Goal: Transaction & Acquisition: Book appointment/travel/reservation

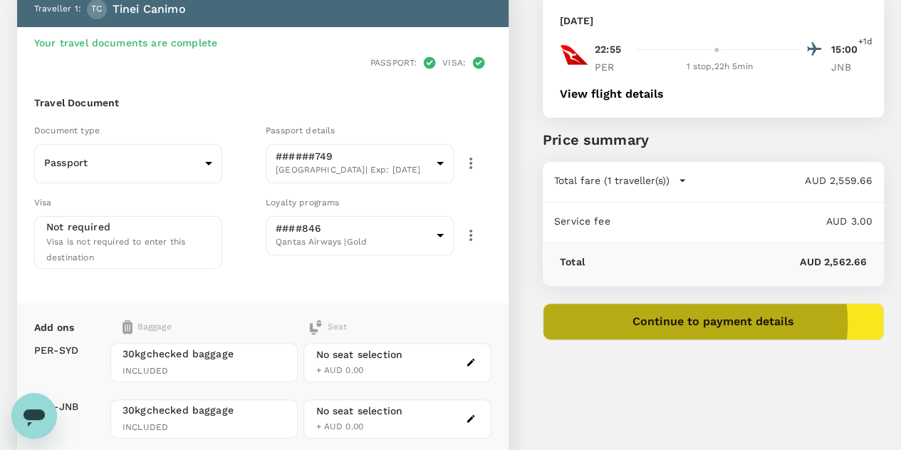
click at [779, 321] on button "Continue to payment details" at bounding box center [713, 321] width 341 height 37
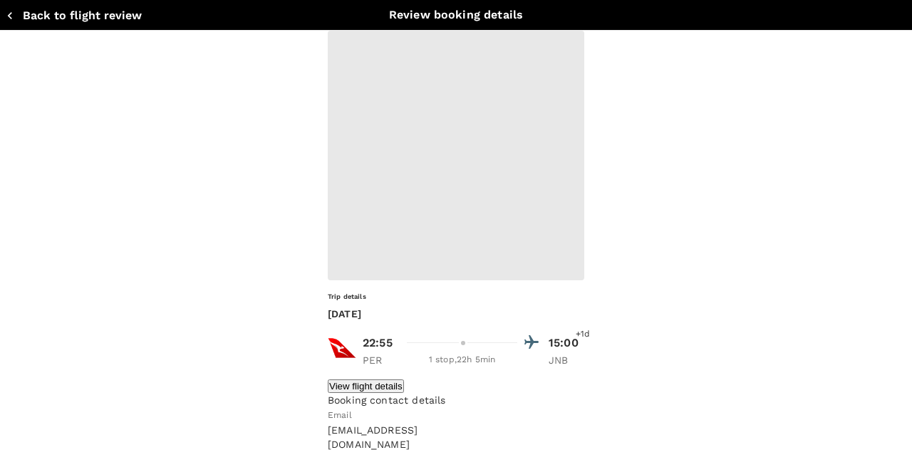
type input "9c4289b1-14a3-4119-8736-521306e5ca8f"
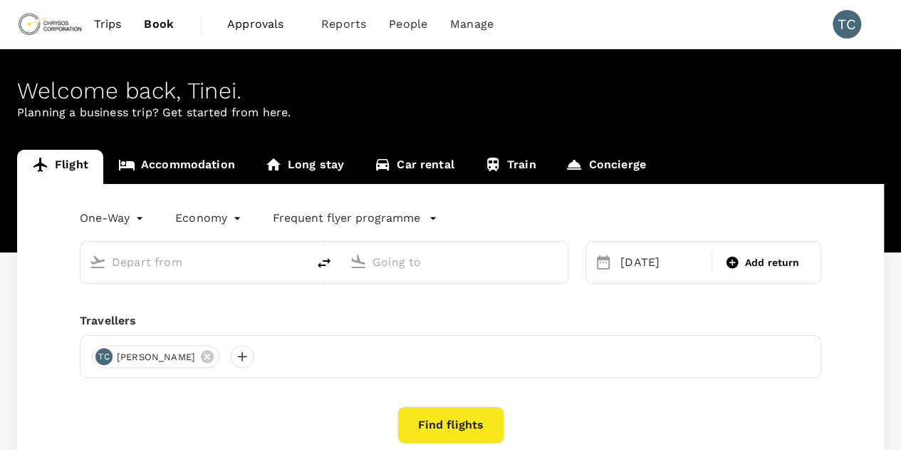
type input "Perth (PER)"
type input "OR Tambo Intl (JNB)"
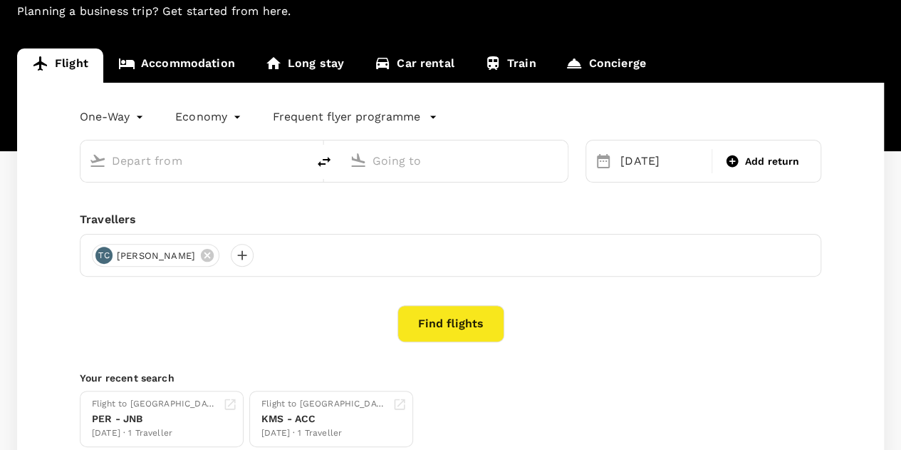
type input "Perth (PER)"
type input "OR Tambo Intl (JNB)"
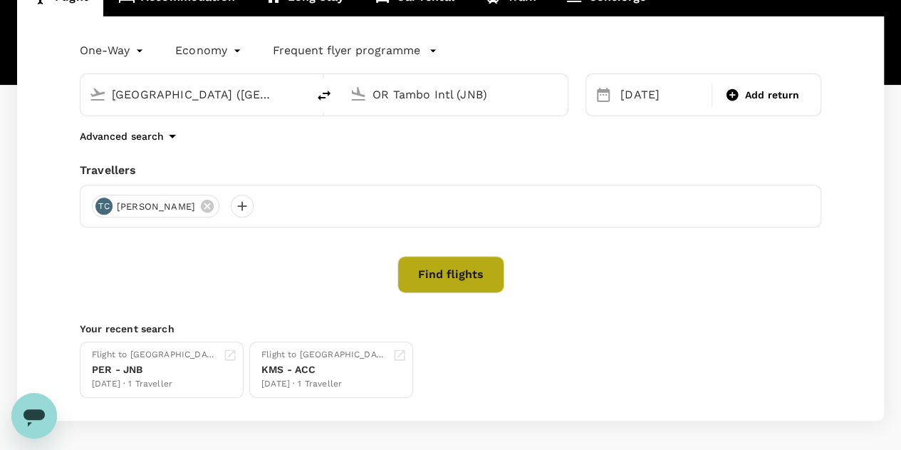
click at [459, 266] on button "Find flights" at bounding box center [451, 274] width 107 height 37
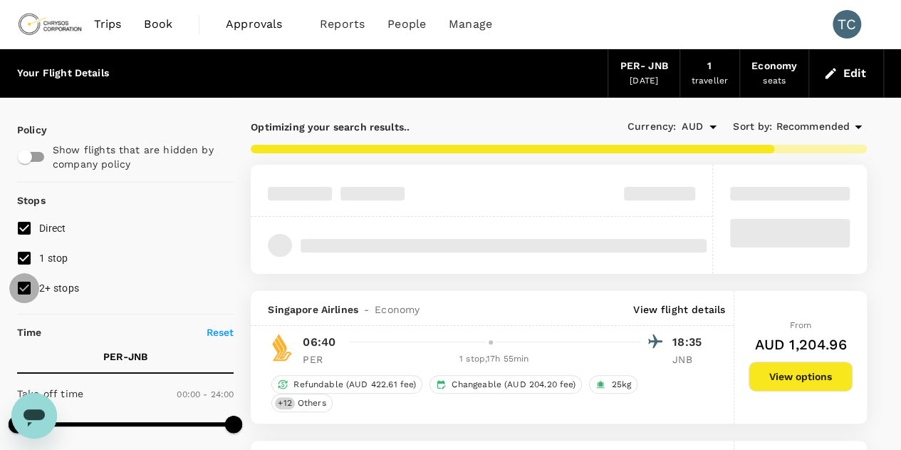
click at [23, 287] on input "2+ stops" at bounding box center [24, 288] width 30 height 30
checkbox input "false"
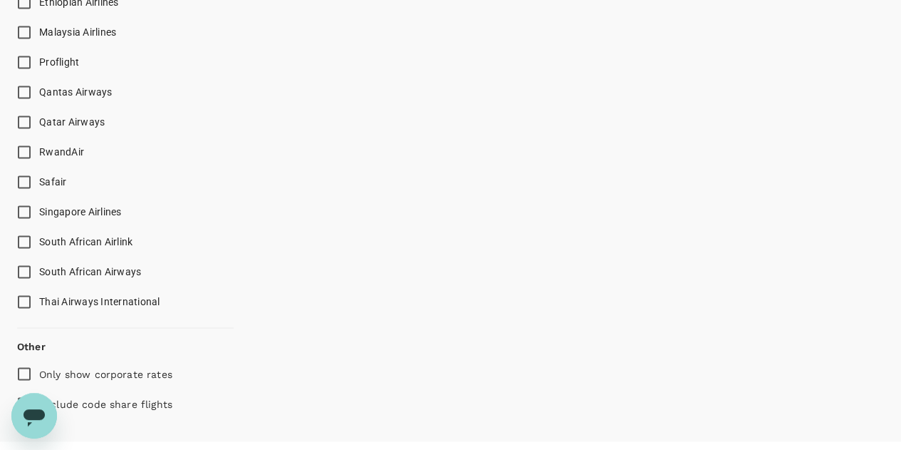
scroll to position [1052, 0]
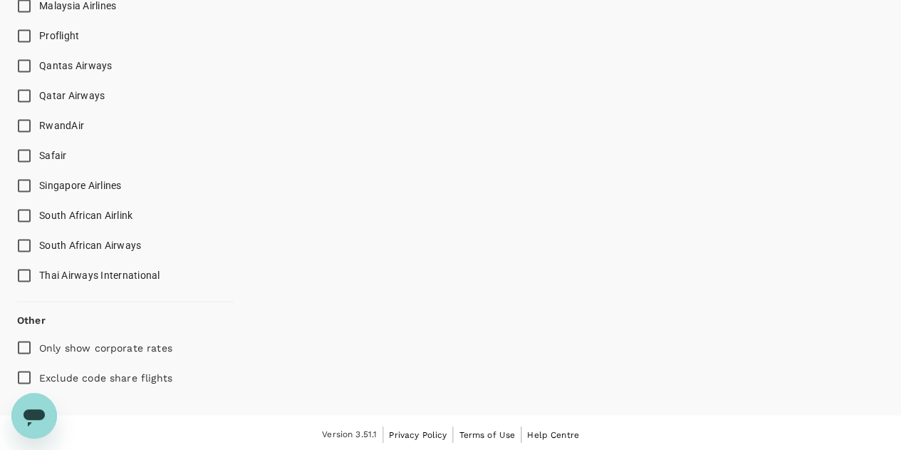
type input "2585"
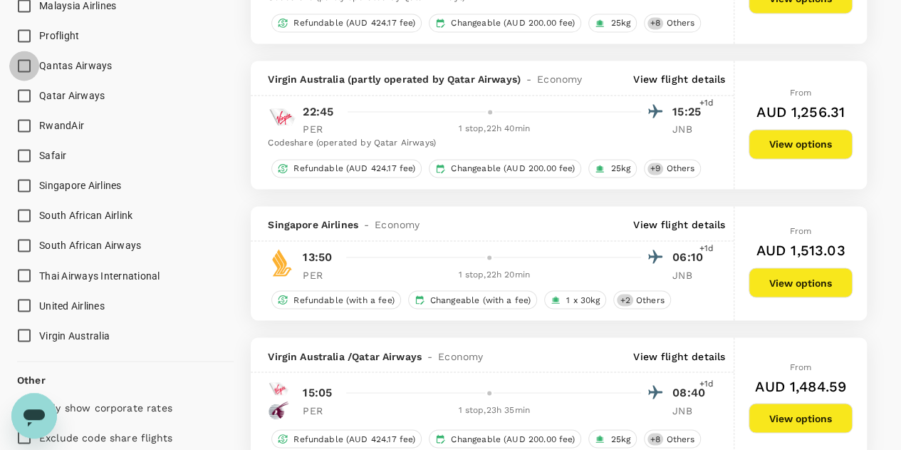
click at [28, 61] on input "Qantas Airways" at bounding box center [24, 66] width 30 height 30
checkbox input "true"
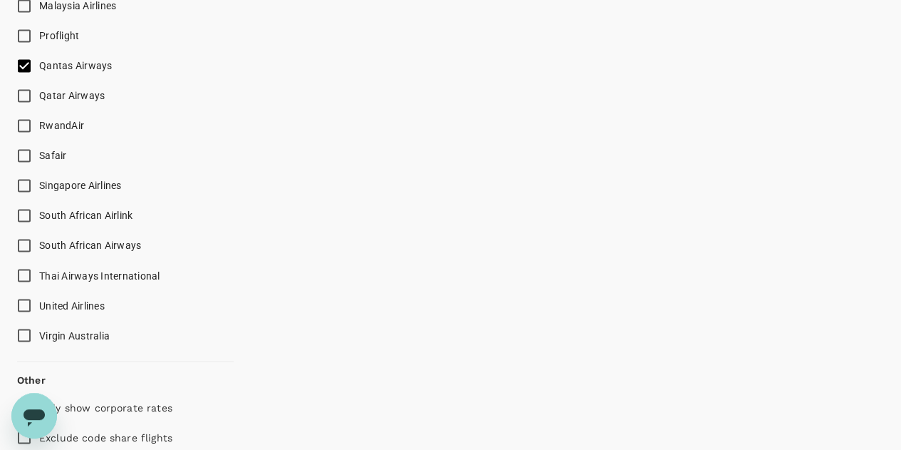
type input "2710"
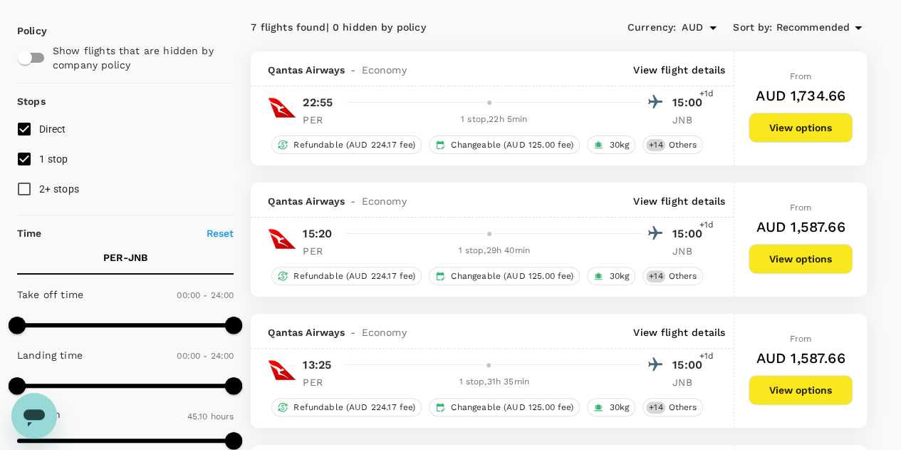
scroll to position [97, 0]
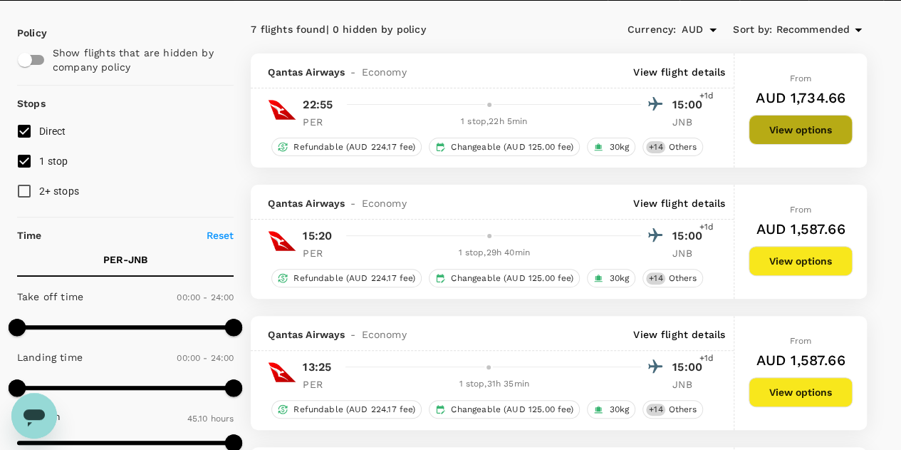
click at [807, 119] on button "View options" at bounding box center [801, 130] width 104 height 30
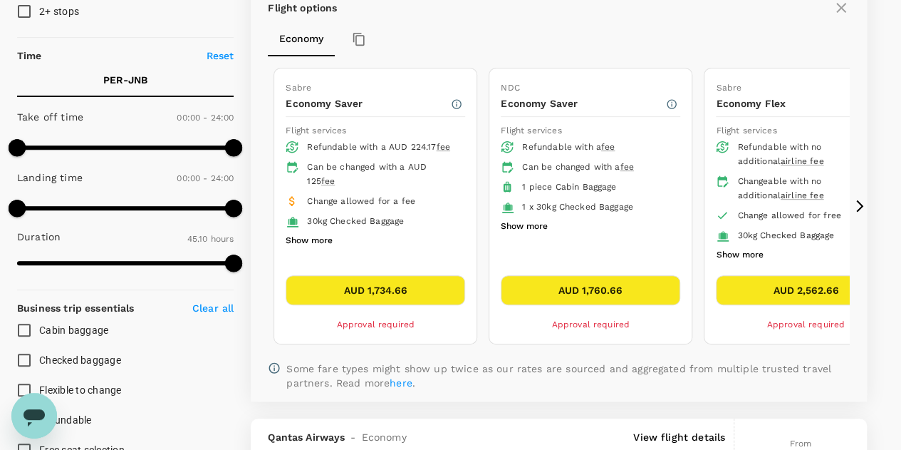
scroll to position [282, 0]
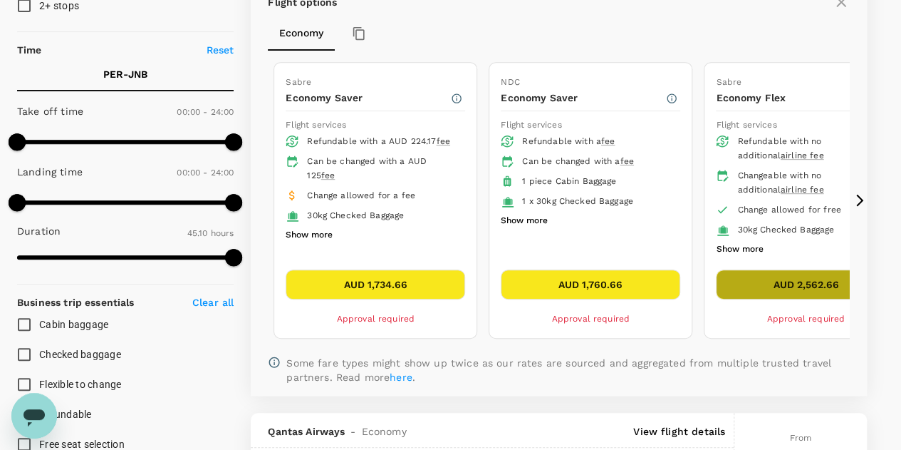
click at [784, 274] on button "AUD 2,562.66" at bounding box center [806, 284] width 180 height 30
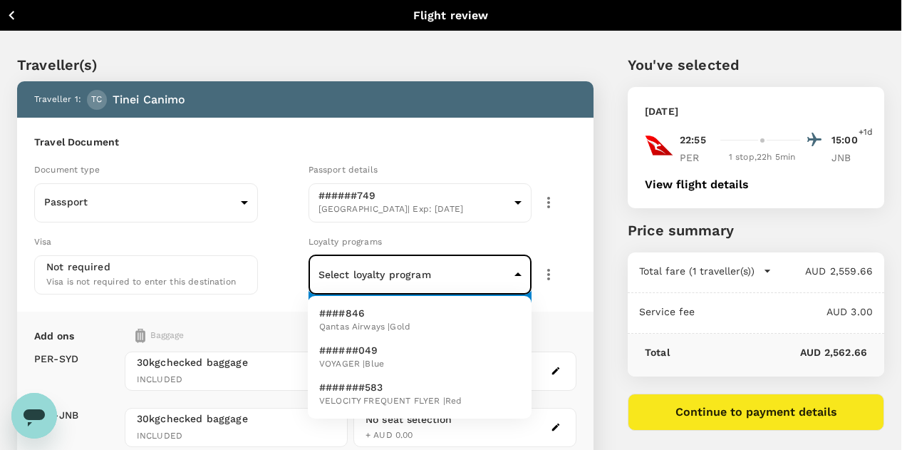
click at [513, 271] on body "Back to flight results Flight review Traveller(s) Traveller 1 : TC [PERSON_NAME…" at bounding box center [456, 334] width 912 height 669
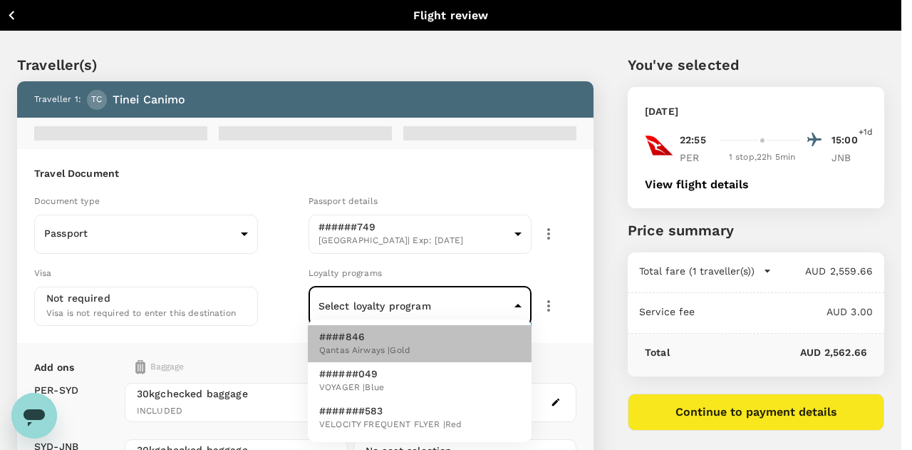
click at [403, 342] on p "####846" at bounding box center [364, 336] width 91 height 14
type input "325a1905-8107-4a07-9f4a-3e0338cd9e5f"
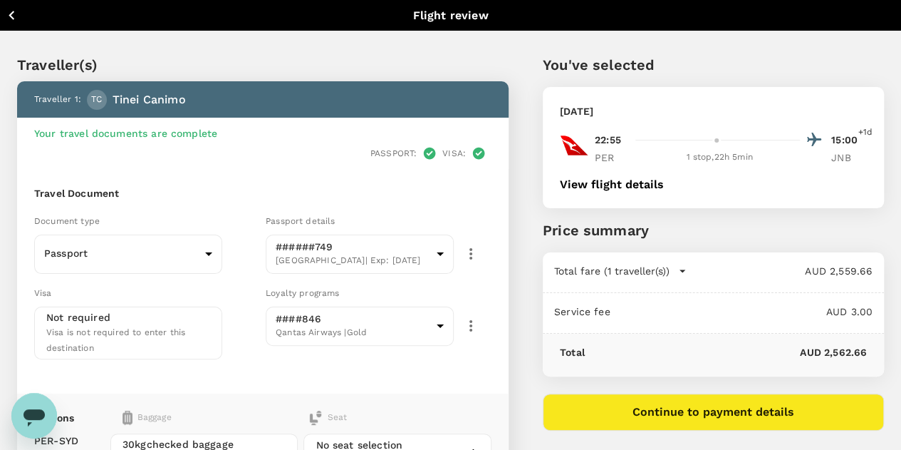
click at [492, 279] on div "Loyalty programs ####846 Qantas Airways | Gold 325a1905-8107-4a07-9f4a-3e0338cd…" at bounding box center [376, 319] width 232 height 80
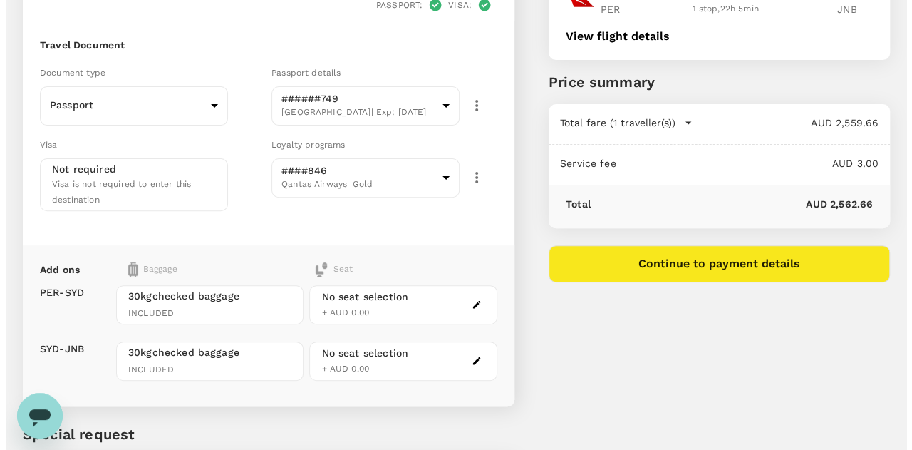
scroll to position [194, 0]
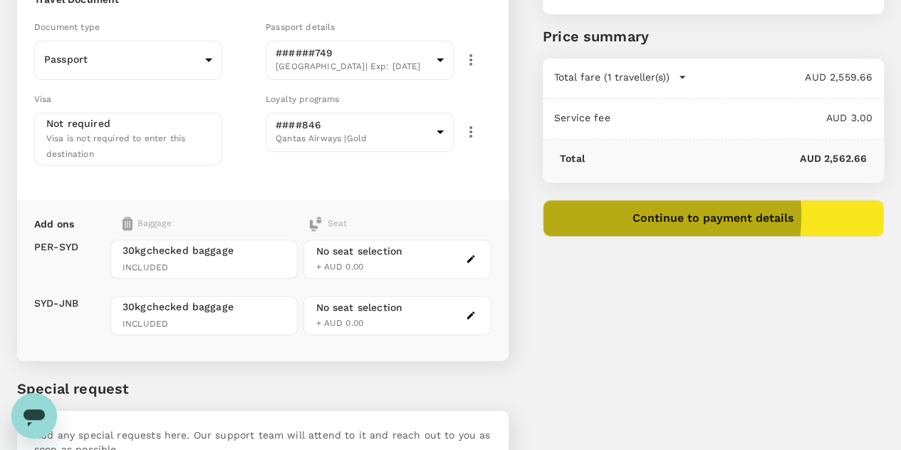
click at [723, 214] on button "Continue to payment details" at bounding box center [713, 217] width 341 height 37
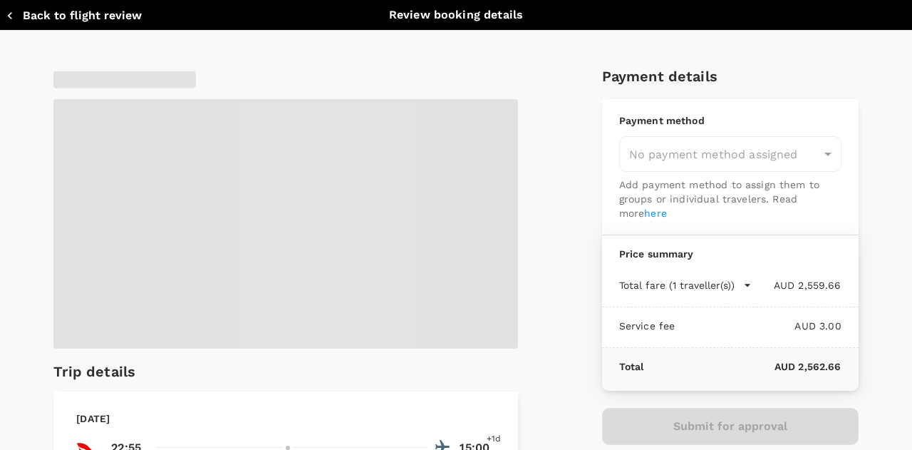
type input "9c4289b1-14a3-4119-8736-521306e5ca8f"
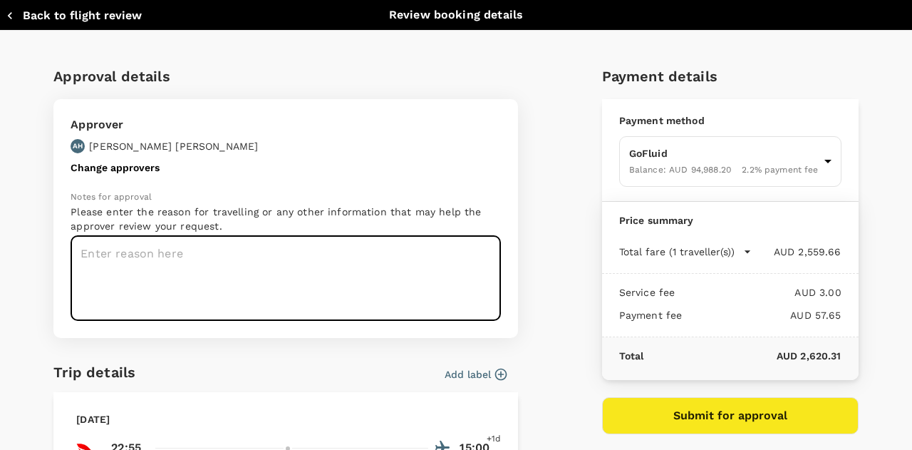
click at [349, 267] on textarea at bounding box center [286, 278] width 430 height 85
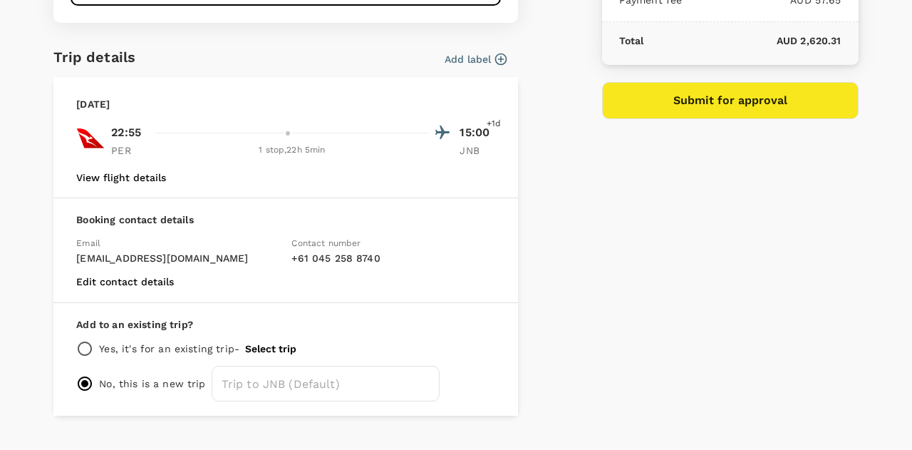
scroll to position [313, 0]
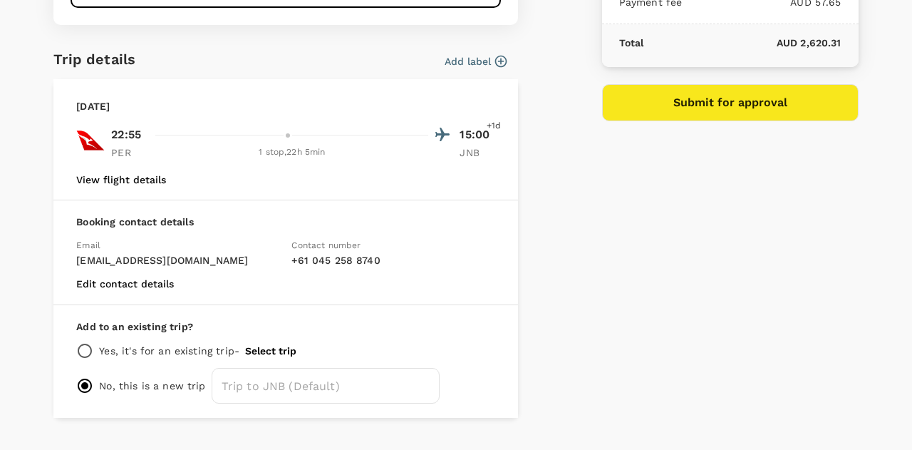
type textarea "Operations/Maintenance/EMEA/CMM visits/East & Southern Africa visits"
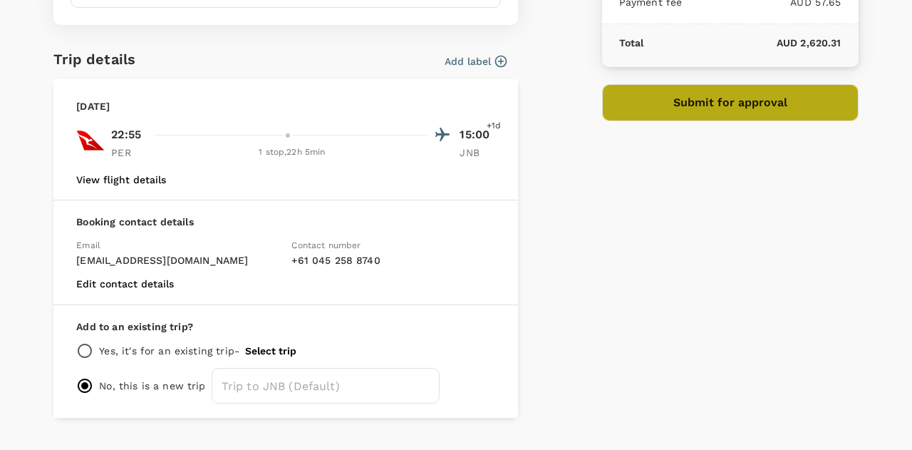
click at [744, 105] on button "Submit for approval" at bounding box center [730, 102] width 256 height 37
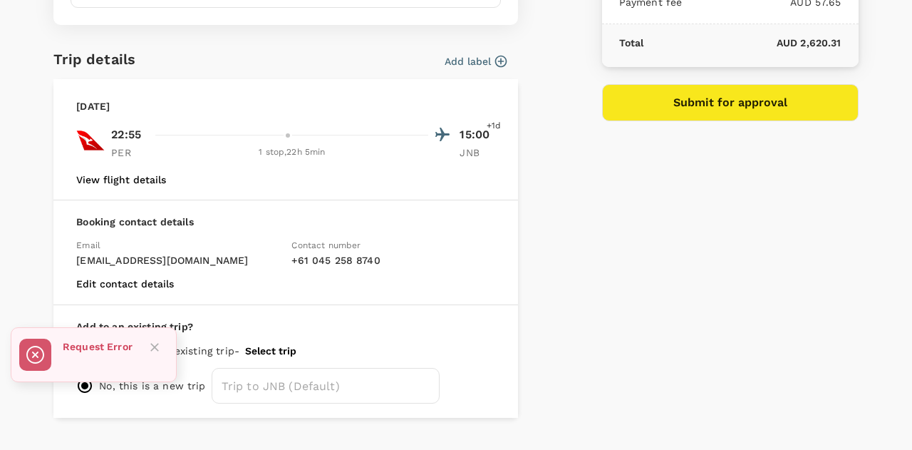
scroll to position [343, 0]
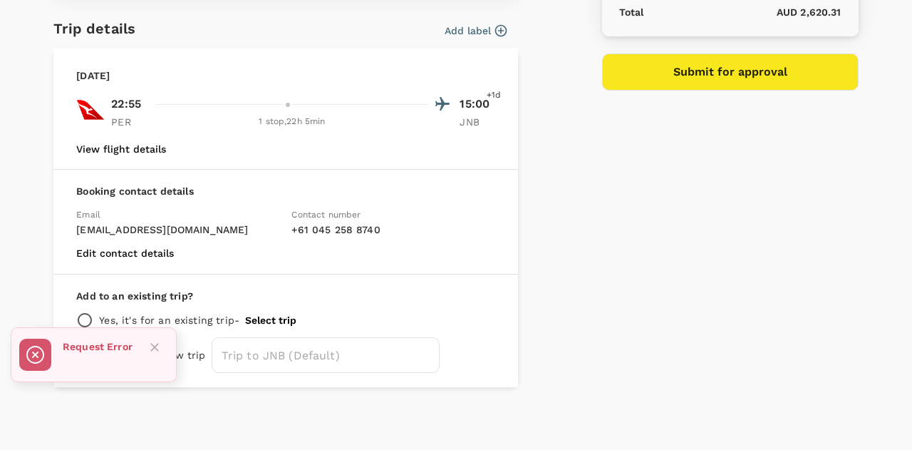
click at [148, 342] on icon "Close" at bounding box center [154, 347] width 14 height 14
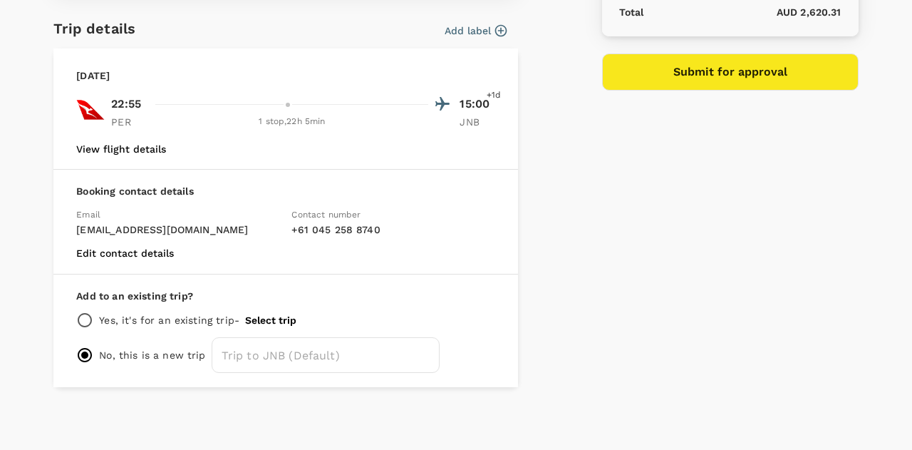
drag, startPoint x: 561, startPoint y: 269, endPoint x: 872, endPoint y: 120, distance: 344.8
click at [872, 120] on div "Approval details Approver AH Andrew Harris Change approvers Notes for approval …" at bounding box center [456, 53] width 878 height 665
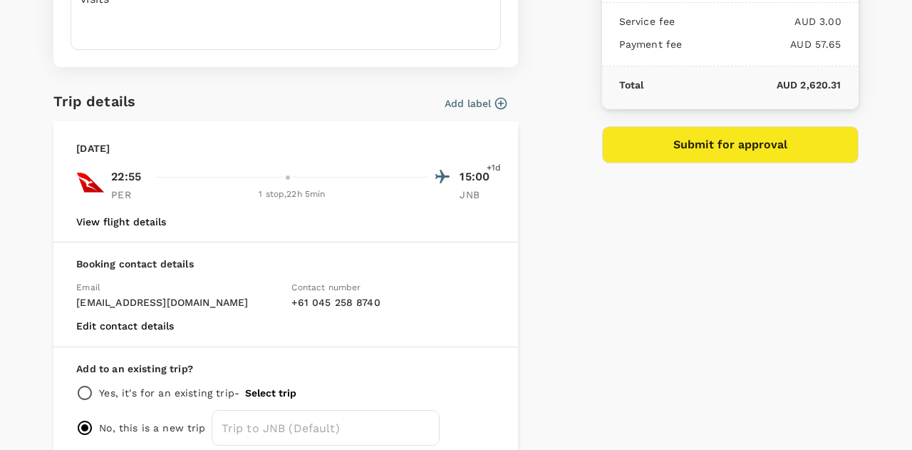
scroll to position [271, 0]
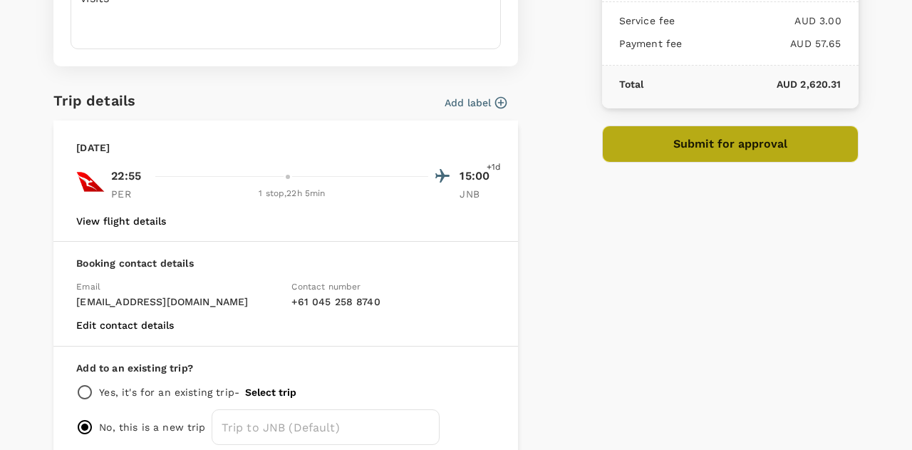
click at [711, 142] on button "Submit for approval" at bounding box center [730, 143] width 256 height 37
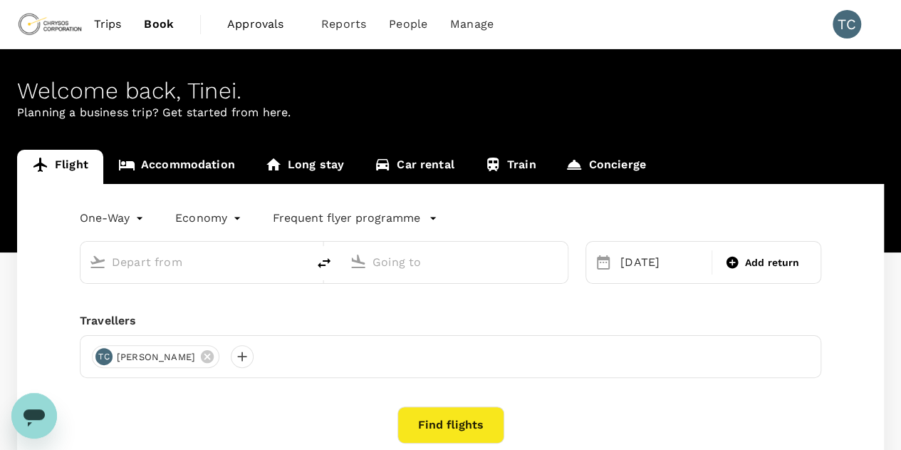
type input "[GEOGRAPHIC_DATA] ([GEOGRAPHIC_DATA])"
type input "OR Tambo Intl (JNB)"
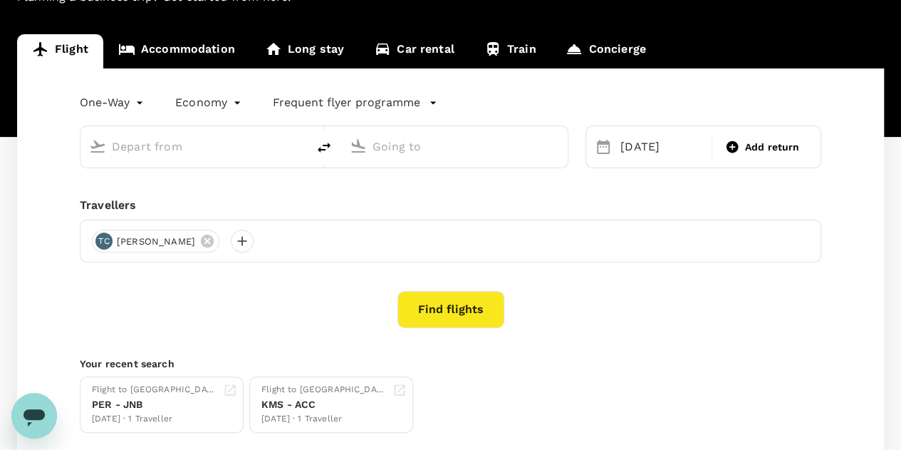
type input "[GEOGRAPHIC_DATA] ([GEOGRAPHIC_DATA])"
type input "OR Tambo Intl (JNB)"
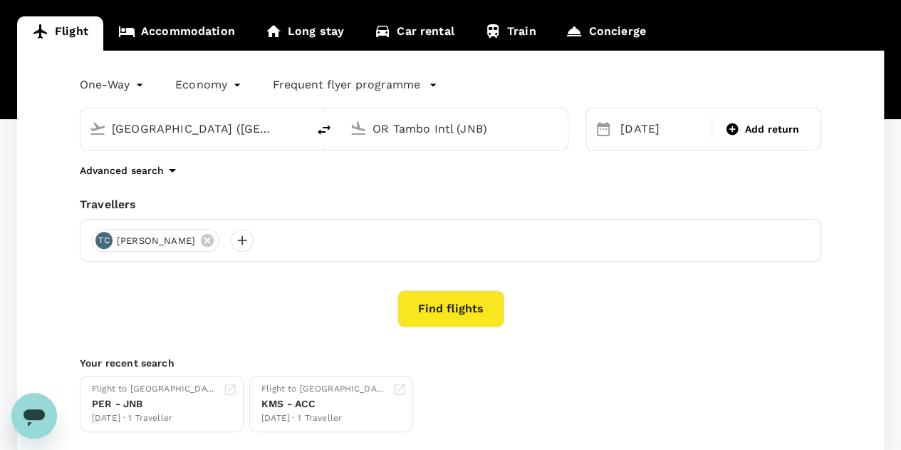
scroll to position [122, 0]
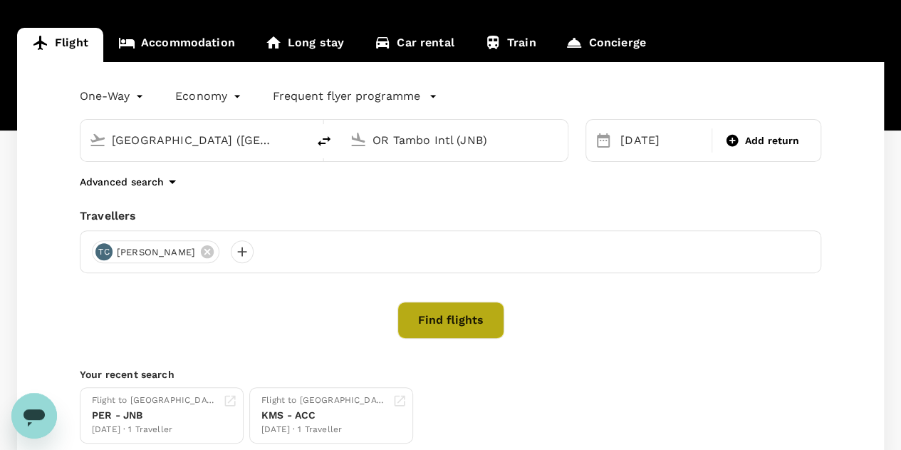
click at [424, 319] on button "Find flights" at bounding box center [451, 319] width 107 height 37
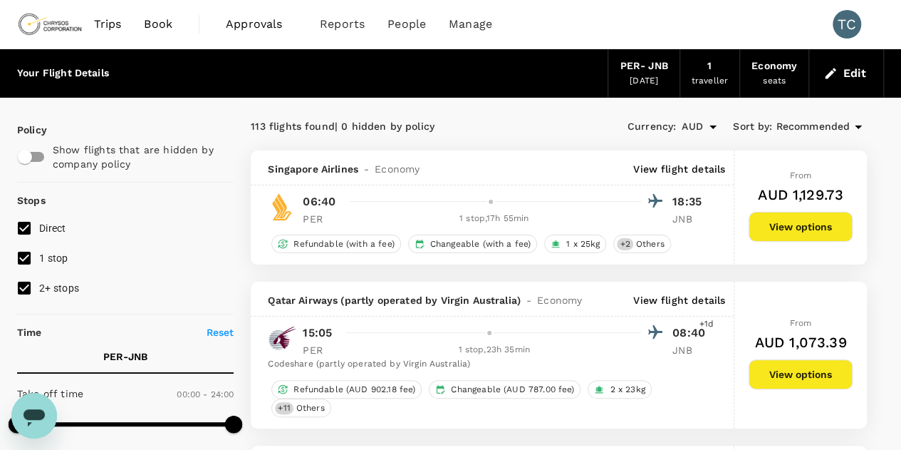
type input "2710"
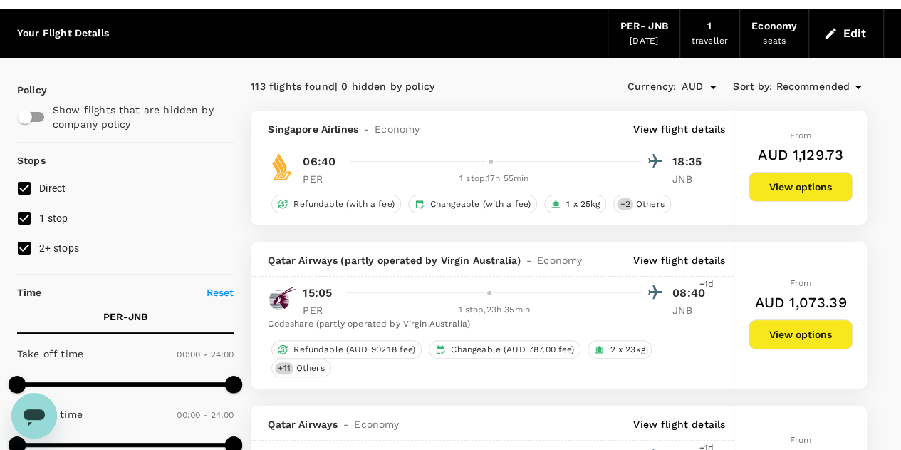
scroll to position [41, 0]
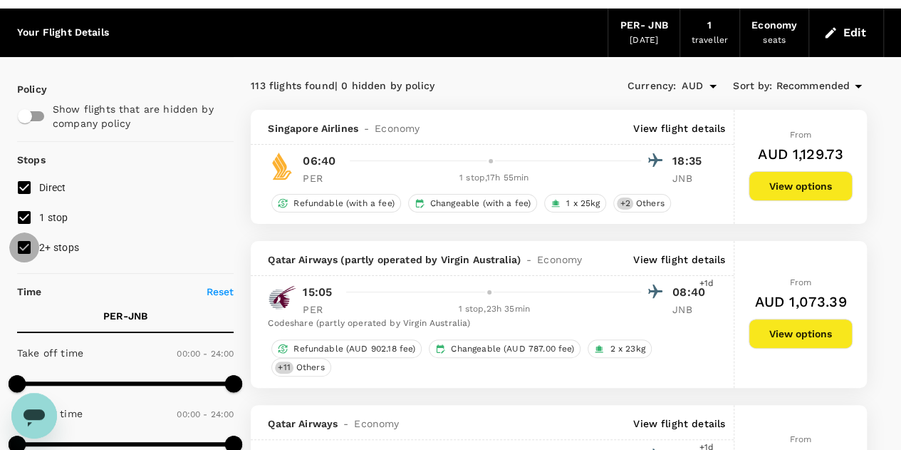
click at [26, 246] on input "2+ stops" at bounding box center [24, 247] width 30 height 30
checkbox input "false"
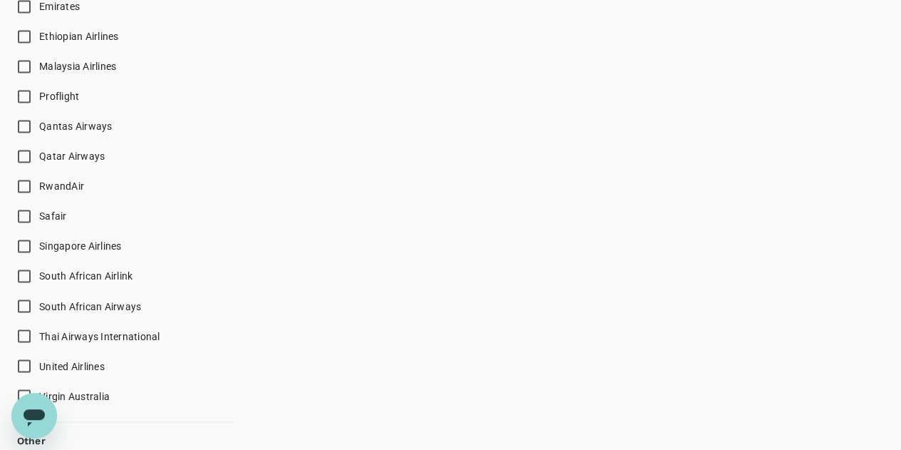
scroll to position [1052, 0]
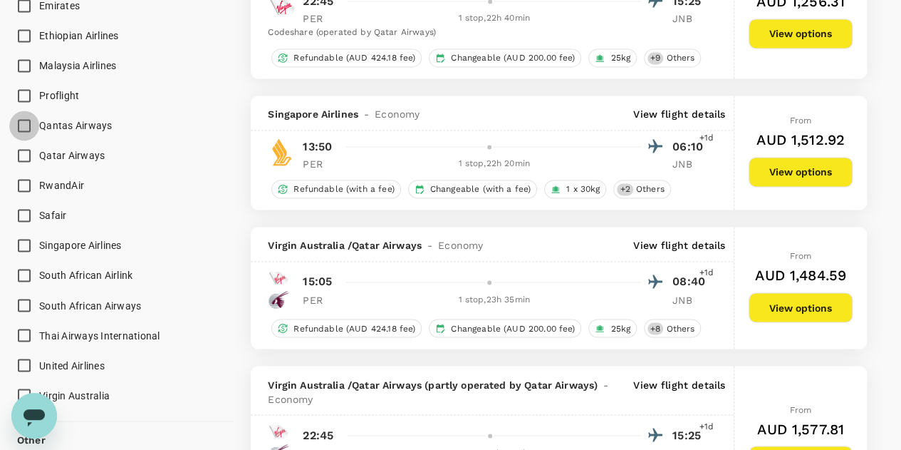
click at [21, 123] on input "Qantas Airways" at bounding box center [24, 125] width 30 height 30
checkbox input "true"
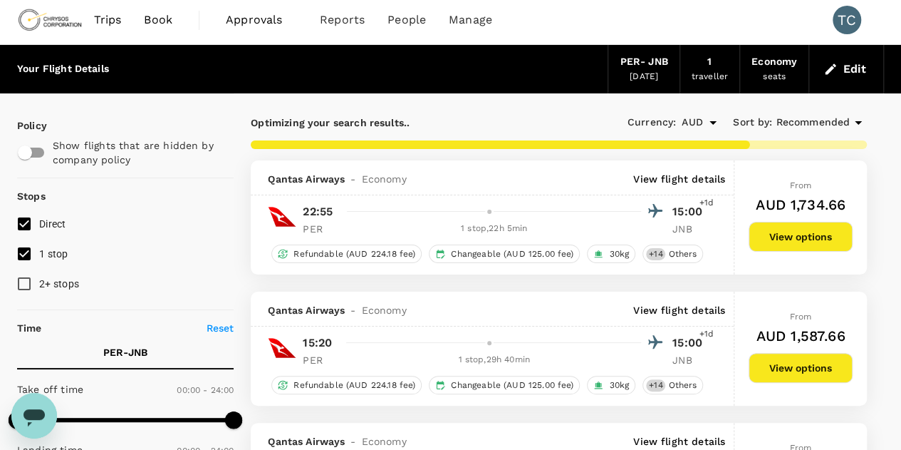
scroll to position [0, 0]
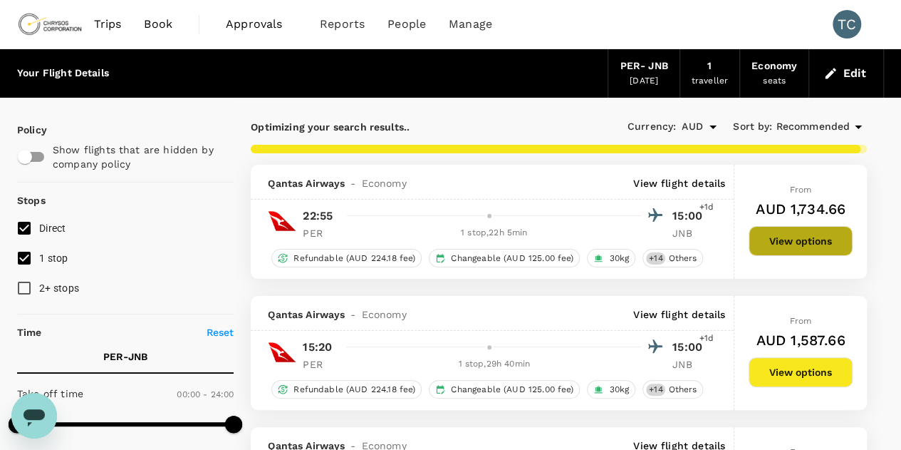
click at [788, 237] on button "View options" at bounding box center [801, 241] width 104 height 30
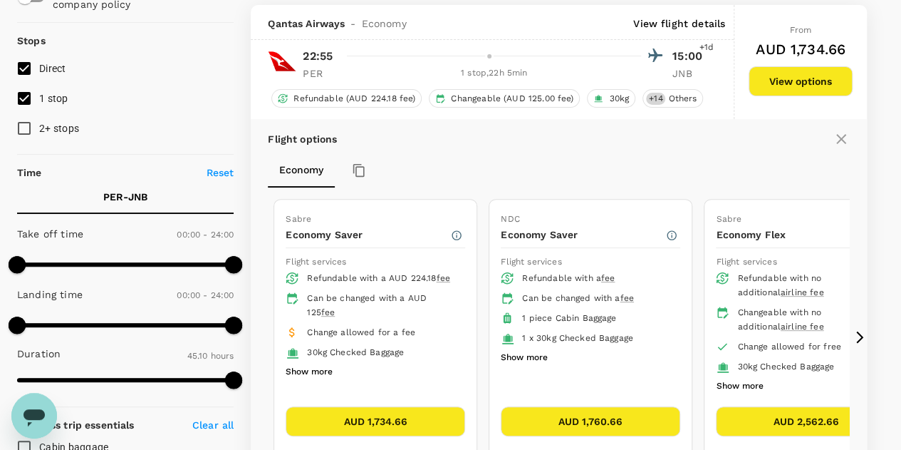
scroll to position [164, 0]
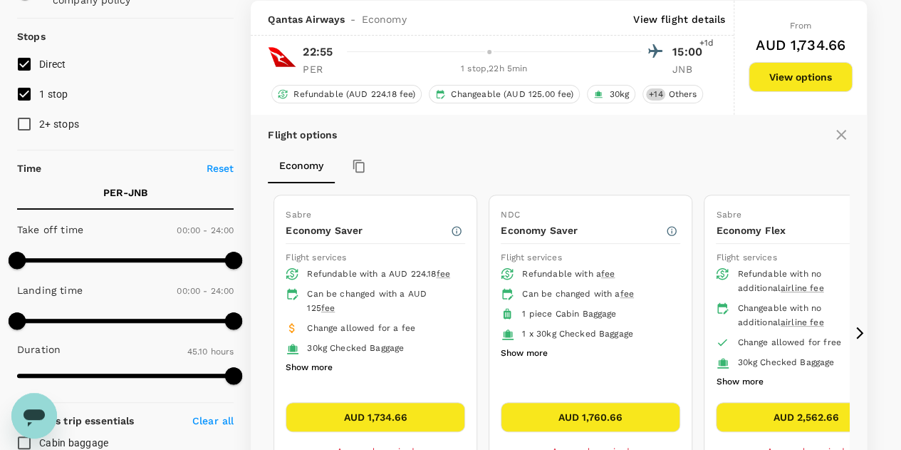
click at [775, 417] on button "AUD 2,562.66" at bounding box center [806, 417] width 180 height 30
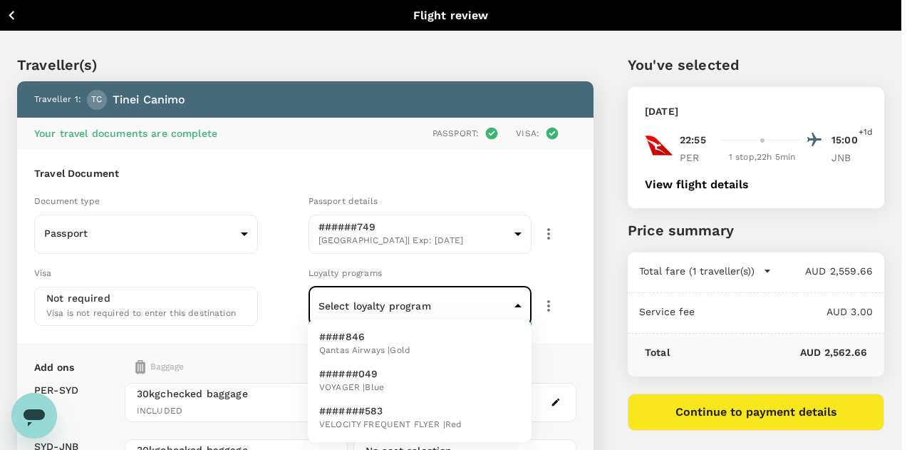
click at [514, 297] on body "Back to flight results Flight review Traveller(s) Traveller 1 : TC Tinei Canimo…" at bounding box center [456, 350] width 912 height 700
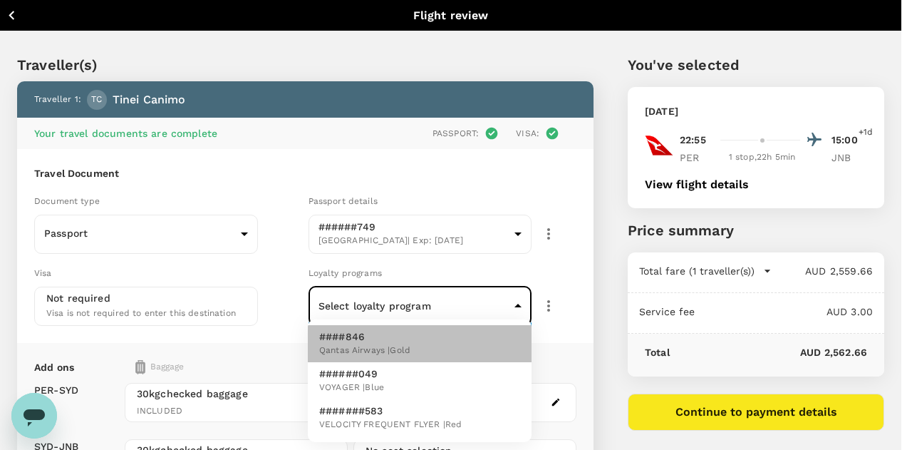
click at [417, 355] on li "####846 Qantas Airways | Gold" at bounding box center [420, 343] width 224 height 37
type input "325a1905-8107-4a07-9f4a-3e0338cd9e5f"
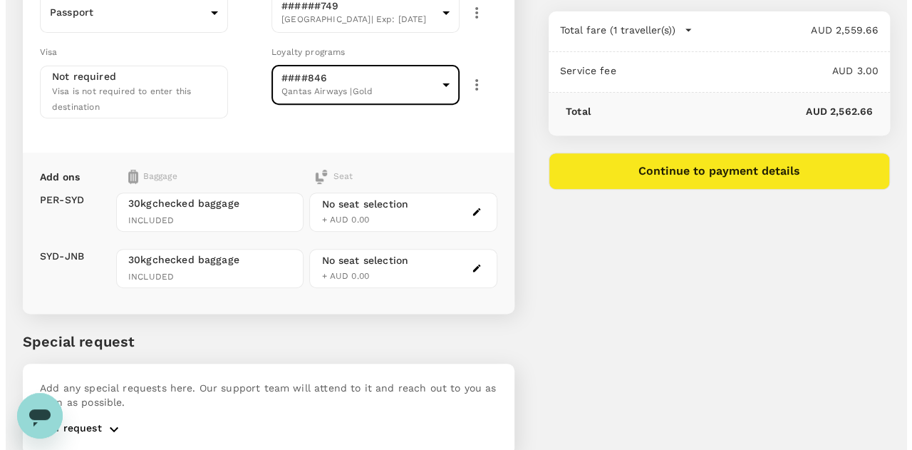
scroll to position [243, 0]
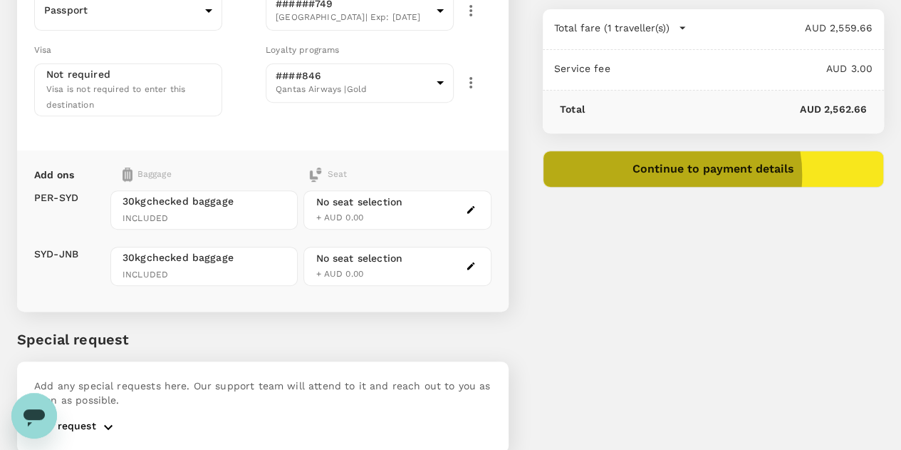
click at [745, 174] on button "Continue to payment details" at bounding box center [713, 168] width 341 height 37
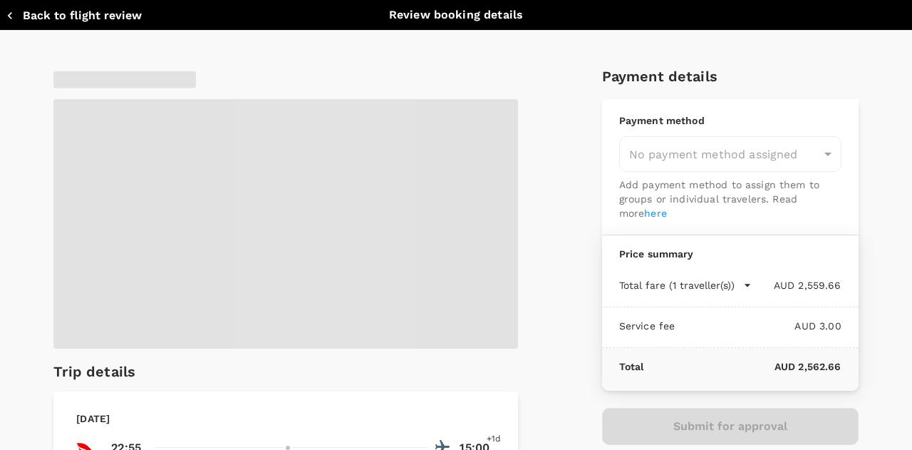
type input "9c4289b1-14a3-4119-8736-521306e5ca8f"
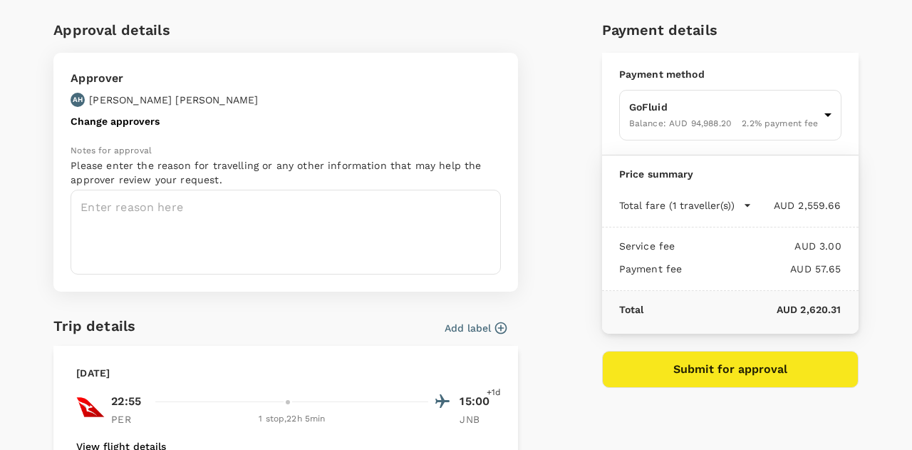
scroll to position [47, 0]
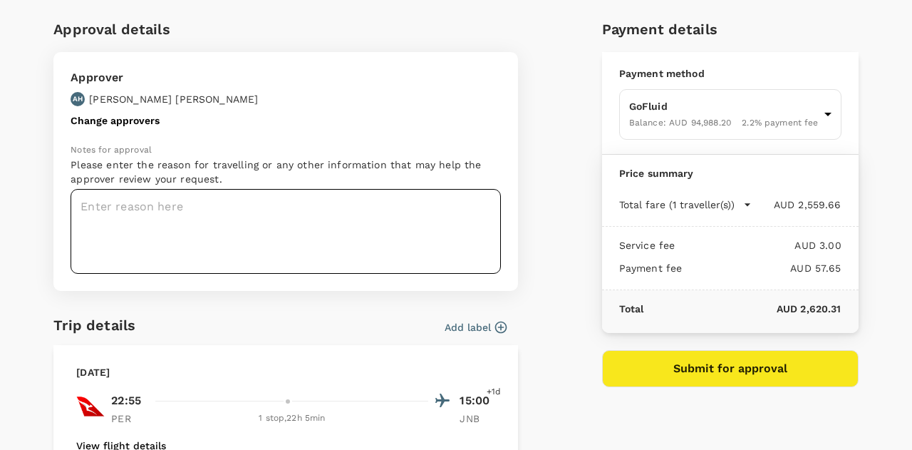
click at [331, 201] on textarea at bounding box center [286, 231] width 430 height 85
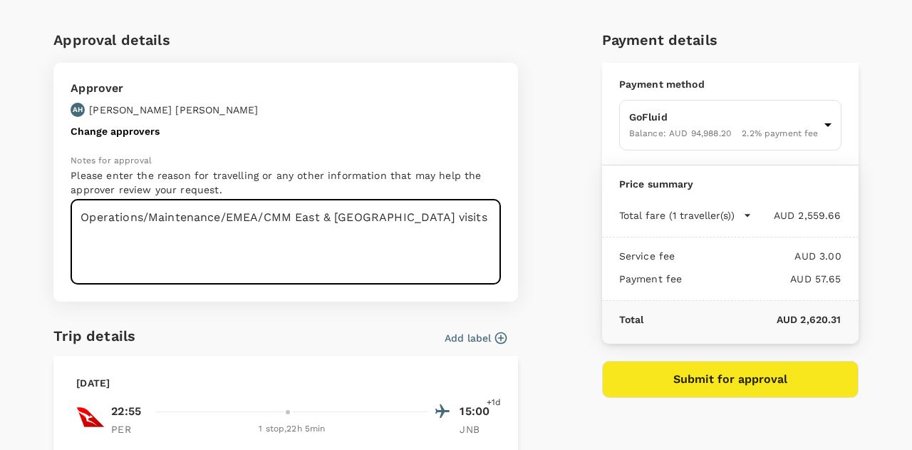
scroll to position [0, 0]
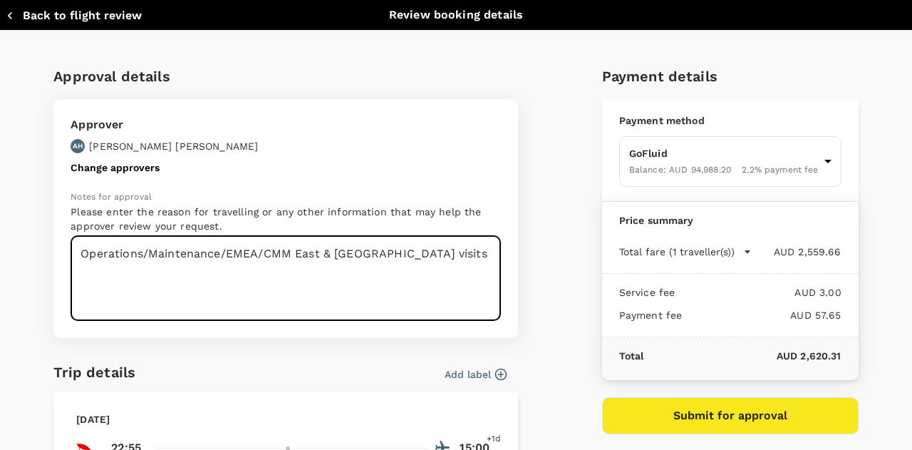
type textarea "Operations/Maintenance/EMEA/CMM East & Southern Africa visits"
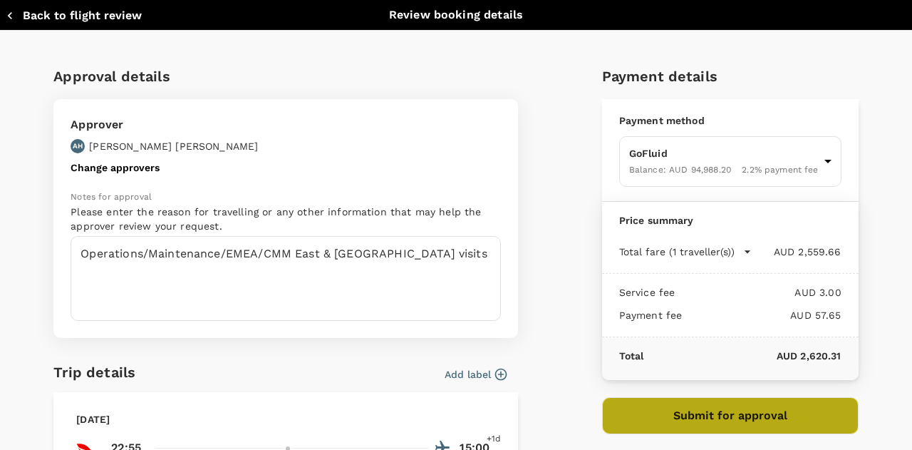
click at [673, 409] on button "Submit for approval" at bounding box center [730, 415] width 256 height 37
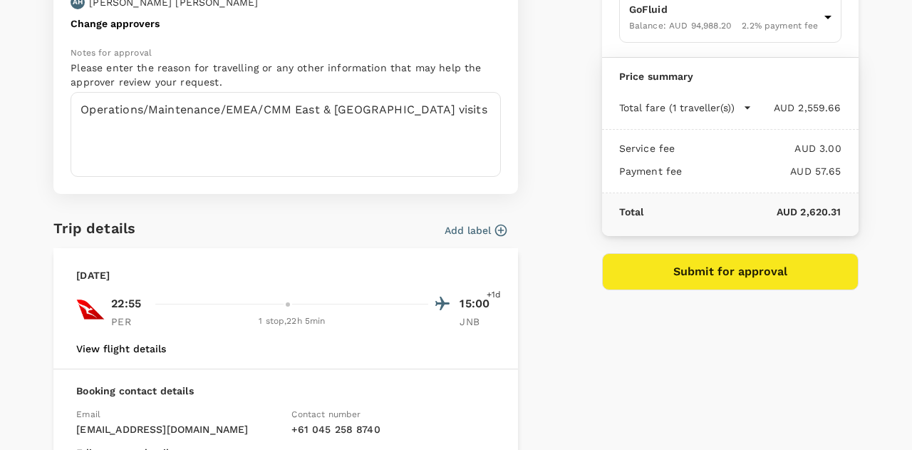
scroll to position [179, 0]
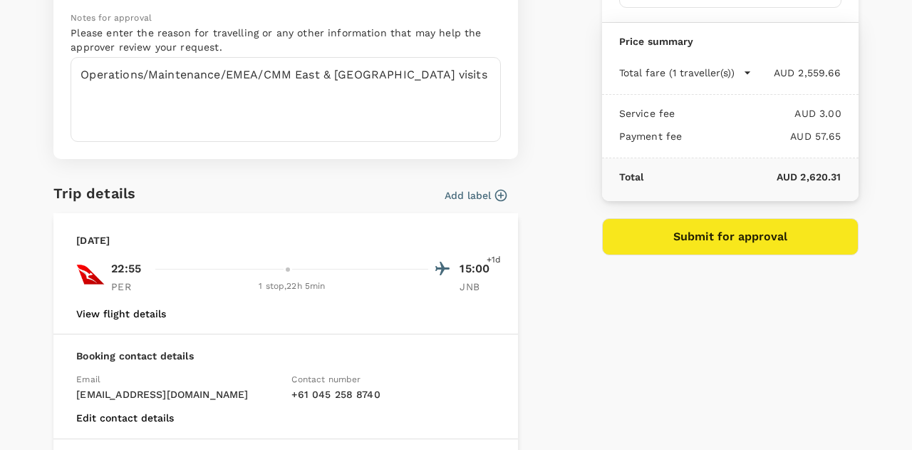
click at [494, 190] on icon "button" at bounding box center [501, 195] width 14 height 14
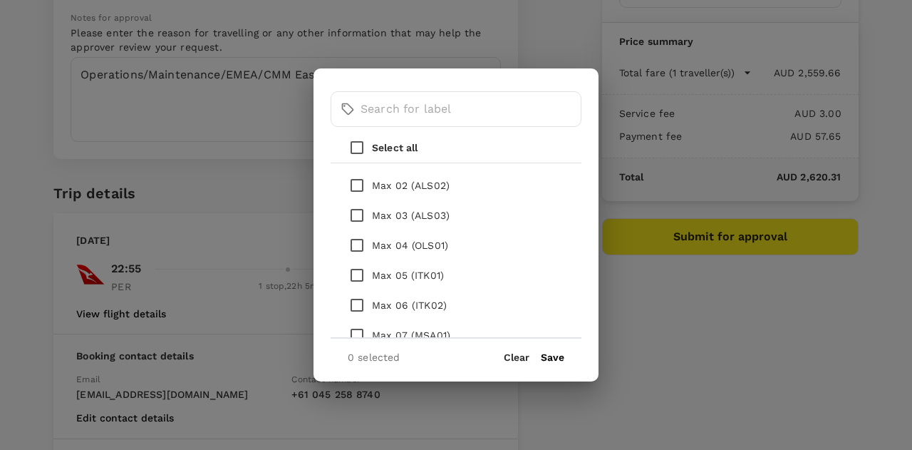
scroll to position [214, 0]
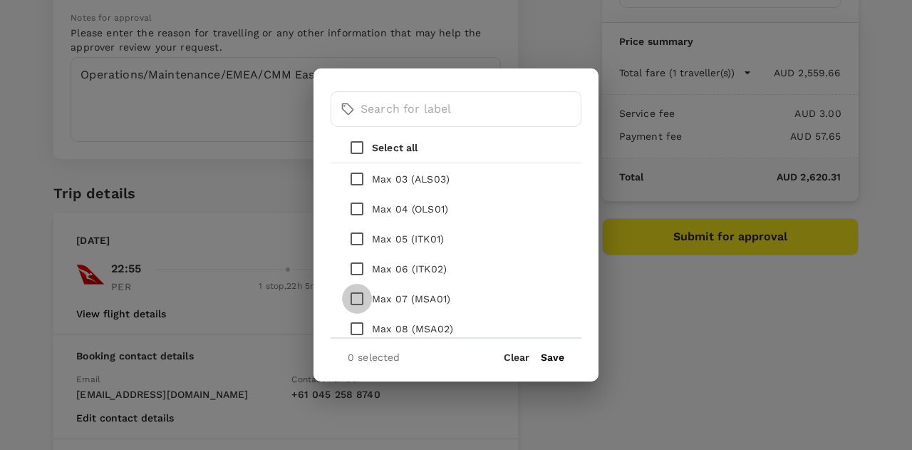
click at [364, 300] on input "checkbox" at bounding box center [357, 299] width 30 height 30
checkbox input "true"
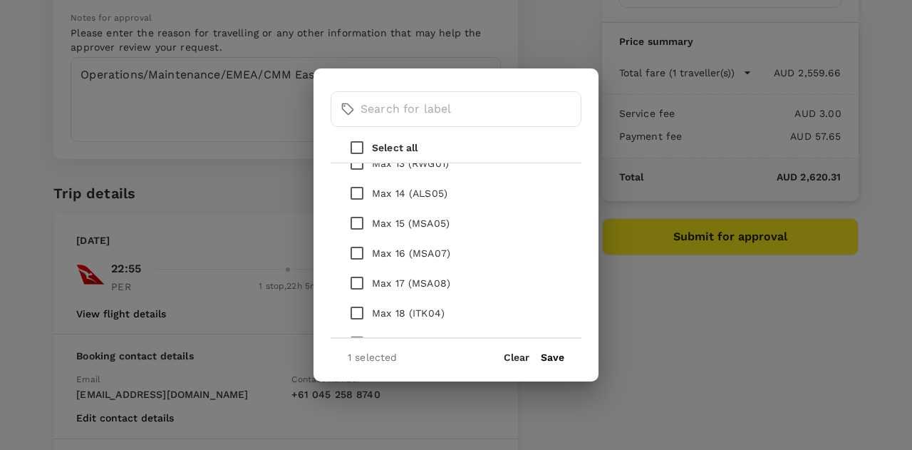
scroll to position [533, 0]
click at [356, 253] on input "checkbox" at bounding box center [357, 249] width 30 height 30
checkbox input "true"
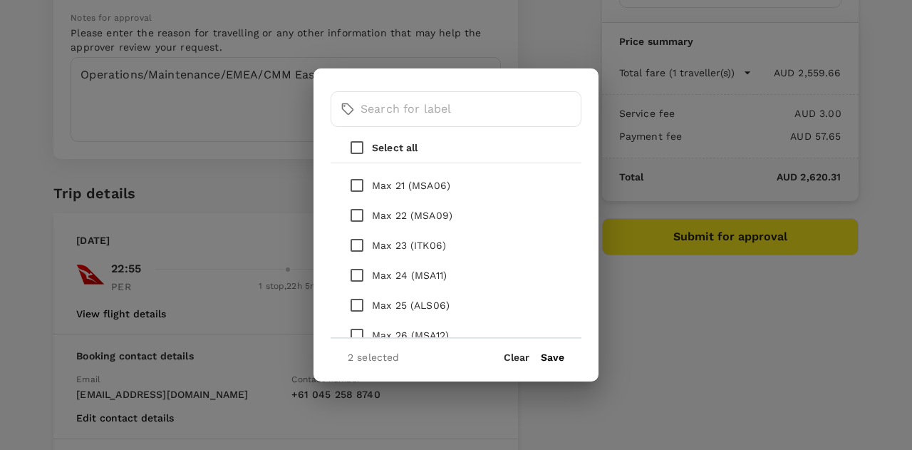
scroll to position [756, 0]
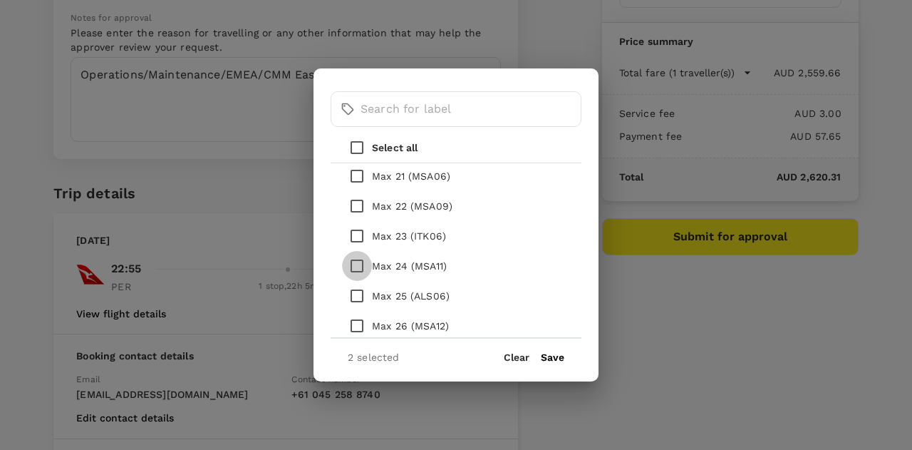
click at [359, 261] on input "checkbox" at bounding box center [357, 266] width 30 height 30
checkbox input "true"
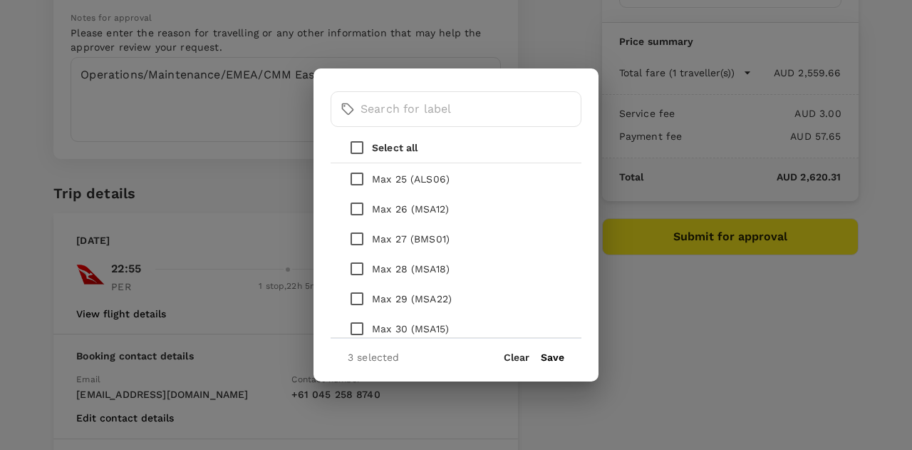
scroll to position [873, 0]
click at [356, 301] on input "checkbox" at bounding box center [357, 298] width 30 height 30
checkbox input "true"
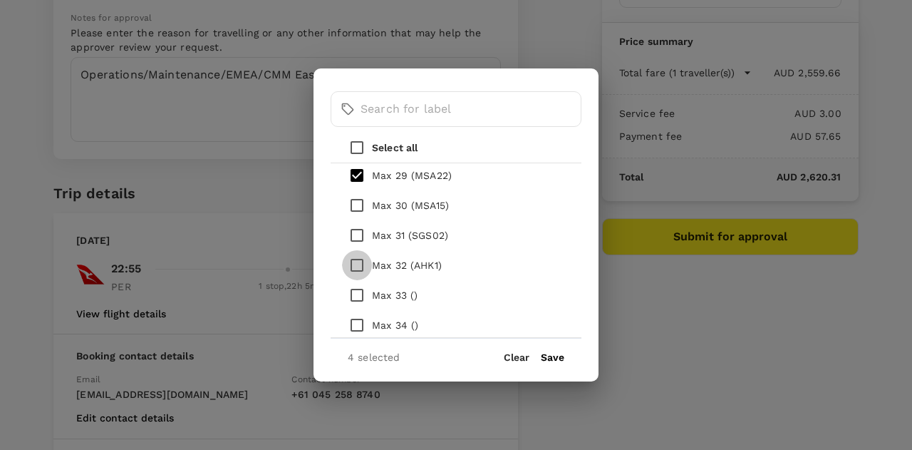
click at [359, 264] on input "checkbox" at bounding box center [357, 265] width 30 height 30
checkbox input "true"
click at [356, 233] on input "checkbox" at bounding box center [357, 235] width 30 height 30
checkbox input "true"
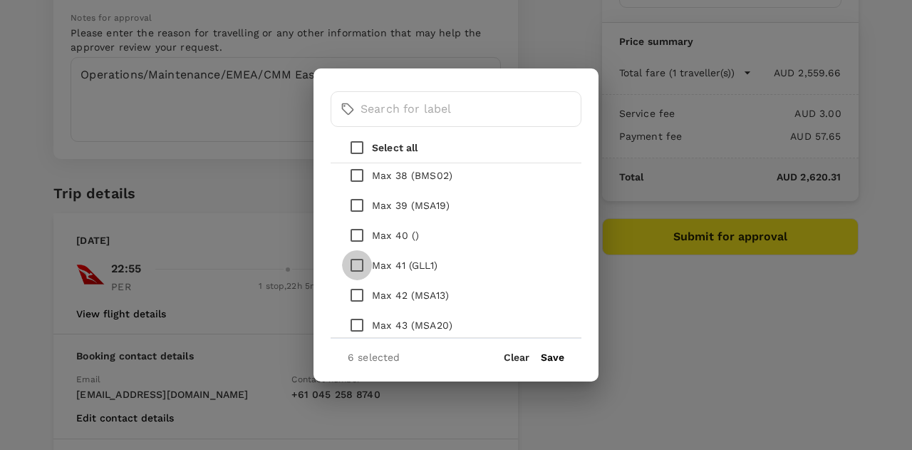
click at [356, 264] on input "checkbox" at bounding box center [357, 265] width 30 height 30
checkbox input "true"
click at [555, 358] on button "Save" at bounding box center [553, 356] width 24 height 11
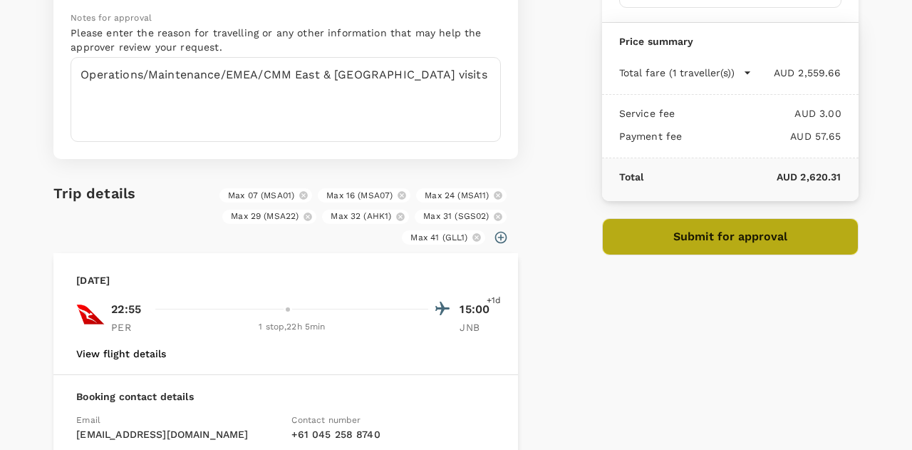
click at [694, 240] on button "Submit for approval" at bounding box center [730, 236] width 256 height 37
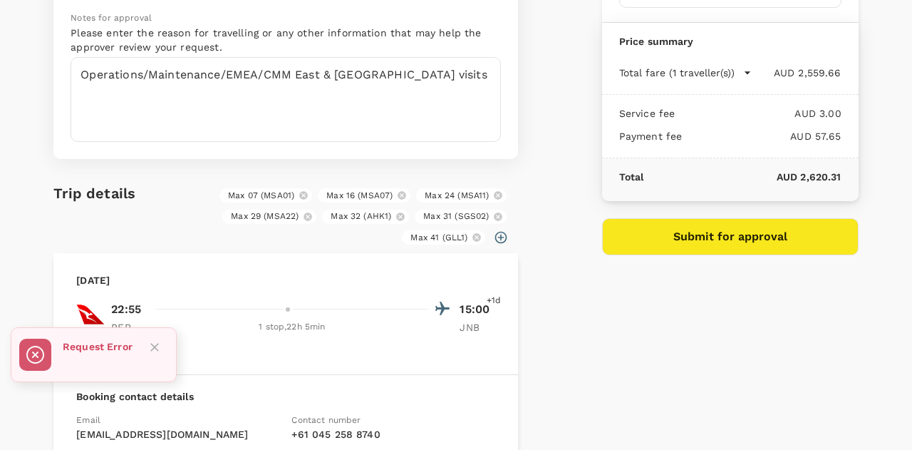
click at [21, 351] on rect at bounding box center [35, 354] width 32 height 32
click at [31, 352] on rect at bounding box center [35, 354] width 32 height 32
click at [28, 353] on rect at bounding box center [35, 354] width 32 height 32
click at [159, 347] on icon "Close" at bounding box center [154, 347] width 14 height 14
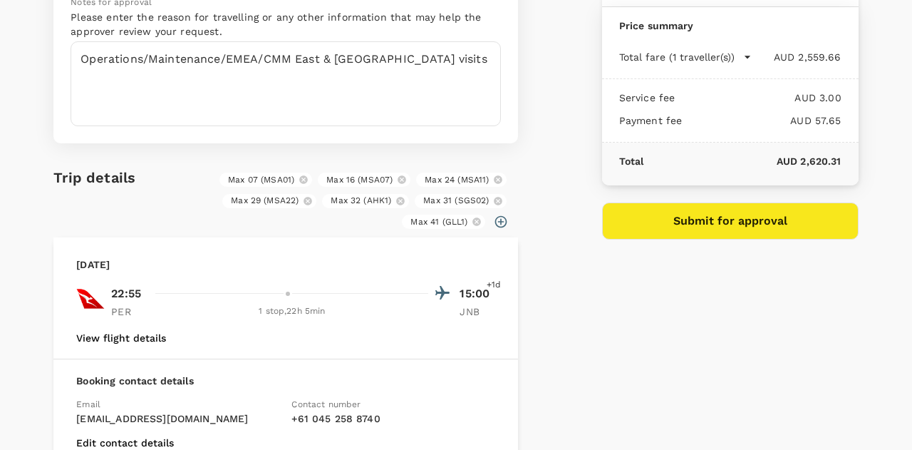
scroll to position [197, 0]
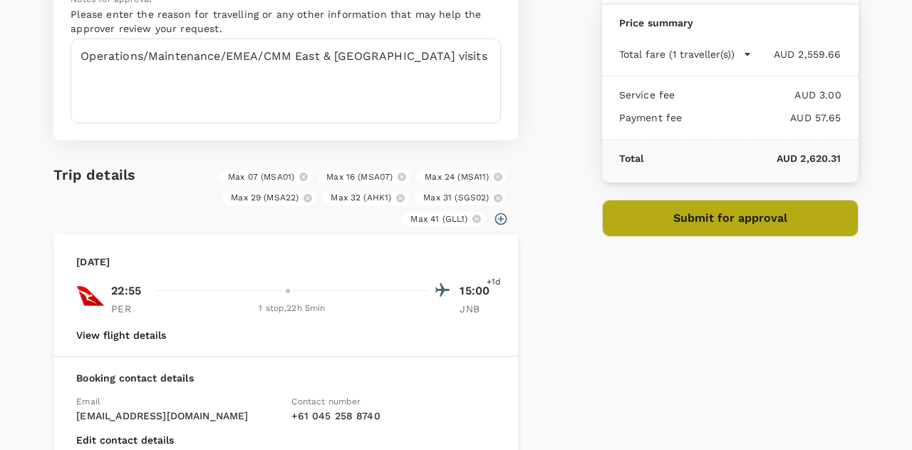
click at [703, 222] on button "Submit for approval" at bounding box center [730, 217] width 256 height 37
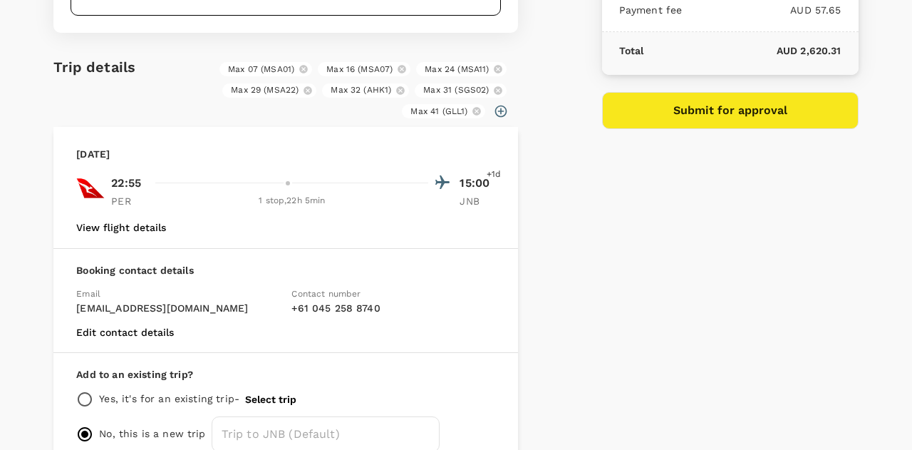
scroll to position [306, 0]
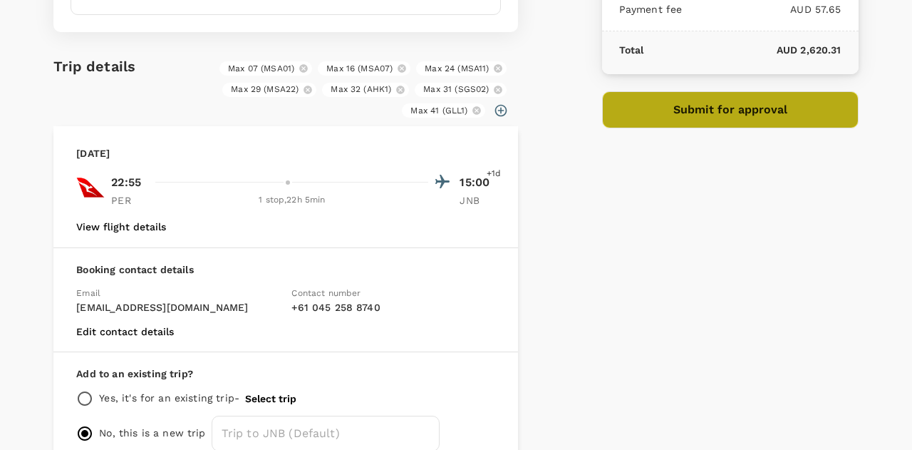
click at [731, 105] on button "Submit for approval" at bounding box center [730, 109] width 256 height 37
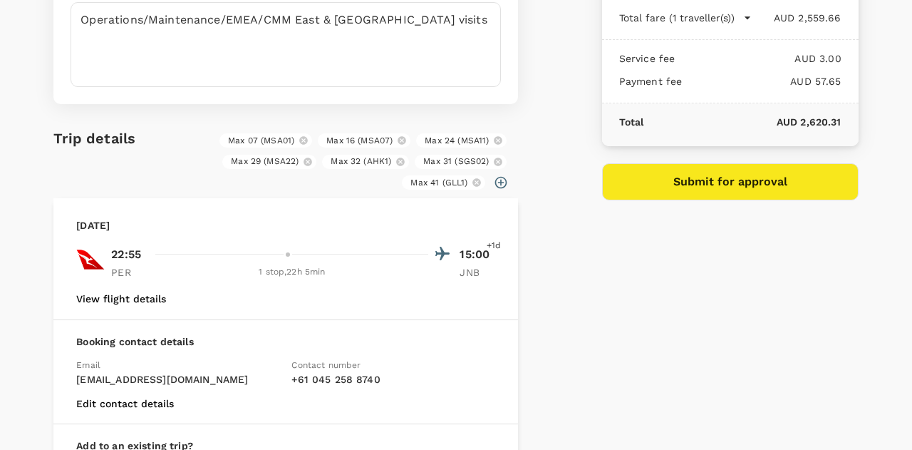
scroll to position [234, 0]
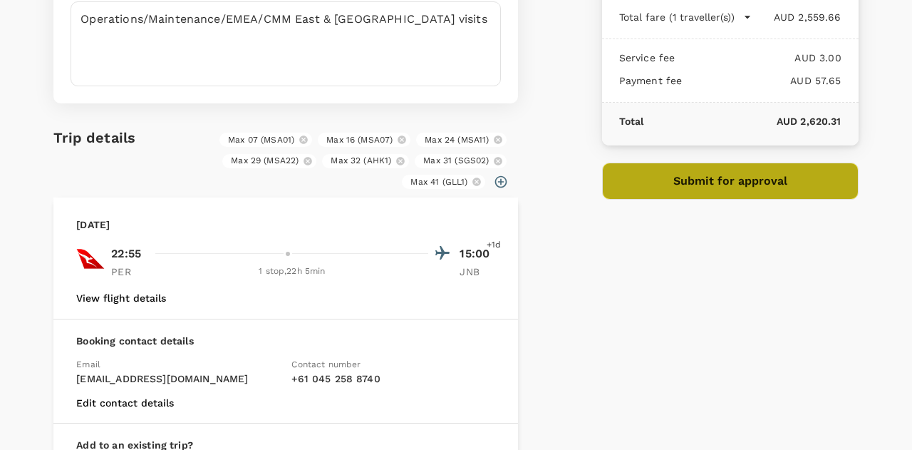
click at [683, 178] on button "Submit for approval" at bounding box center [730, 180] width 256 height 37
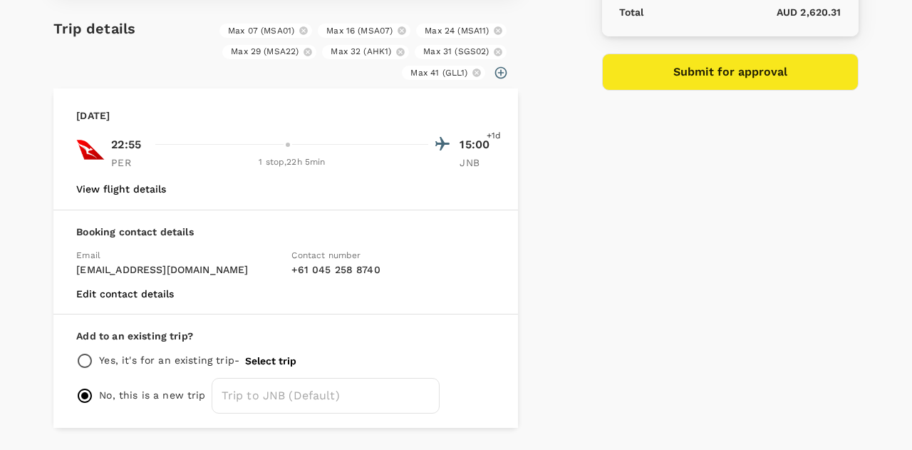
scroll to position [344, 0]
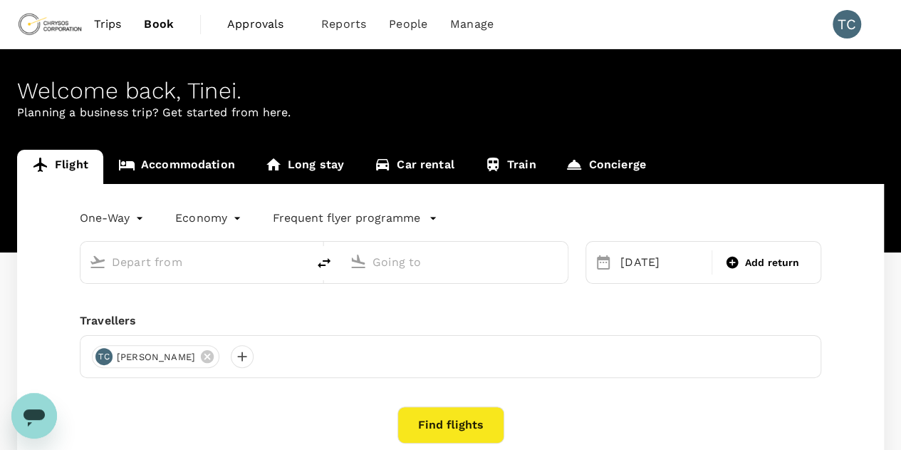
type input "[GEOGRAPHIC_DATA] ([GEOGRAPHIC_DATA])"
type input "OR Tambo Intl (JNB)"
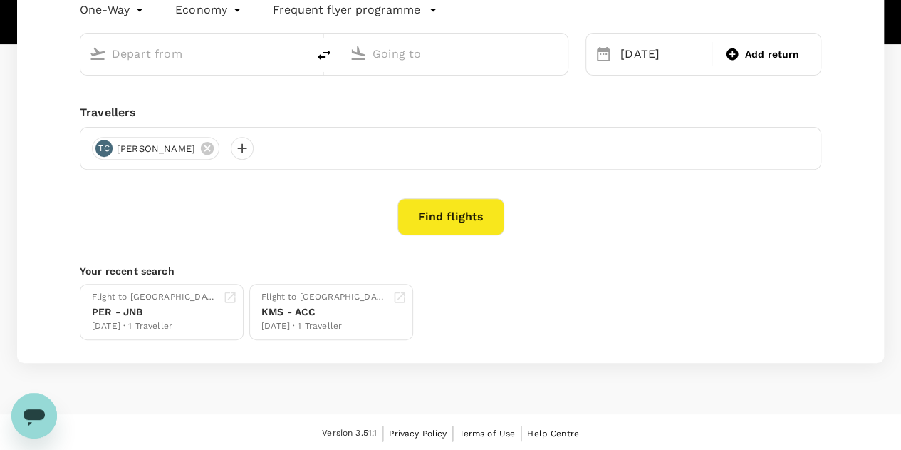
type input "[GEOGRAPHIC_DATA] ([GEOGRAPHIC_DATA])"
type input "OR Tambo Intl (JNB)"
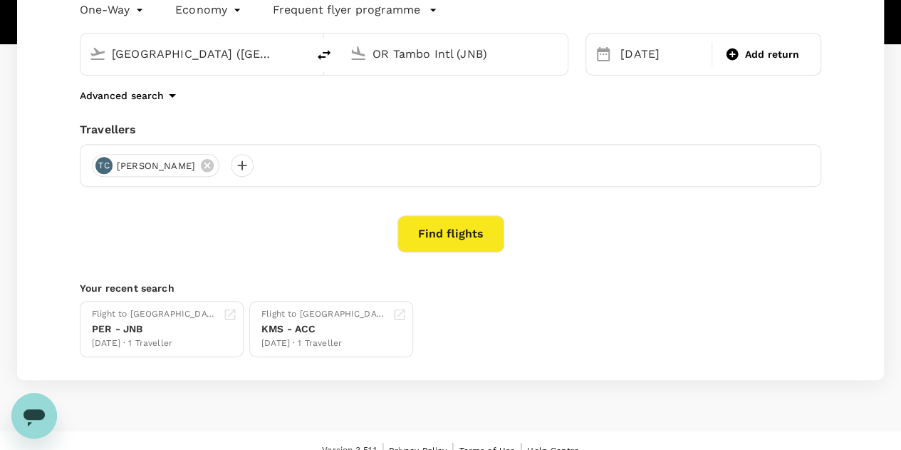
scroll to position [225, 0]
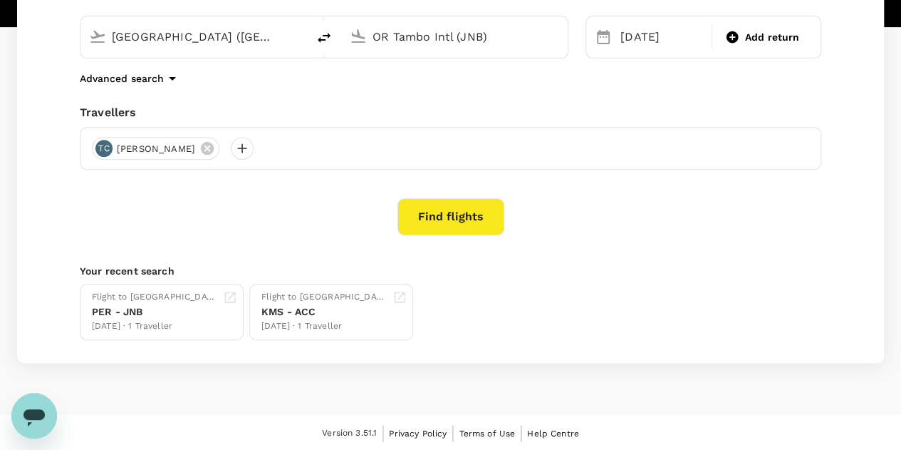
click at [42, 407] on icon "Open messaging window" at bounding box center [34, 416] width 26 height 26
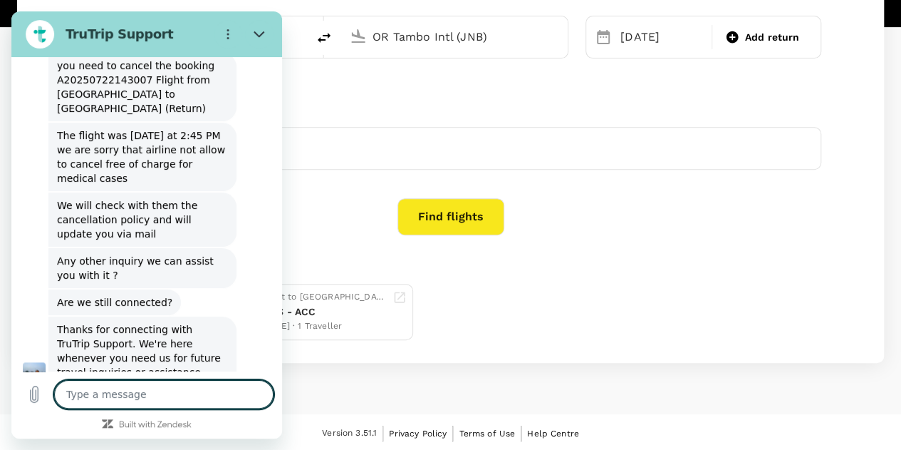
scroll to position [717, 0]
click at [123, 387] on textarea at bounding box center [163, 394] width 219 height 28
type textarea "h"
type textarea "x"
type textarea "he"
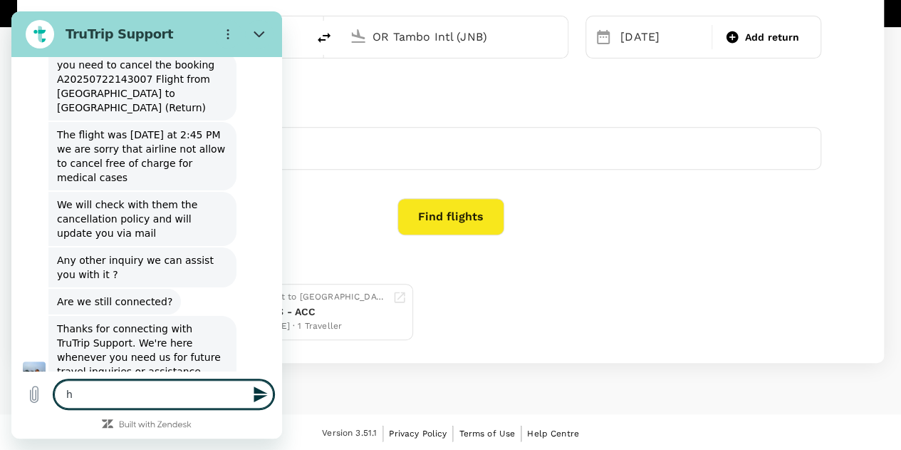
type textarea "x"
type textarea "hel"
type textarea "x"
type textarea "hell"
type textarea "x"
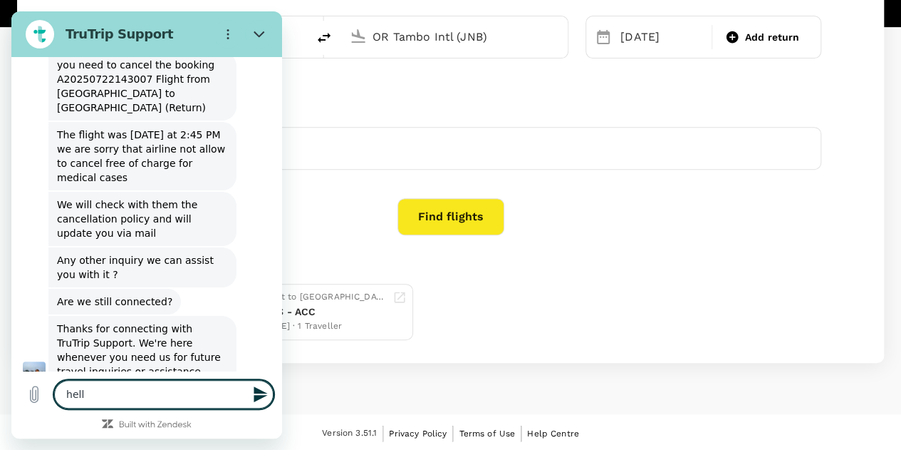
type textarea "hello"
type textarea "x"
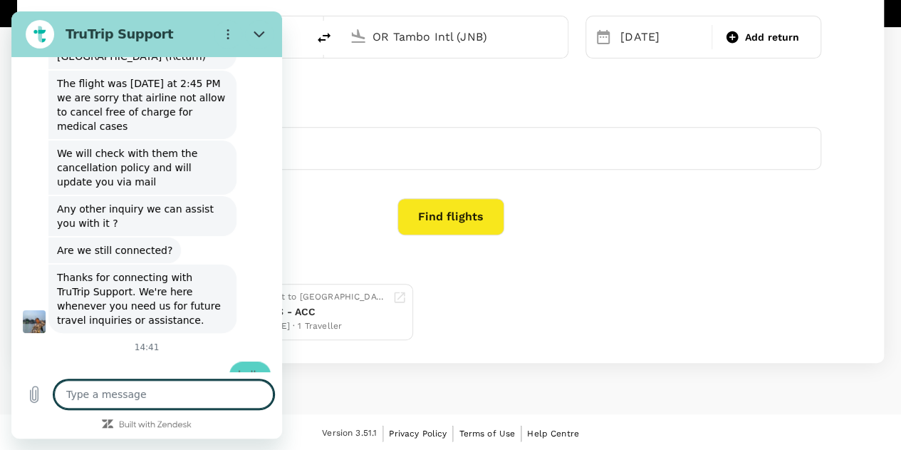
scroll to position [772, 0]
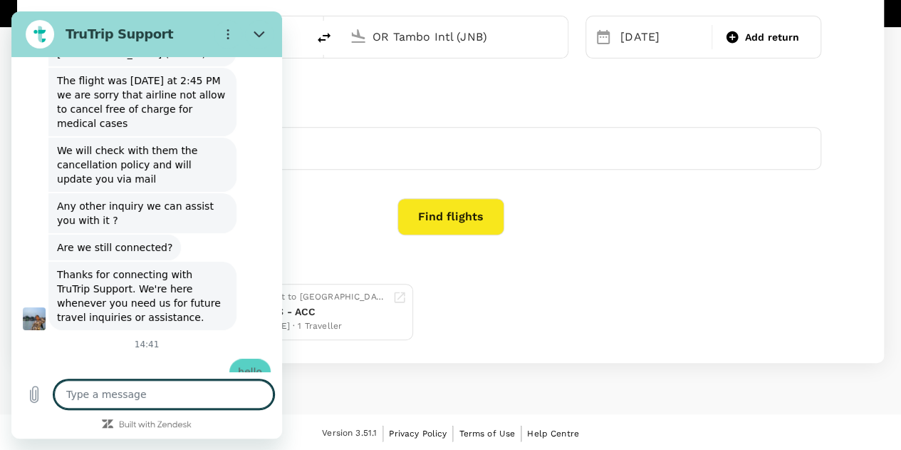
click at [102, 393] on textarea at bounding box center [163, 394] width 219 height 28
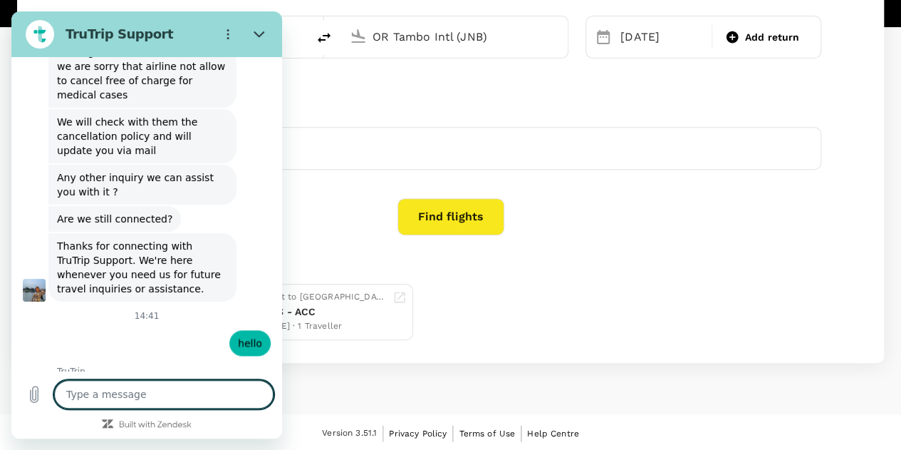
scroll to position [799, 0]
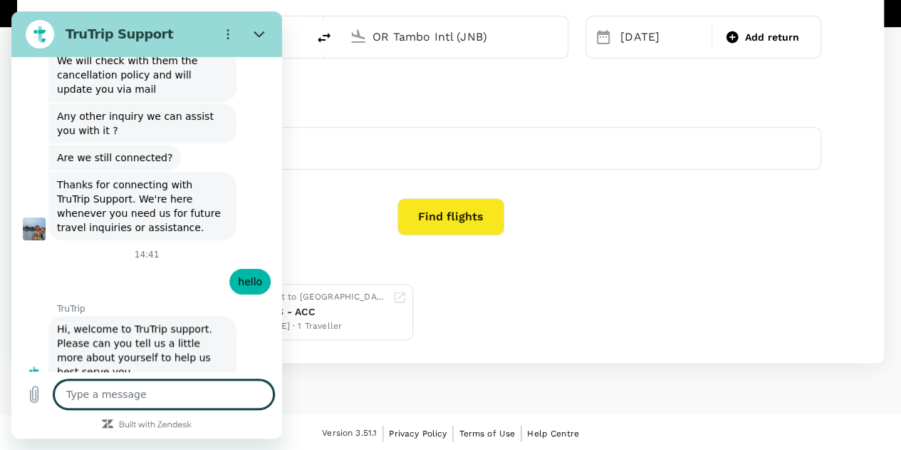
type textarea "x"
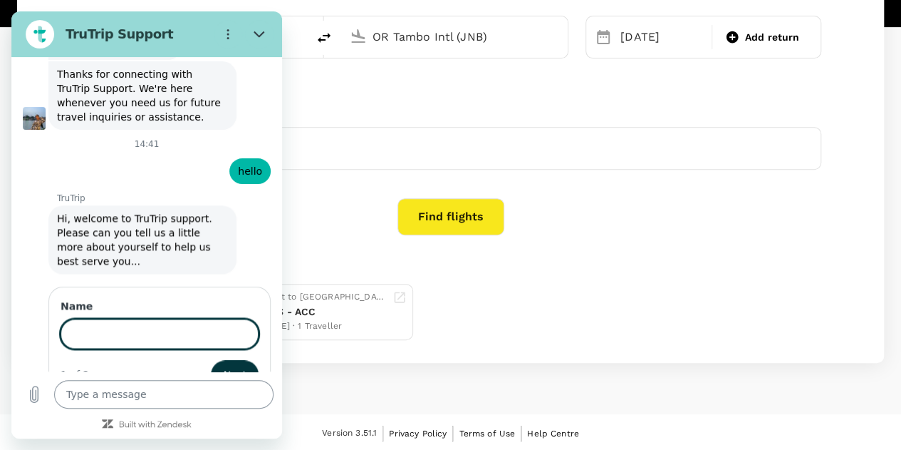
scroll to position [970, 0]
type input "[PERSON_NAME]"
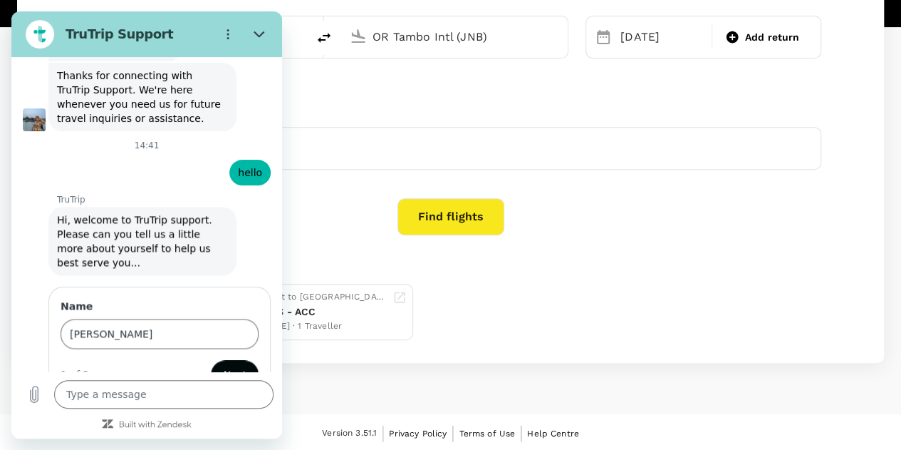
click at [225, 365] on span "Next" at bounding box center [235, 373] width 24 height 17
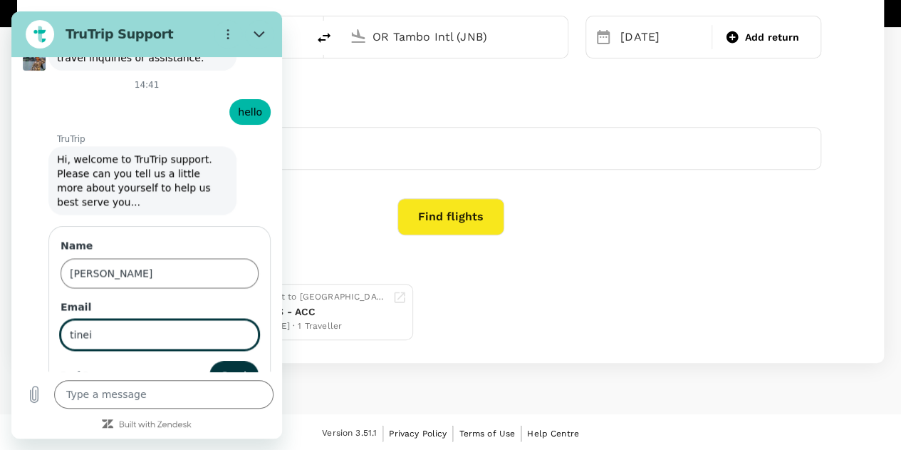
type input "tinei.canimo@chrysoscorp.com"
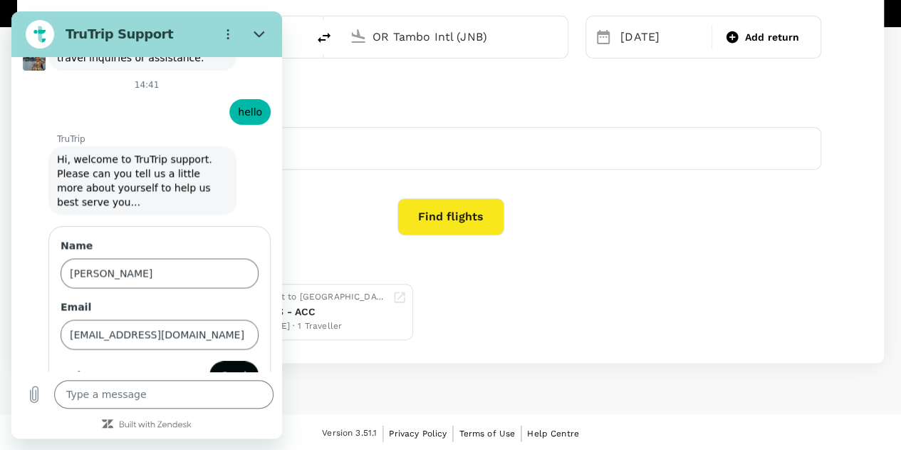
click at [235, 366] on span "Send" at bounding box center [234, 374] width 25 height 17
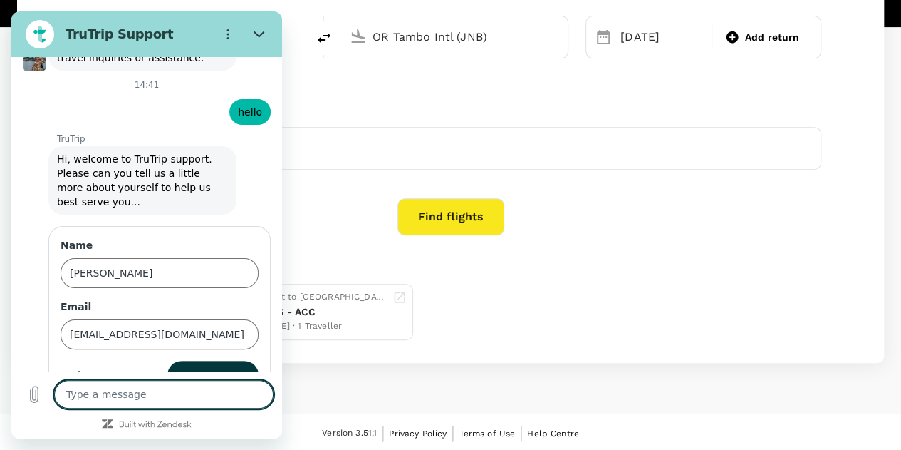
click at [138, 403] on textarea at bounding box center [163, 394] width 219 height 28
type textarea "x"
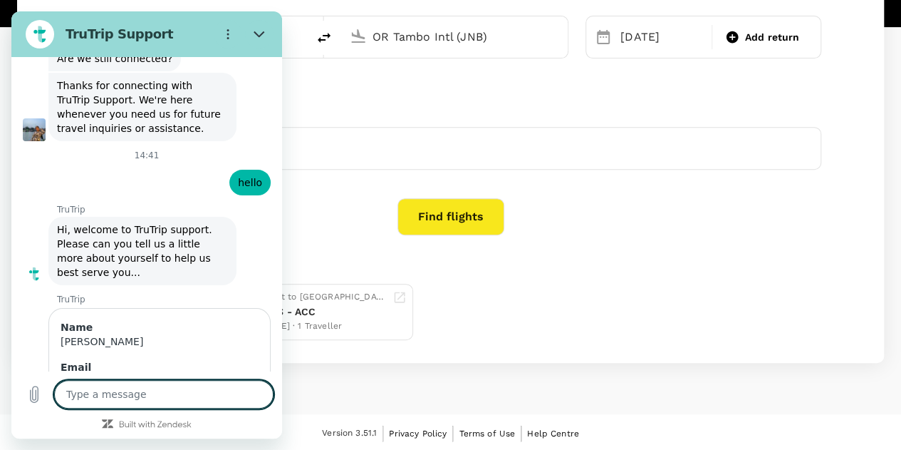
scroll to position [992, 0]
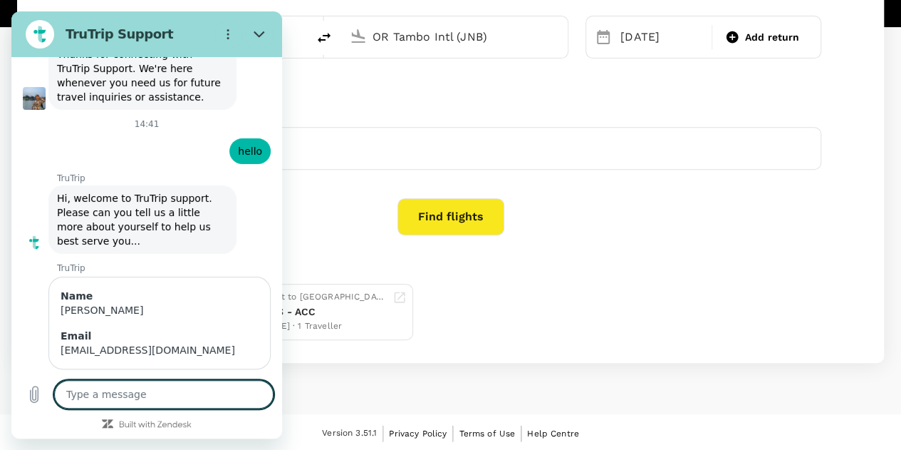
type textarea "I"
type textarea "x"
type textarea "I"
type textarea "x"
type textarea "I a"
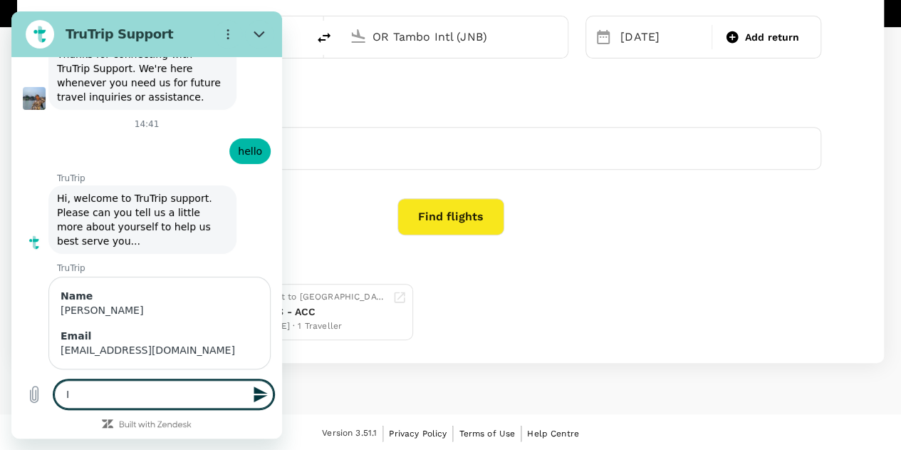
type textarea "x"
type textarea "I am"
type textarea "x"
type textarea "I am"
type textarea "x"
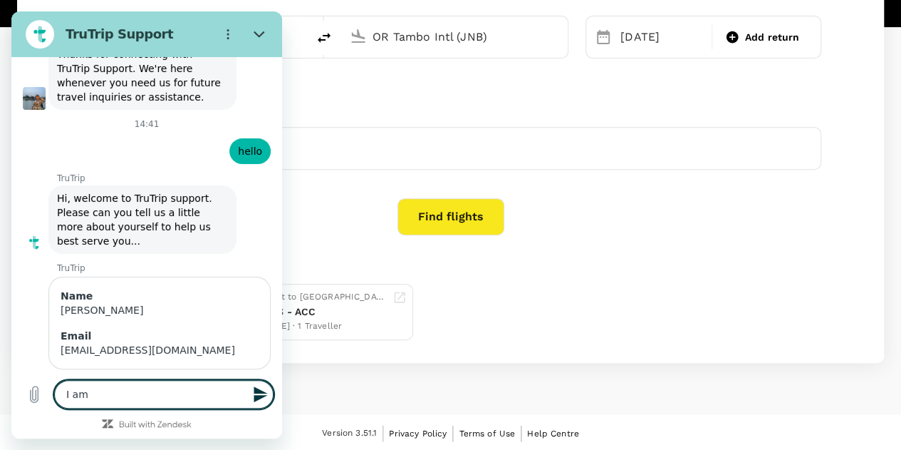
type textarea "I am g"
type textarea "x"
type textarea "I am ge"
type textarea "x"
type textarea "I am get"
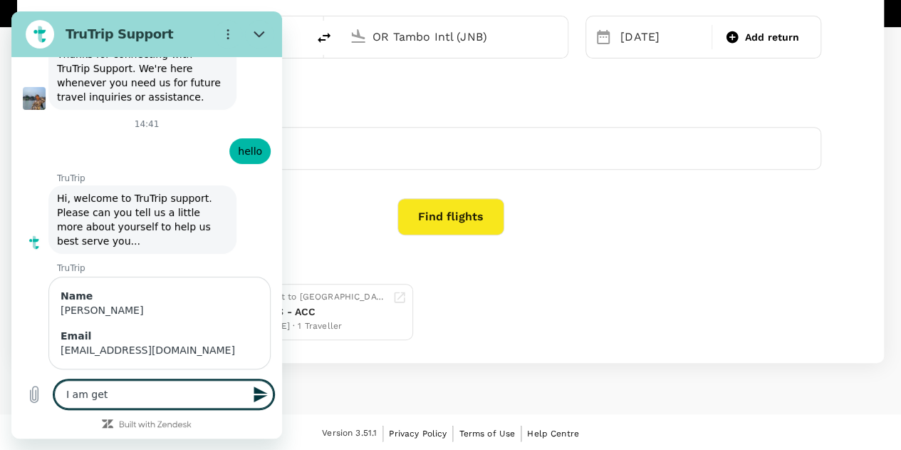
type textarea "x"
type textarea "I am gett"
type textarea "x"
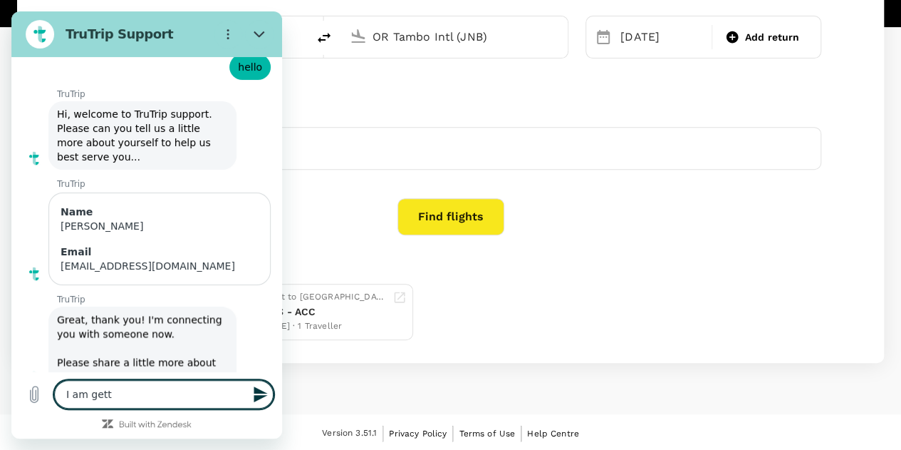
type textarea "I am getti"
type textarea "x"
type textarea "I am gettin"
type textarea "x"
type textarea "I am getting"
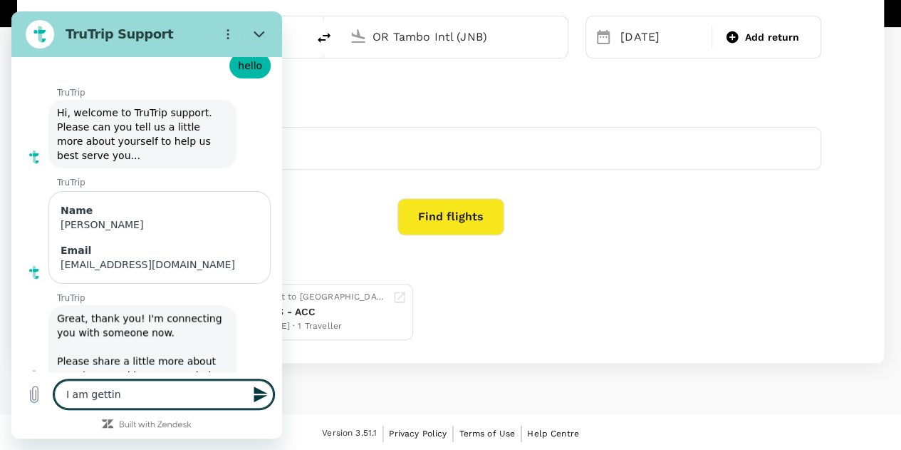
type textarea "x"
type textarea "I am getting"
type textarea "x"
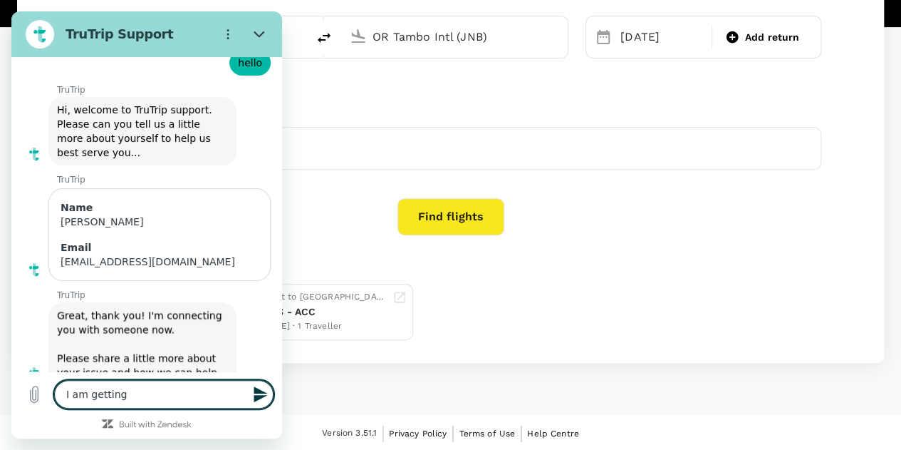
type textarea "I am getting a"
type textarea "x"
type textarea "I am getting an"
type textarea "x"
type textarea "I am getting an"
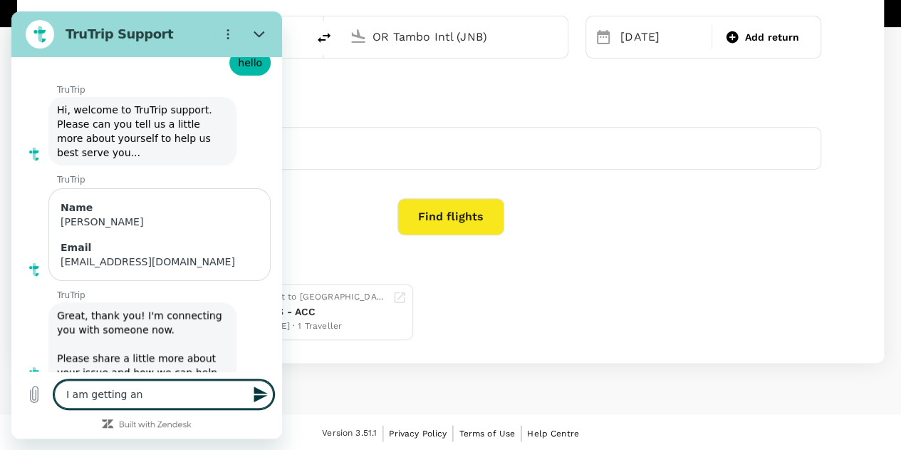
type textarea "x"
type textarea "I am getting an e"
type textarea "x"
type textarea "I am getting an er"
type textarea "x"
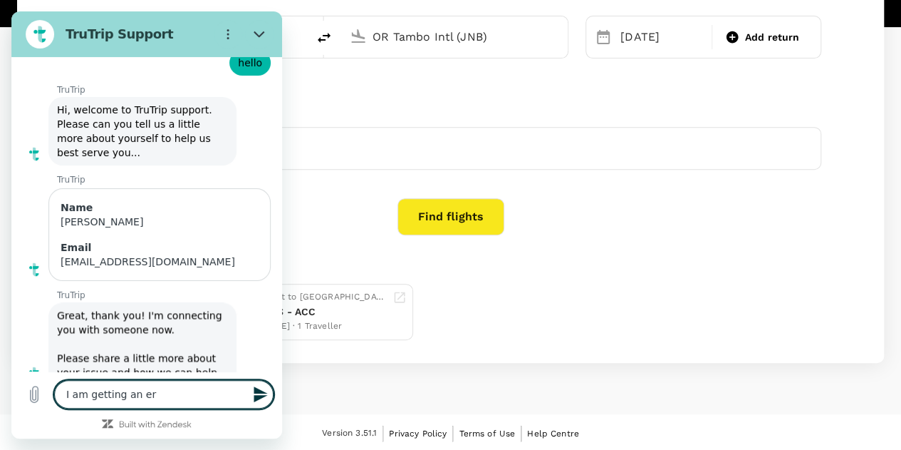
type textarea "I am getting an err"
type textarea "x"
type textarea "I am getting an erro"
type textarea "x"
type textarea "I am getting an errot"
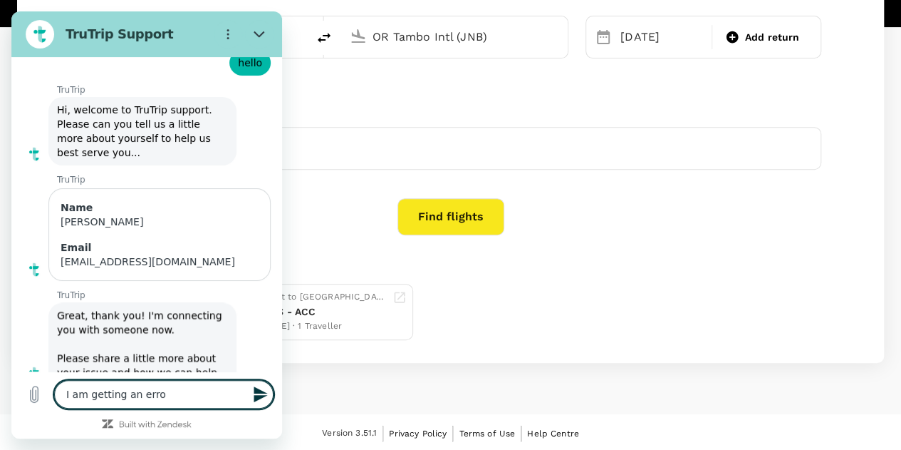
type textarea "x"
type textarea "I am getting an erro"
type textarea "x"
type textarea "I am getting an error"
type textarea "x"
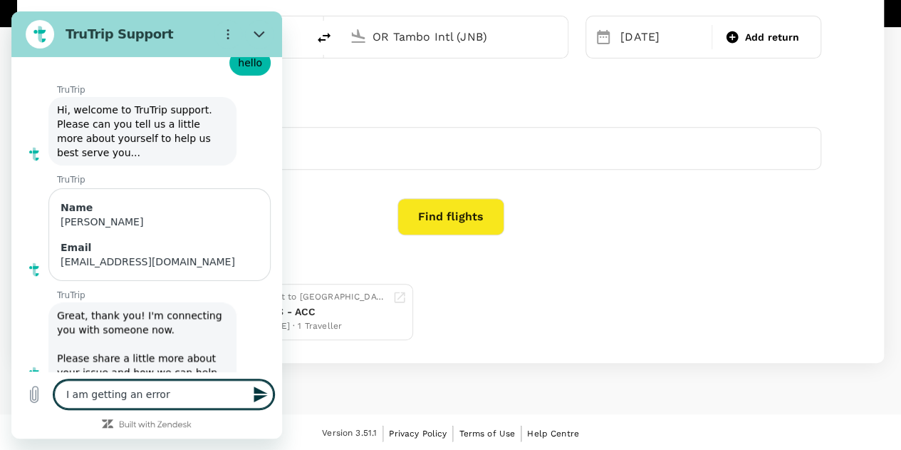
type textarea "I am getting an error"
type textarea "x"
type textarea "I am getting an error w"
type textarea "x"
type textarea "I am getting an error wh"
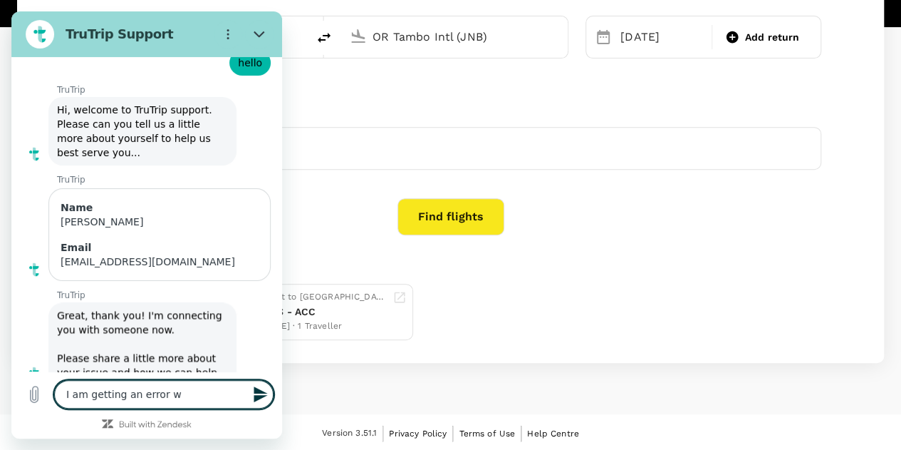
type textarea "x"
type textarea "I am getting an error whe"
type textarea "x"
type textarea "I am getting an error when"
type textarea "x"
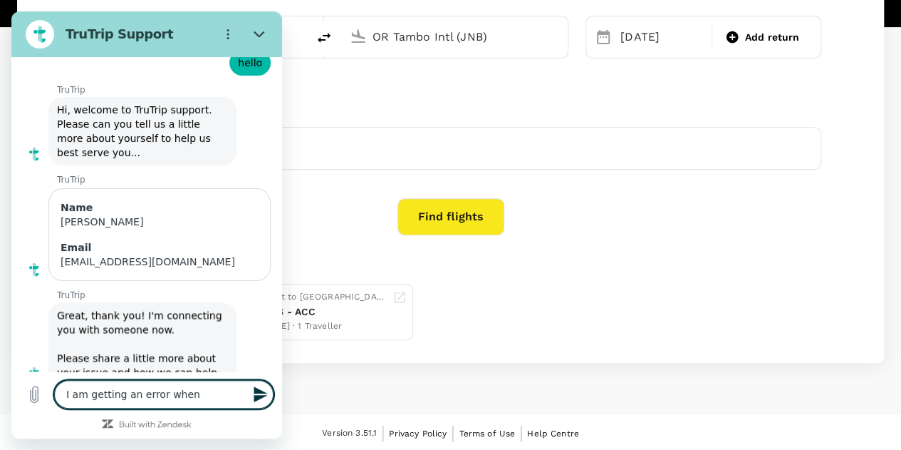
type textarea "I am getting an error when"
type textarea "x"
type textarea "I am getting an error when s"
type textarea "x"
type textarea "I am getting an error when su"
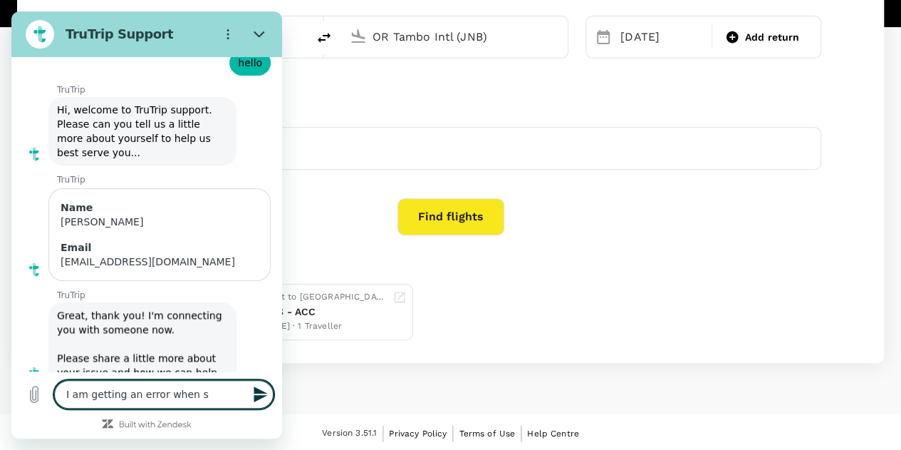
type textarea "x"
type textarea "I am getting an error when sub"
type textarea "x"
type textarea "I am getting an error when subm"
type textarea "x"
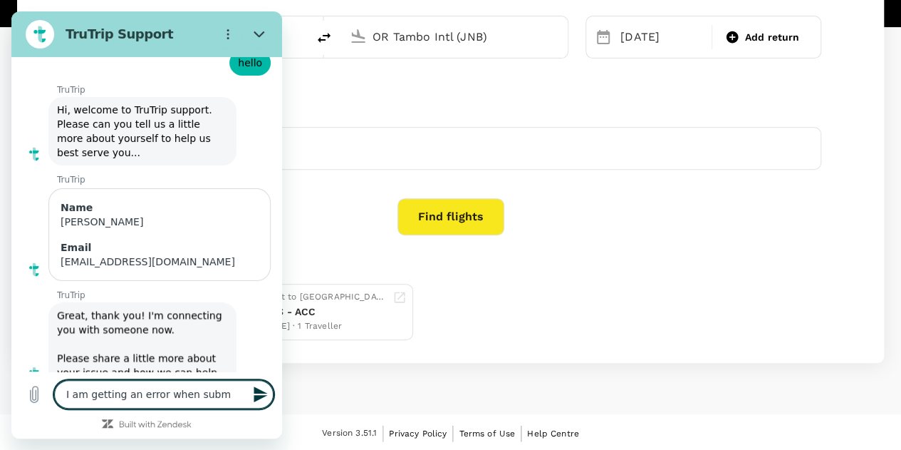
type textarea "I am getting an error when submi"
type textarea "x"
type textarea "I am getting an error when submit"
type textarea "x"
type textarea "I am getting an error when submitt"
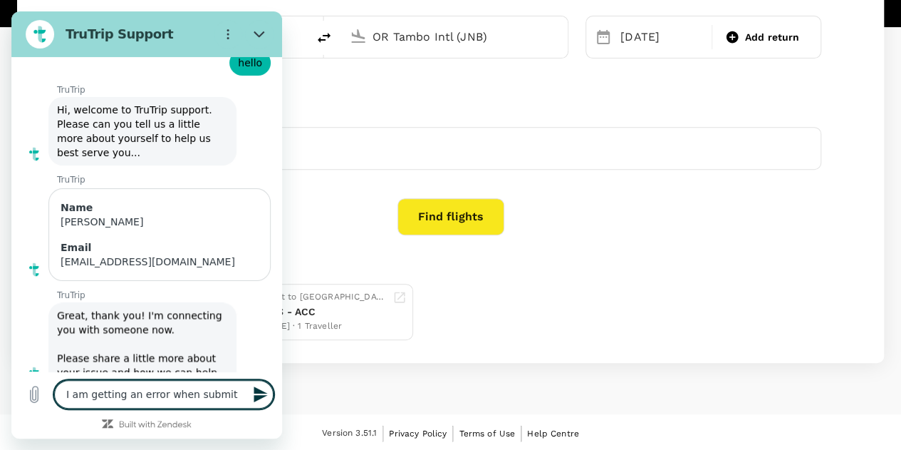
type textarea "x"
type textarea "I am getting an error when submitti"
type textarea "x"
type textarea "I am getting an error when submittin"
type textarea "x"
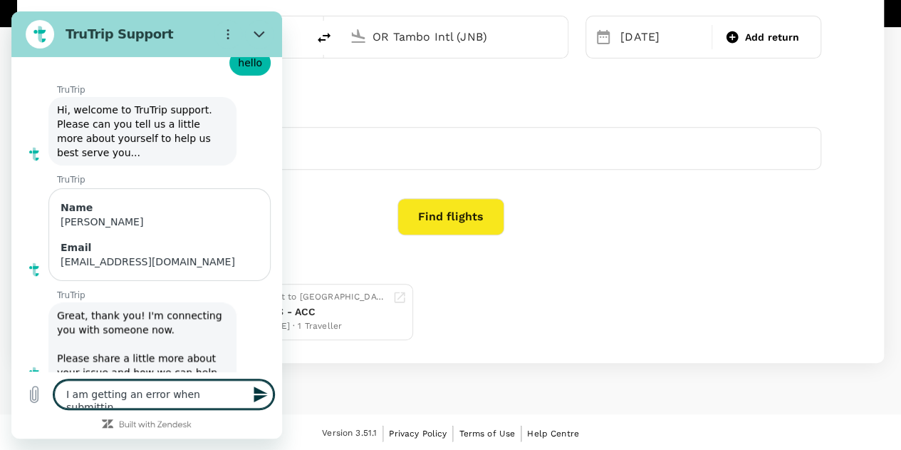
type textarea "I am getting an error when submitting"
type textarea "x"
type textarea "I am getting an error when submitting"
type textarea "x"
type textarea "I am getting an error when submitting a"
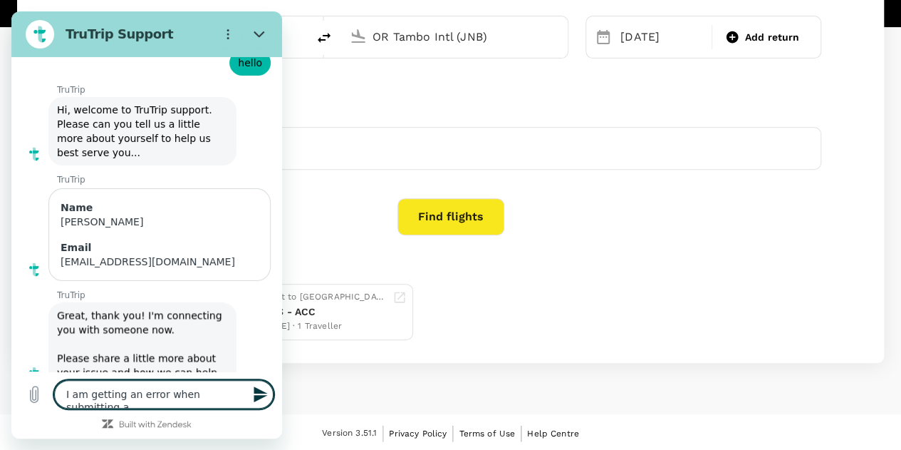
type textarea "x"
type textarea "I am getting an error when submitting a"
type textarea "x"
type textarea "I am getting an error when submitting a t"
type textarea "x"
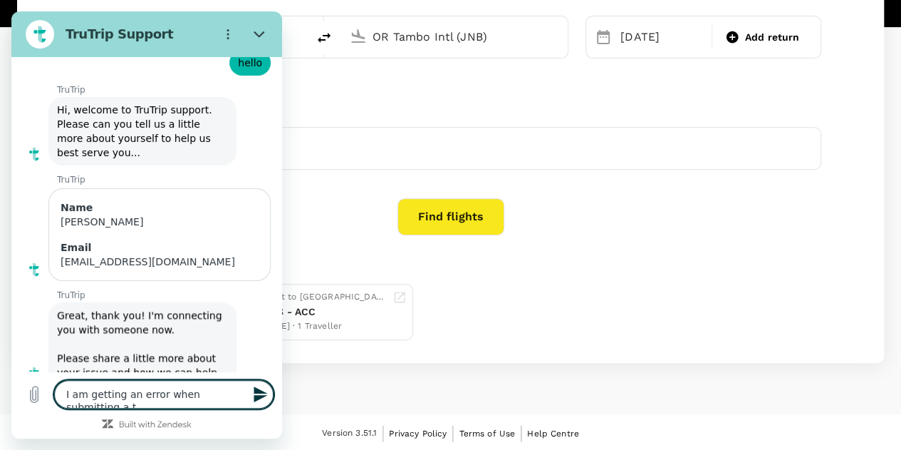
type textarea "I am getting an error when submitting a tr"
type textarea "x"
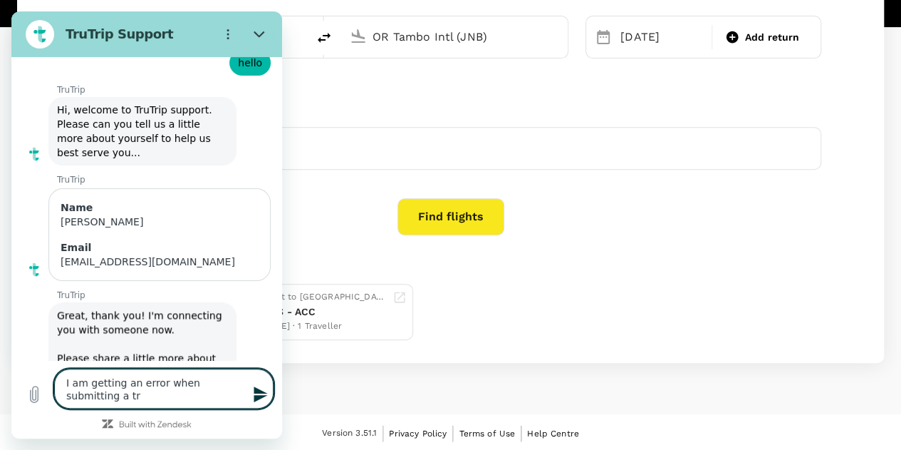
type textarea "I am getting an error when submitting a tra"
type textarea "x"
type textarea "I am getting an error when submitting a trav"
type textarea "x"
type textarea "I am getting an error when submitting a trave"
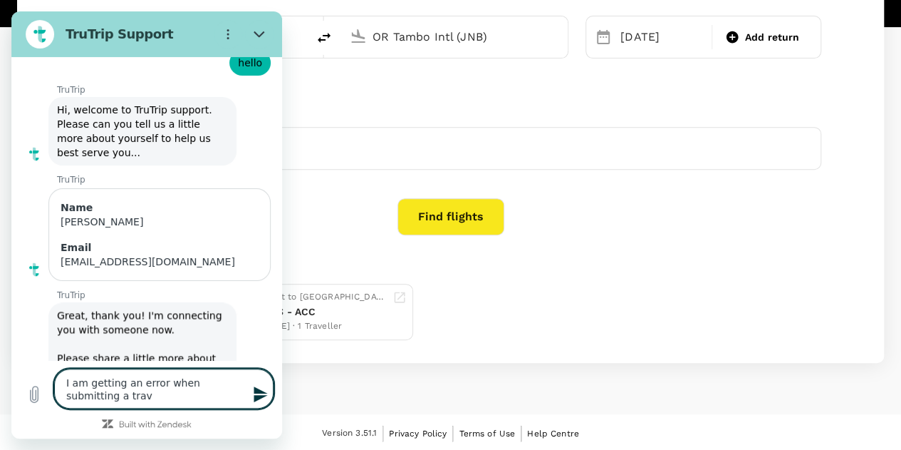
type textarea "x"
type textarea "I am getting an error when submitting a travel"
type textarea "x"
type textarea "I am getting an error when submitting a travel"
type textarea "x"
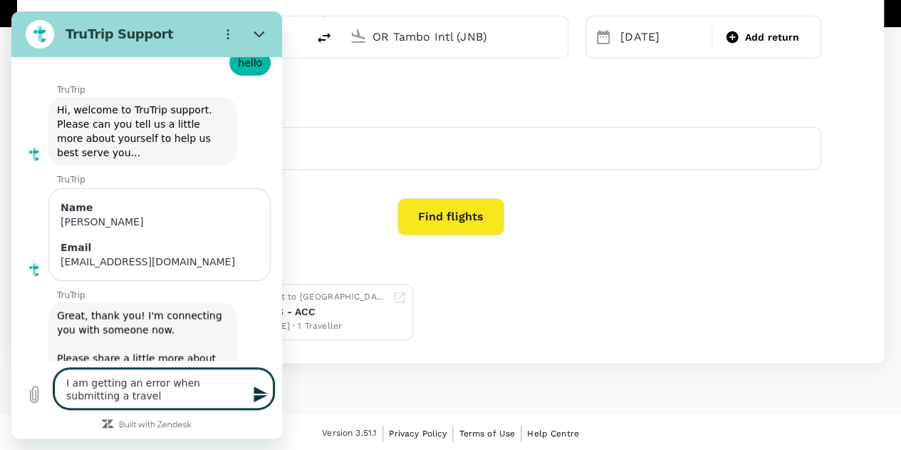
type textarea "I am getting an error when submitting a travel r"
type textarea "x"
type textarea "I am getting an error when submitting a travel re"
type textarea "x"
type textarea "I am getting an error when submitting a travel req"
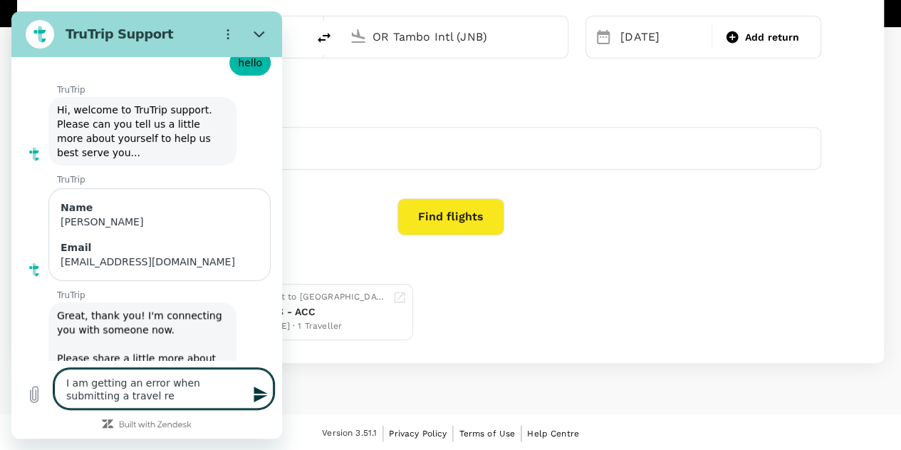
type textarea "x"
type textarea "I am getting an error when submitting a travel requ"
type textarea "x"
type textarea "I am getting an error when submitting a travel reque"
type textarea "x"
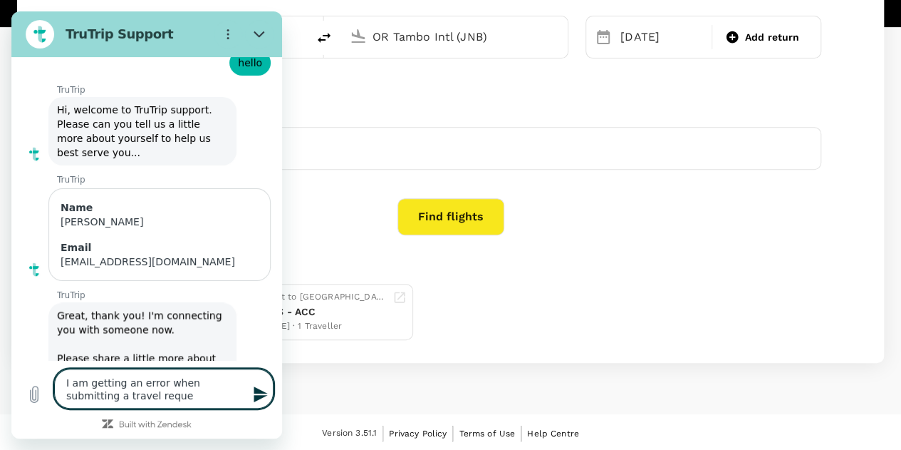
type textarea "I am getting an error when submitting a travel reques"
type textarea "x"
type textarea "I am getting an error when submitting a travel request"
type textarea "x"
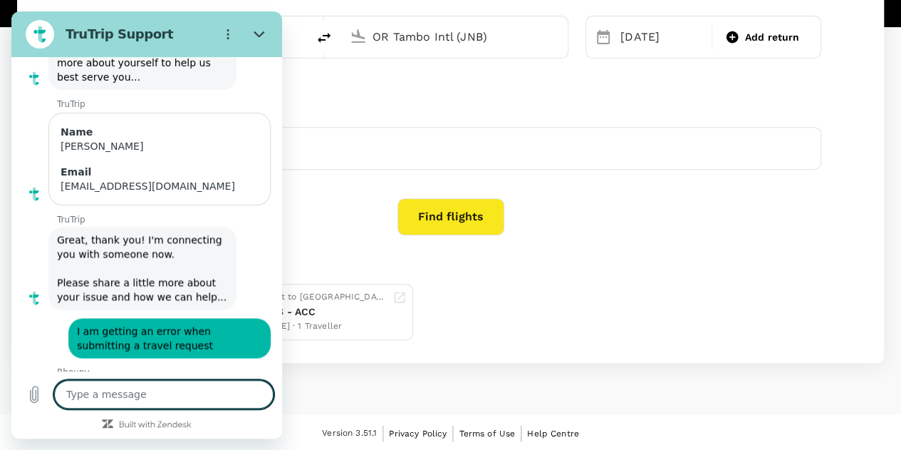
scroll to position [1125, 0]
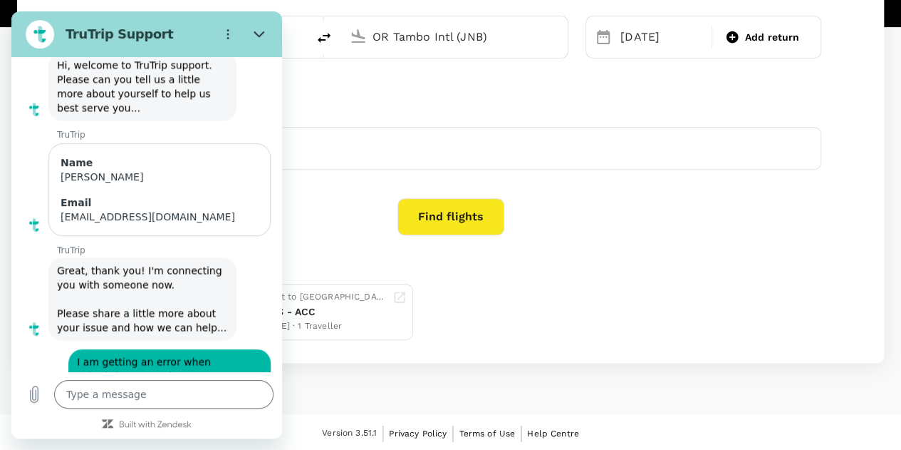
type textarea "x"
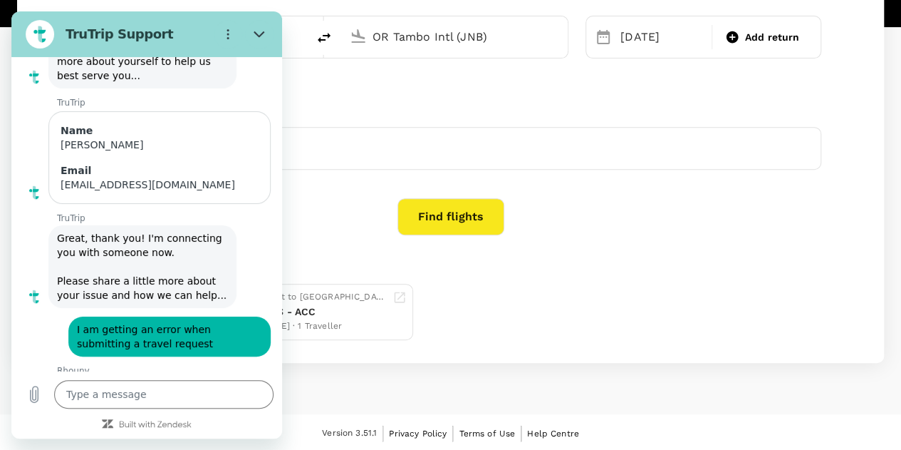
scroll to position [1231, 0]
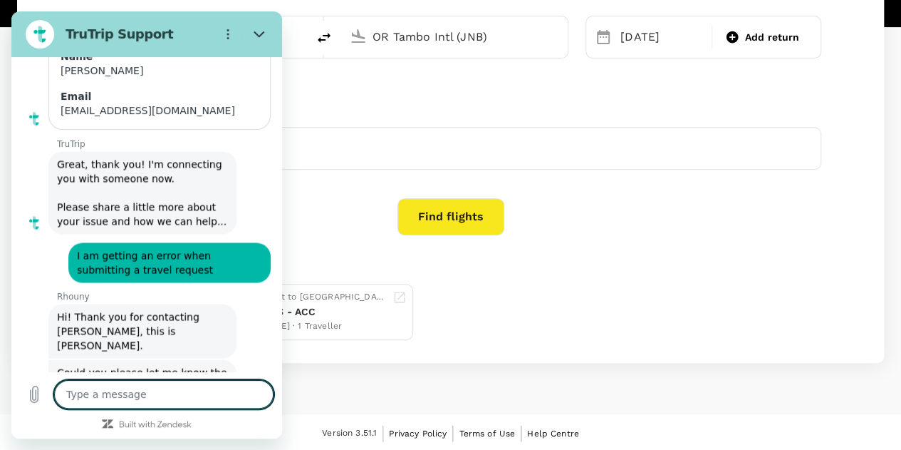
click at [135, 391] on textarea at bounding box center [163, 394] width 219 height 28
type textarea "r"
type textarea "x"
type textarea "re"
type textarea "x"
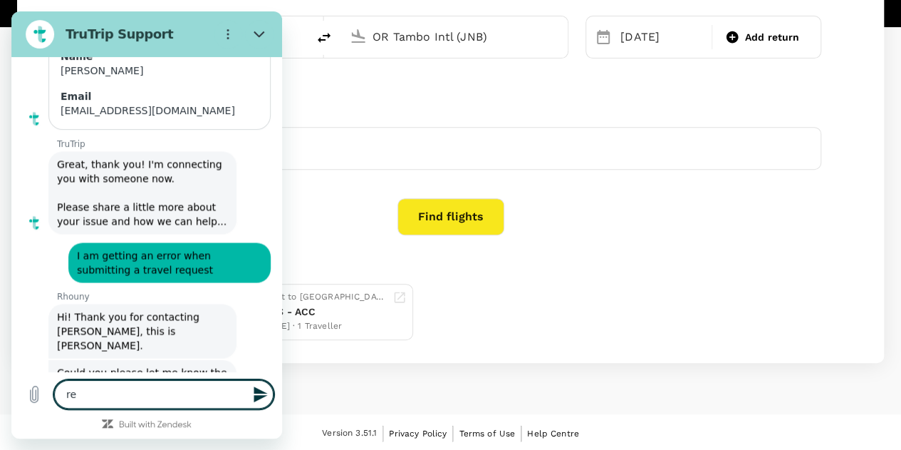
type textarea "req"
type textarea "x"
type textarea "requ"
type textarea "x"
type textarea "reque"
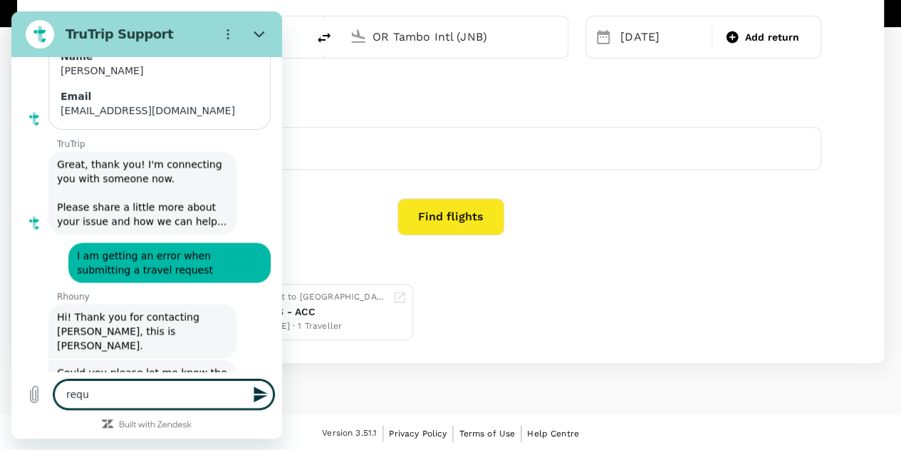
type textarea "x"
type textarea "reques"
type textarea "x"
type textarea "request"
type textarea "x"
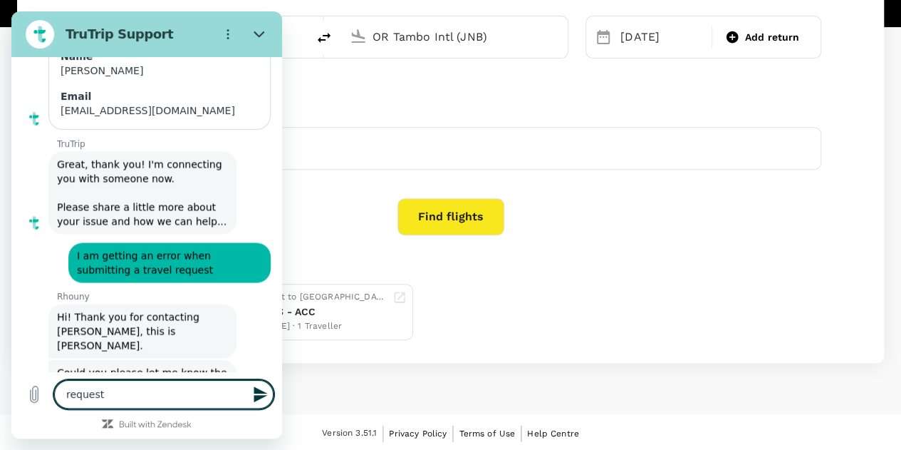
type textarea "request"
type textarea "x"
type textarea "request e"
type textarea "x"
type textarea "request er"
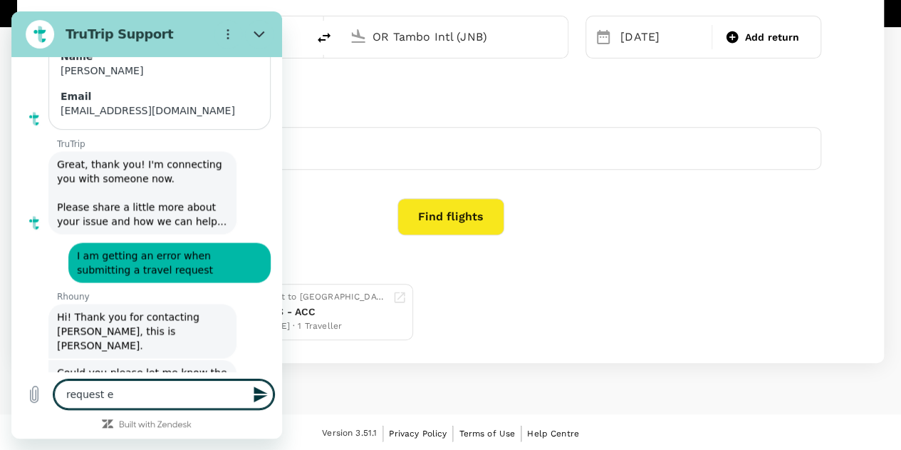
type textarea "x"
type textarea "request err"
type textarea "x"
type textarea "request erro"
type textarea "x"
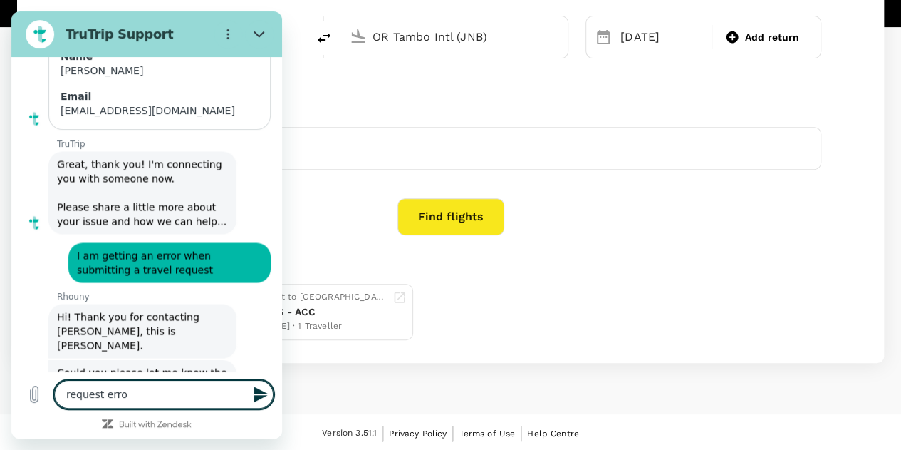
type textarea "request error"
type textarea "x"
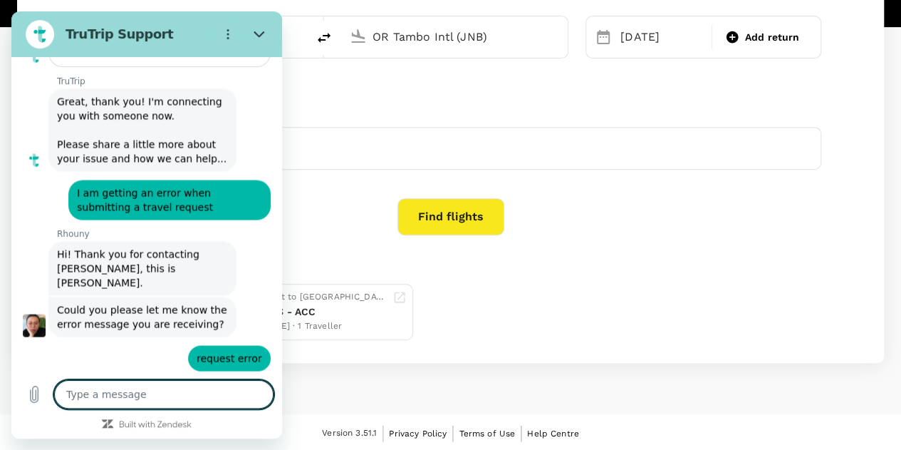
scroll to position [1292, 0]
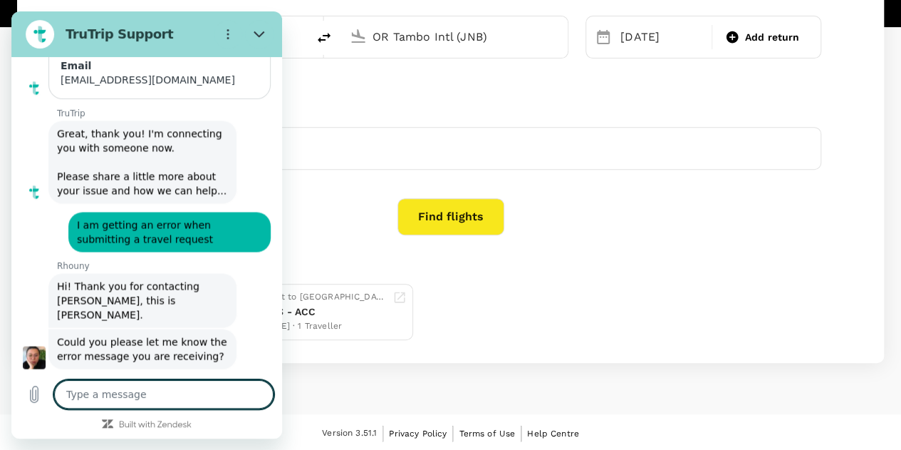
type textarea "x"
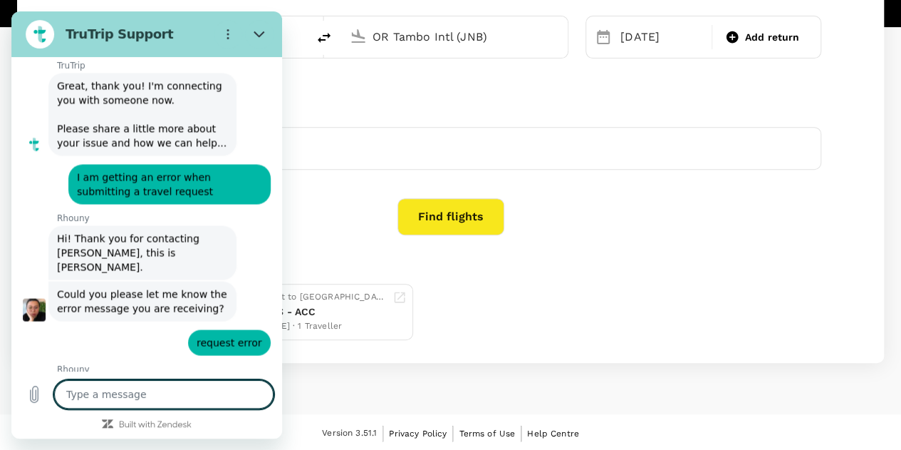
scroll to position [1312, 0]
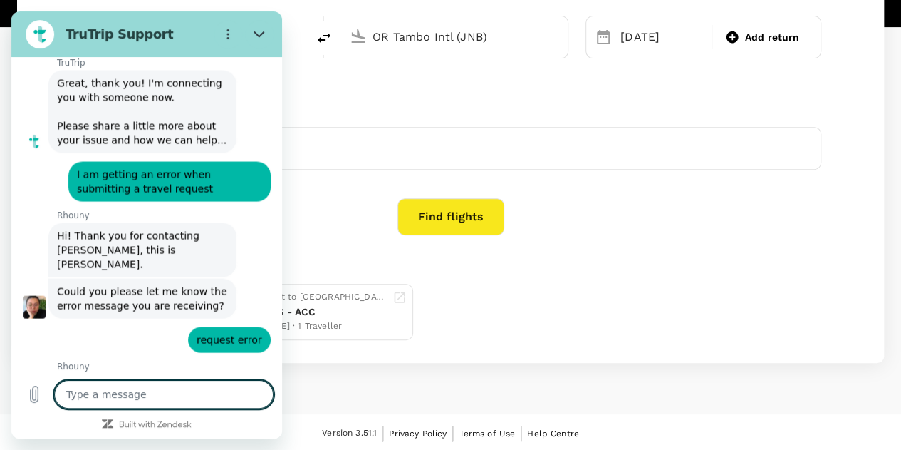
type textarea "Y"
type textarea "x"
type textarea "Ye"
type textarea "x"
type textarea "Yes"
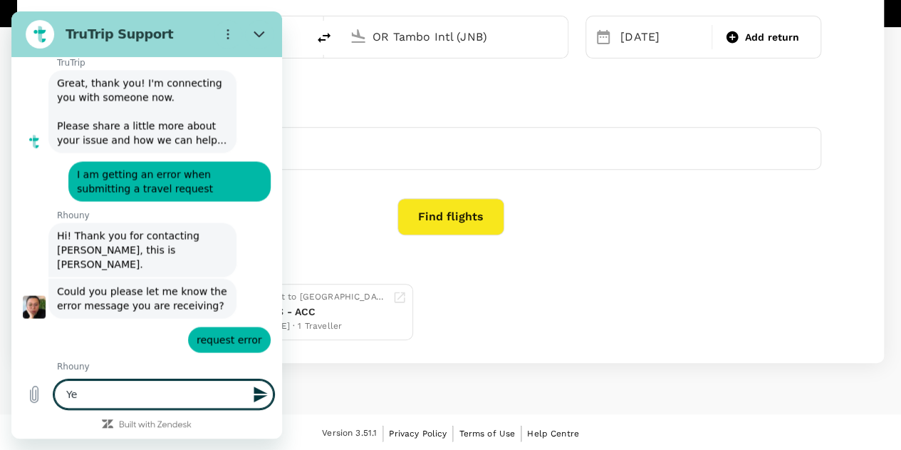
type textarea "x"
type textarea "Ye"
type textarea "x"
type textarea "Y"
type textarea "x"
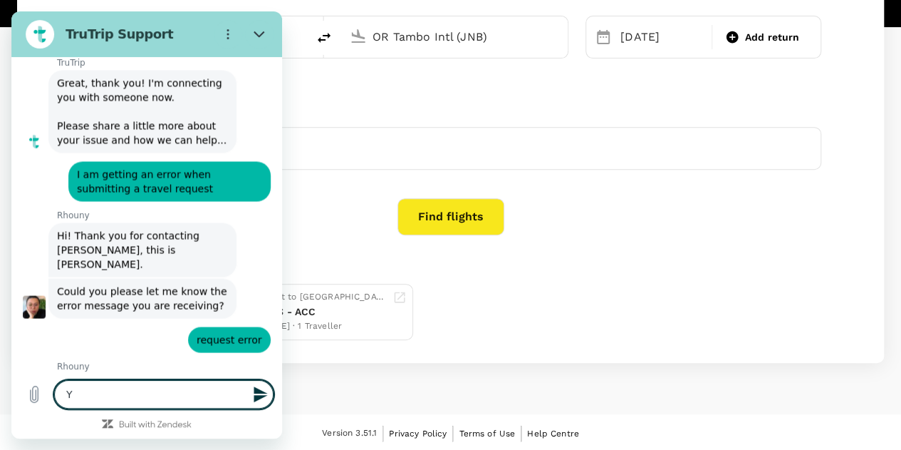
type textarea "x"
type textarea "W"
type textarea "x"
type textarea "Wh"
type textarea "x"
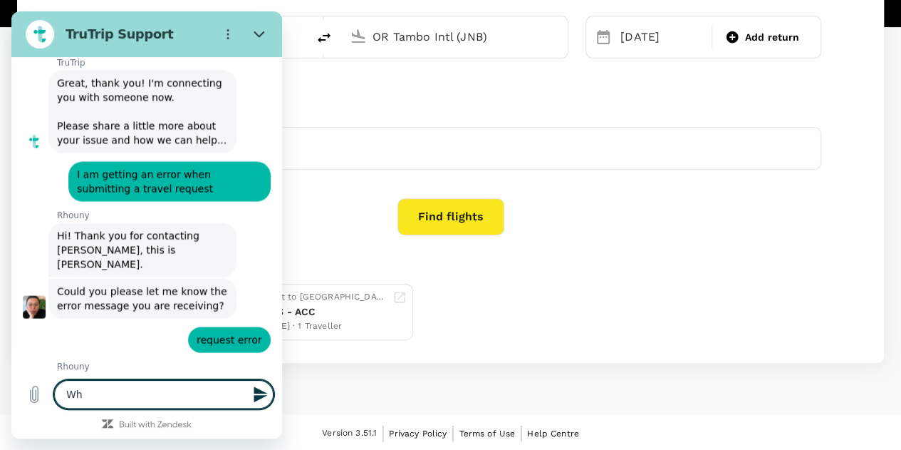
type textarea "Wha"
type textarea "x"
type textarea "Whar"
type textarea "x"
type textarea "Wha"
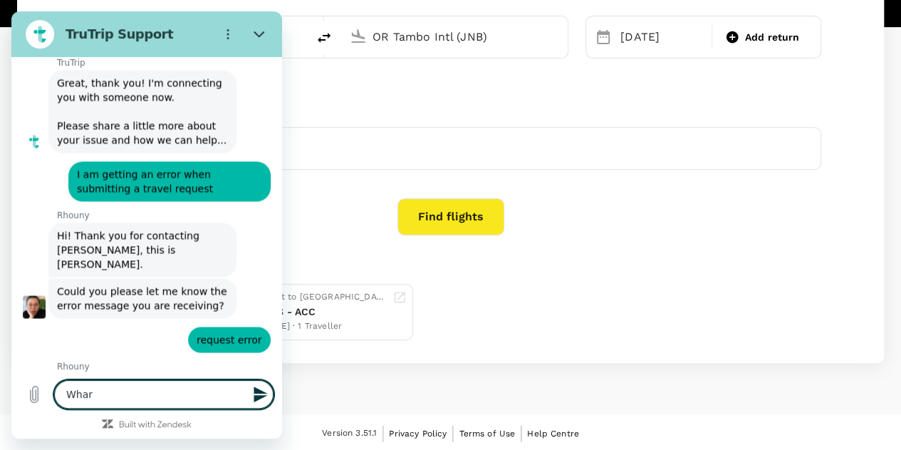
type textarea "x"
type textarea "What"
type textarea "x"
type textarea "What"
type textarea "x"
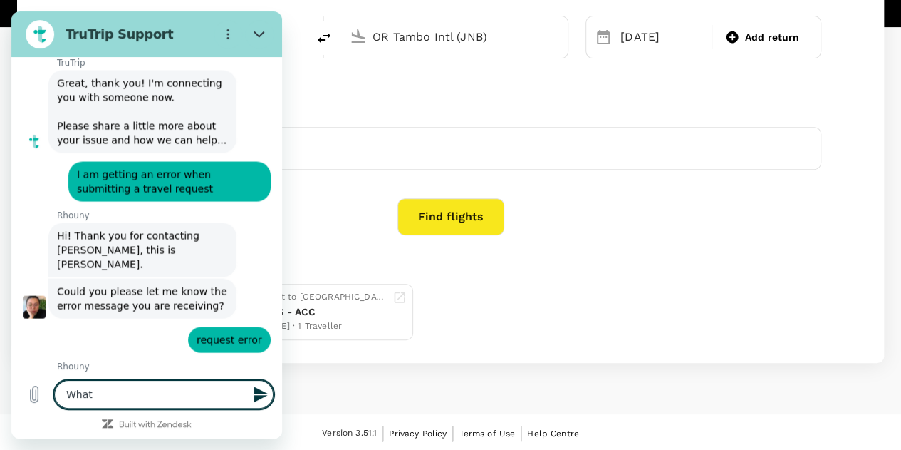
type textarea "What d"
type textarea "x"
type textarea "What do"
type textarea "x"
type textarea "What doe"
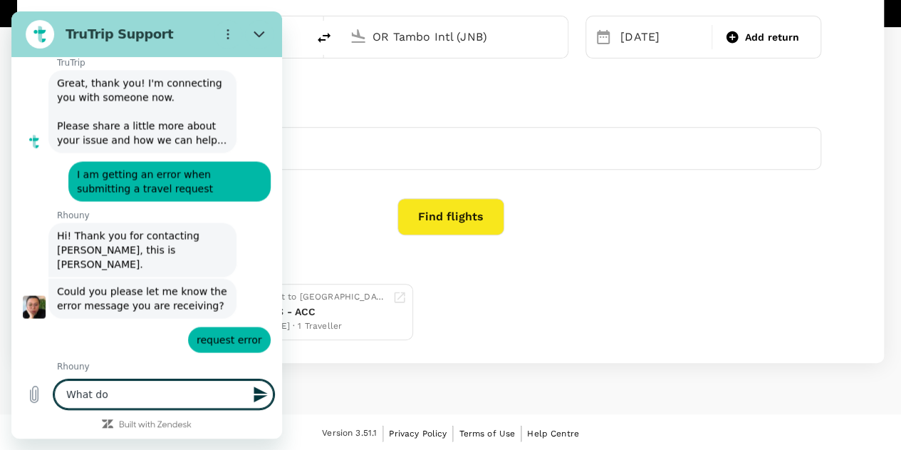
type textarea "x"
type textarea "What does"
type textarea "x"
type textarea "What does"
type textarea "x"
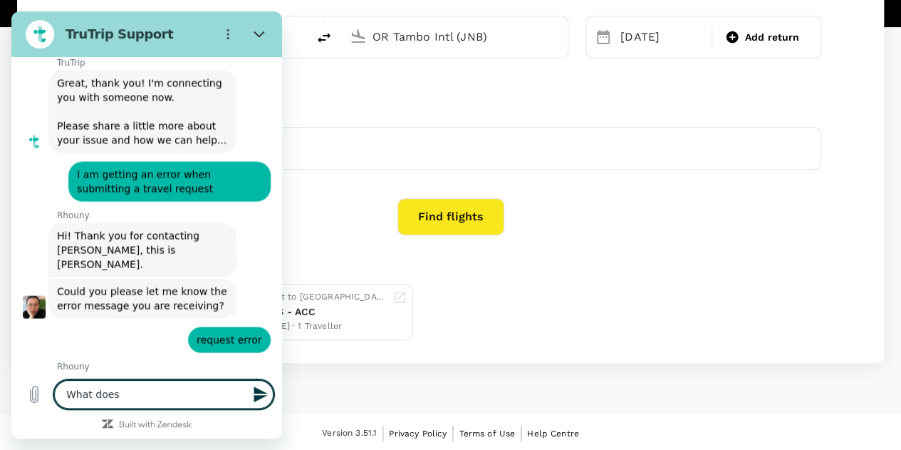
type textarea "What does t"
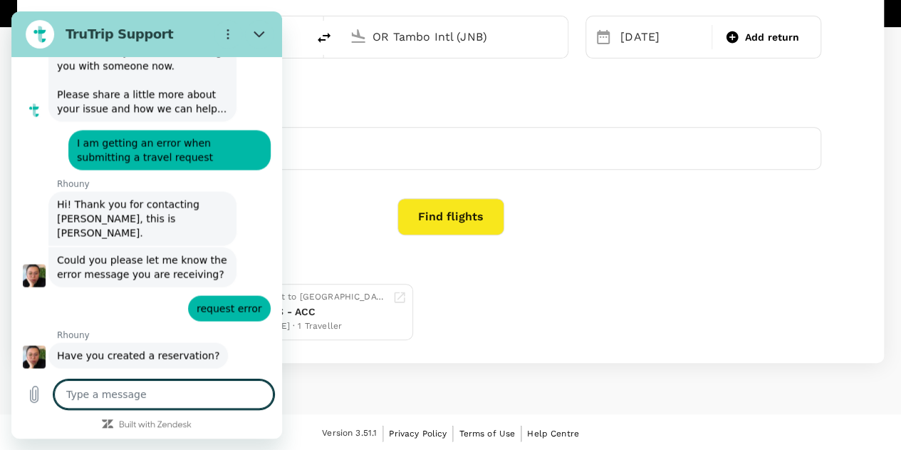
scroll to position [1347, 0]
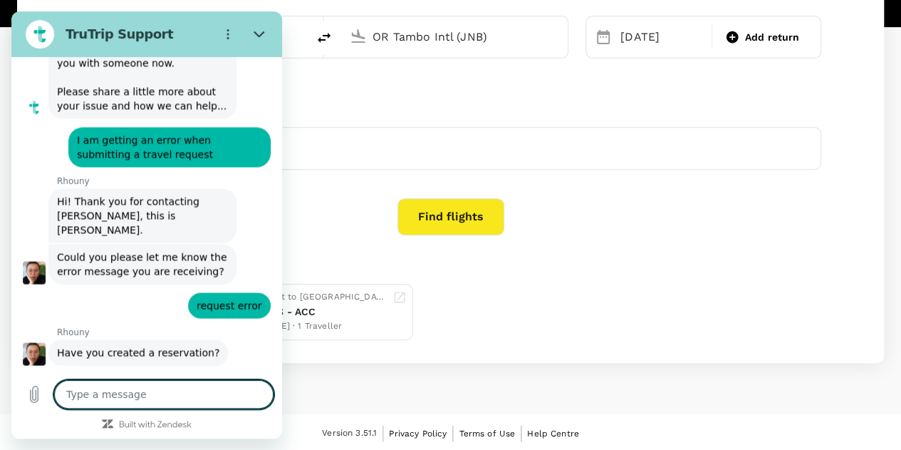
click at [98, 398] on textarea at bounding box center [163, 394] width 219 height 28
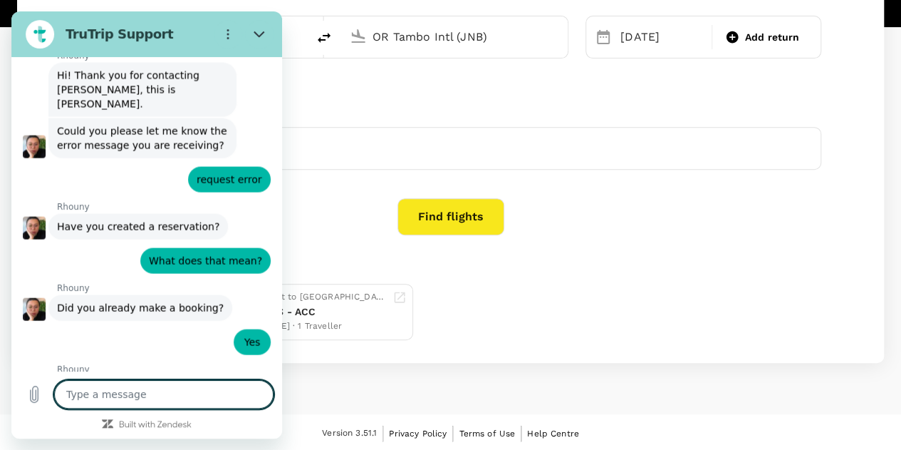
scroll to position [1475, 0]
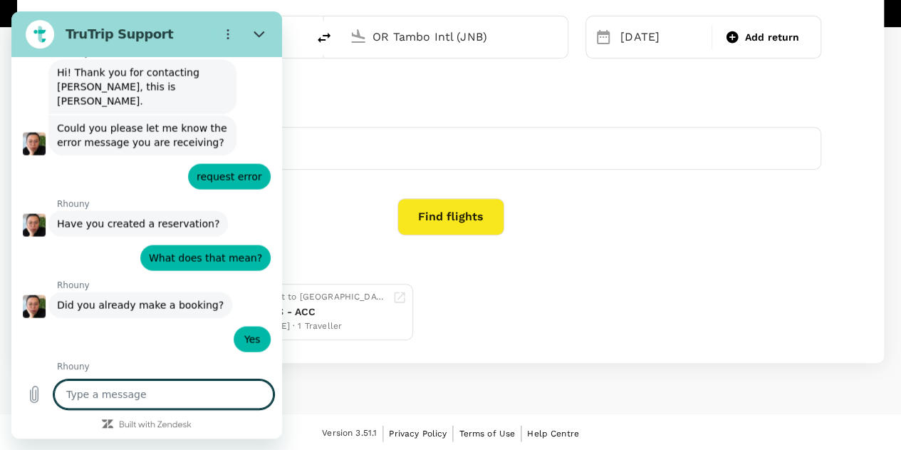
click at [113, 393] on textarea at bounding box center [163, 394] width 219 height 28
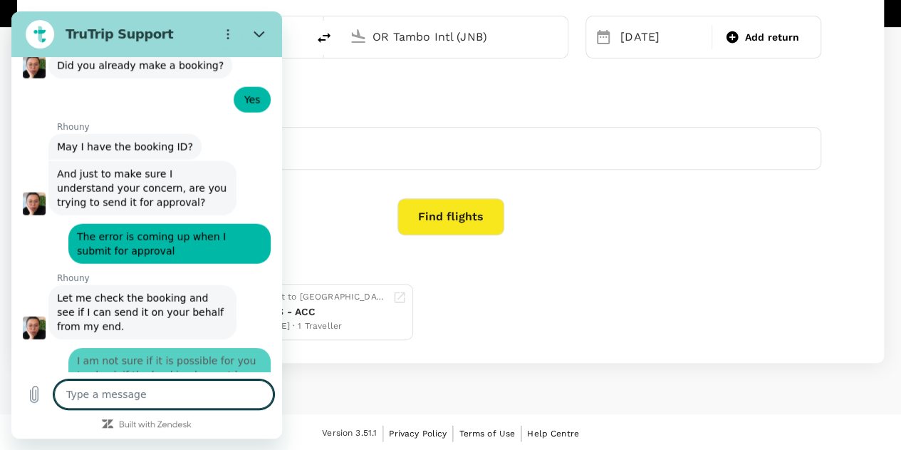
scroll to position [1717, 0]
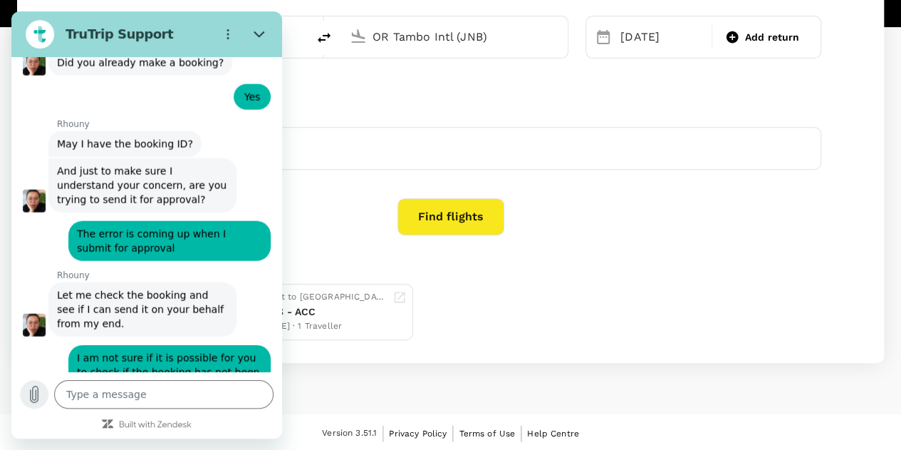
click at [31, 395] on icon "Upload file" at bounding box center [35, 394] width 8 height 16
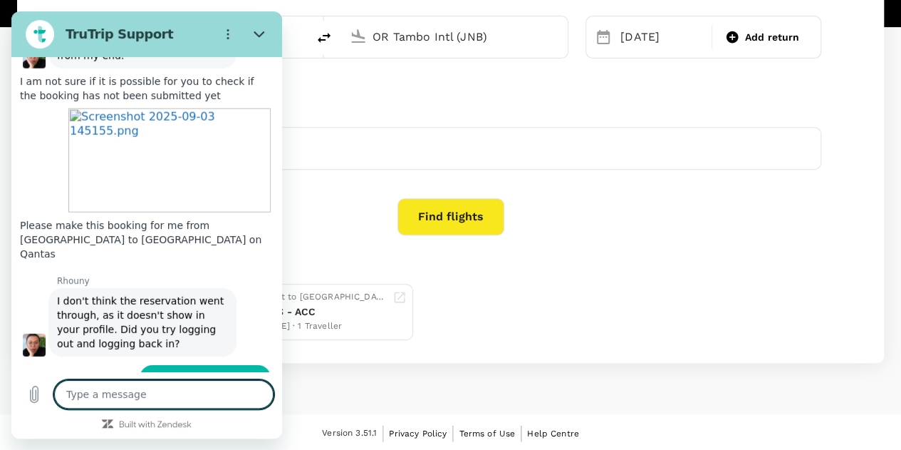
scroll to position [1988, 0]
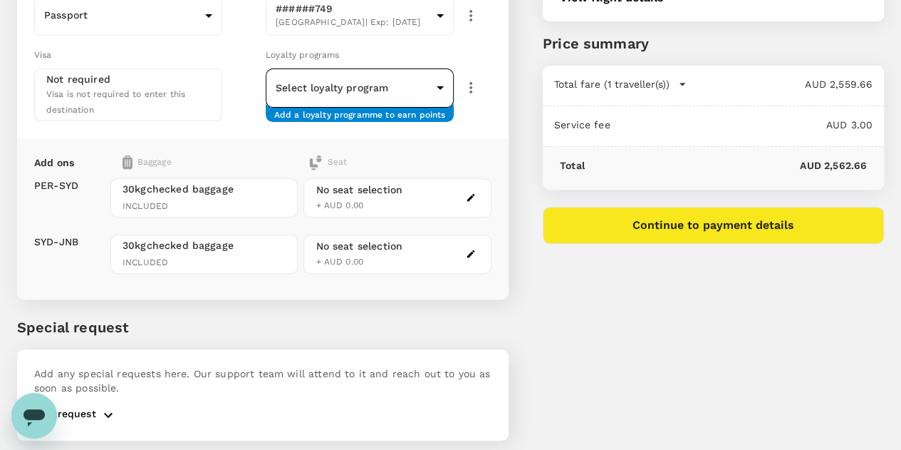
scroll to position [218, 0]
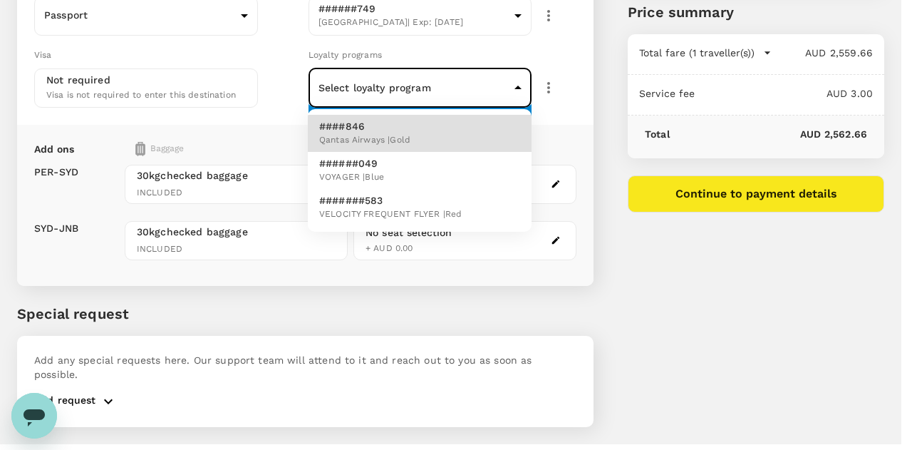
click at [514, 83] on body "Back to flight results Flight review Traveller(s) Traveller 1 : TC [PERSON_NAME…" at bounding box center [456, 132] width 912 height 700
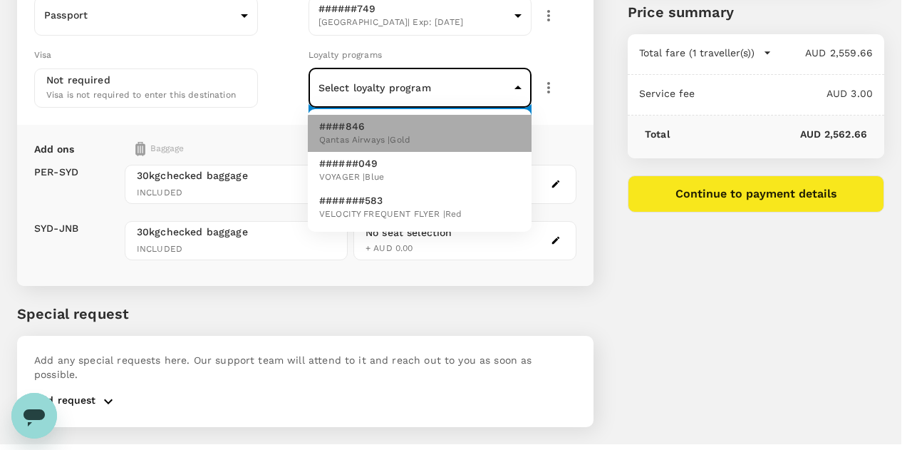
click at [423, 134] on li "####846 Qantas Airways | Gold" at bounding box center [420, 133] width 224 height 37
type input "325a1905-8107-4a07-9f4a-3e0338cd9e5f"
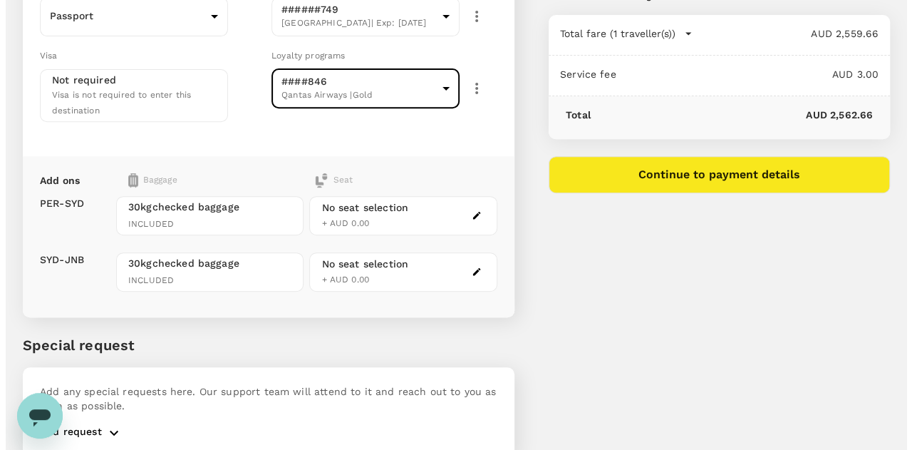
scroll to position [239, 0]
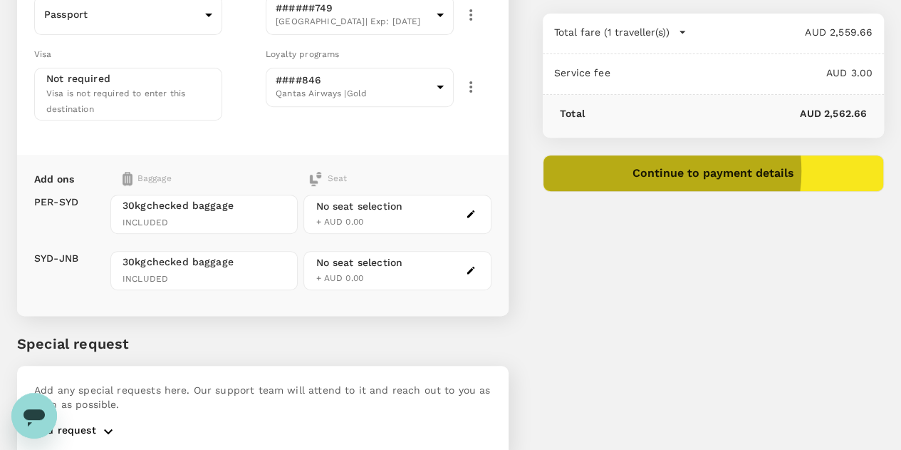
click at [732, 170] on button "Continue to payment details" at bounding box center [713, 173] width 341 height 37
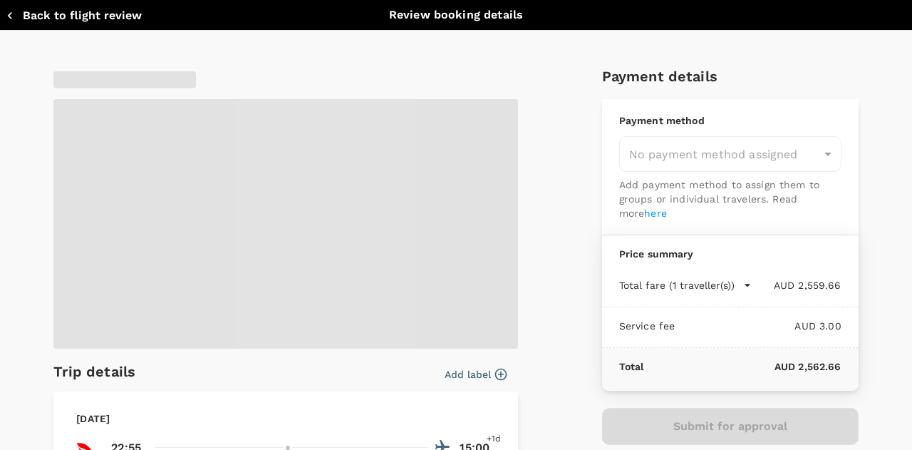
type input "9c4289b1-14a3-4119-8736-521306e5ca8f"
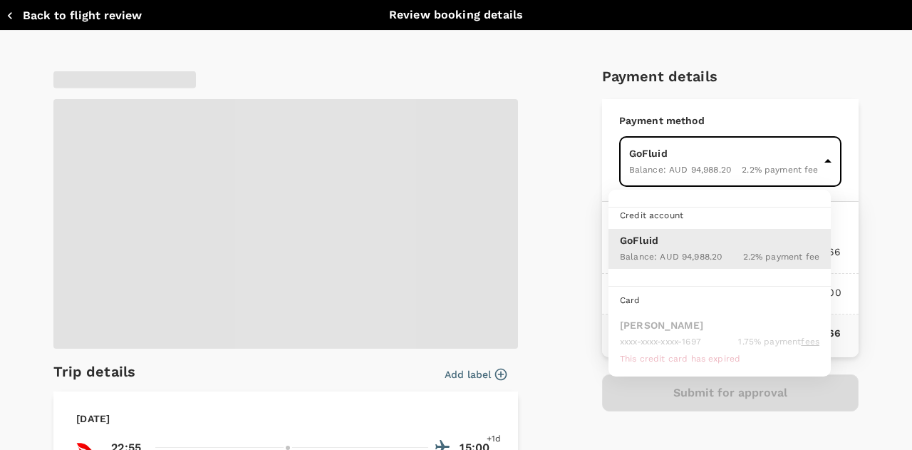
click at [811, 153] on body "Back to flight results Flight review Traveller(s) Traveller 1 : TC [PERSON_NAME…" at bounding box center [456, 119] width 912 height 717
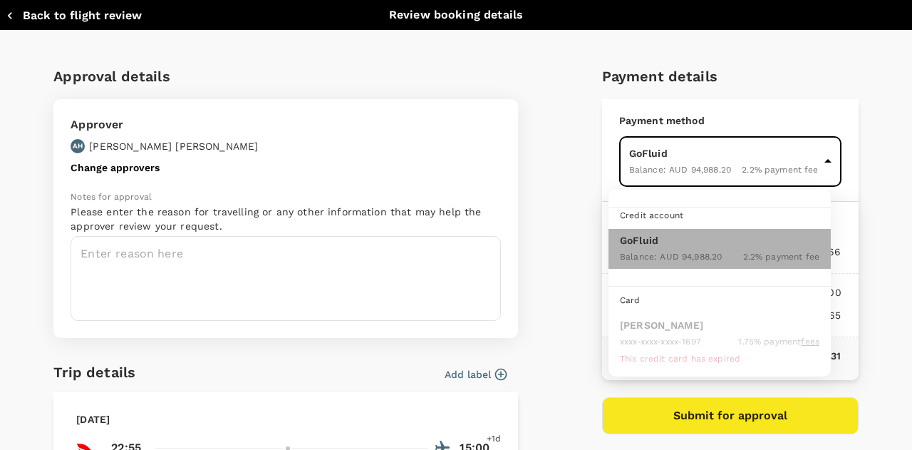
click at [684, 233] on p "GoFluid" at bounding box center [719, 240] width 199 height 14
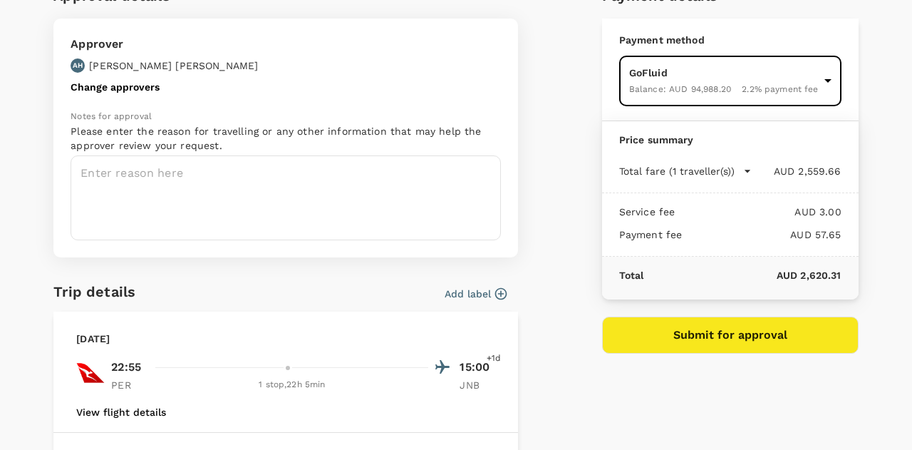
scroll to position [85, 0]
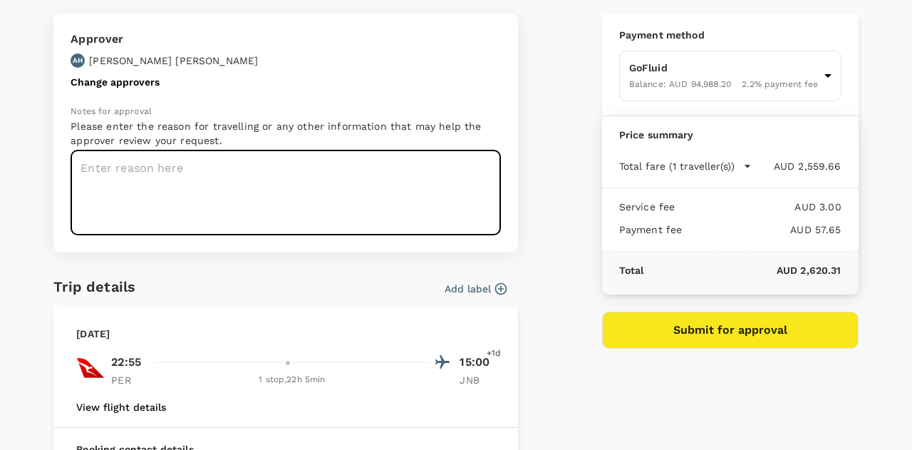
click at [249, 162] on textarea at bounding box center [286, 192] width 430 height 85
type textarea "Operations/Maintenance/EMEA/CMM visits"
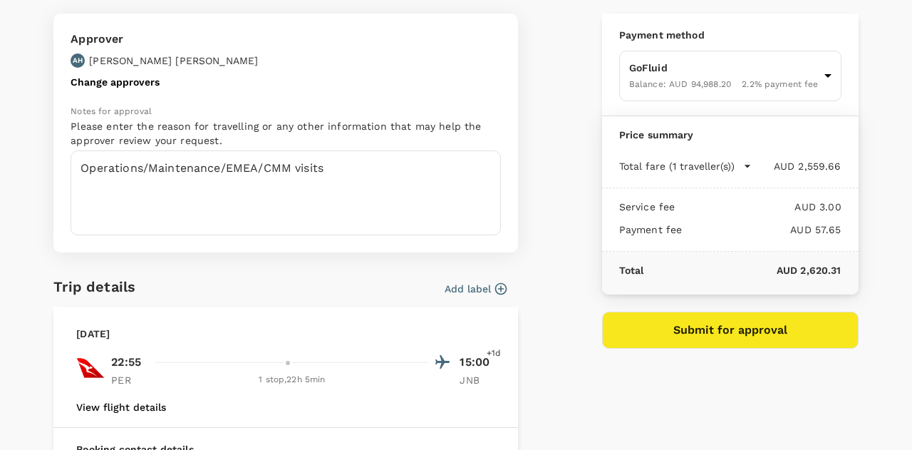
click at [494, 285] on icon "button" at bounding box center [501, 288] width 14 height 14
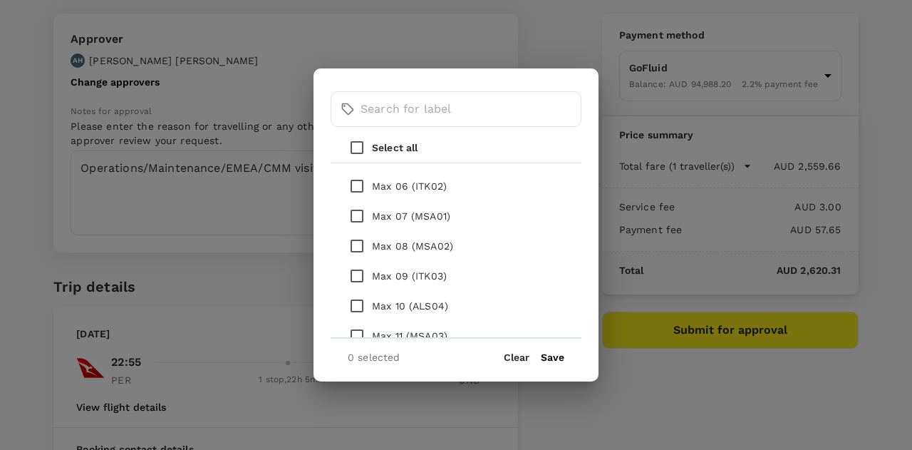
scroll to position [298, 0]
click at [355, 212] on input "checkbox" at bounding box center [357, 215] width 30 height 30
checkbox input "true"
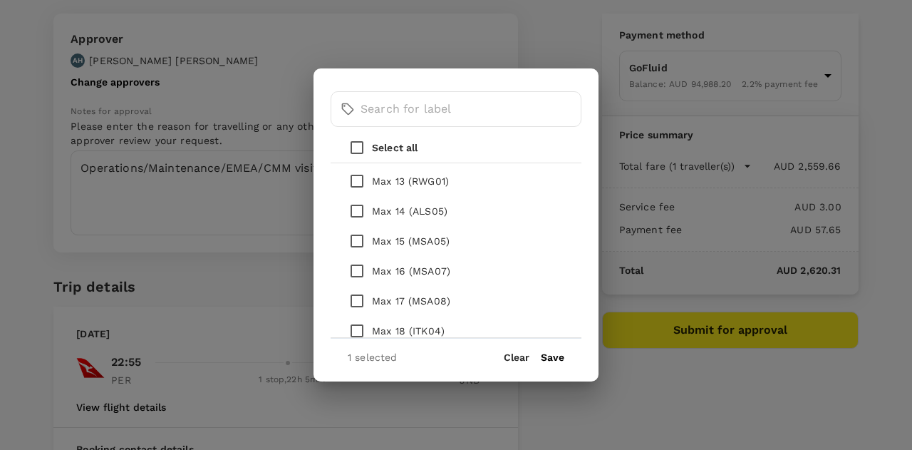
click at [351, 274] on input "checkbox" at bounding box center [357, 271] width 30 height 30
checkbox input "true"
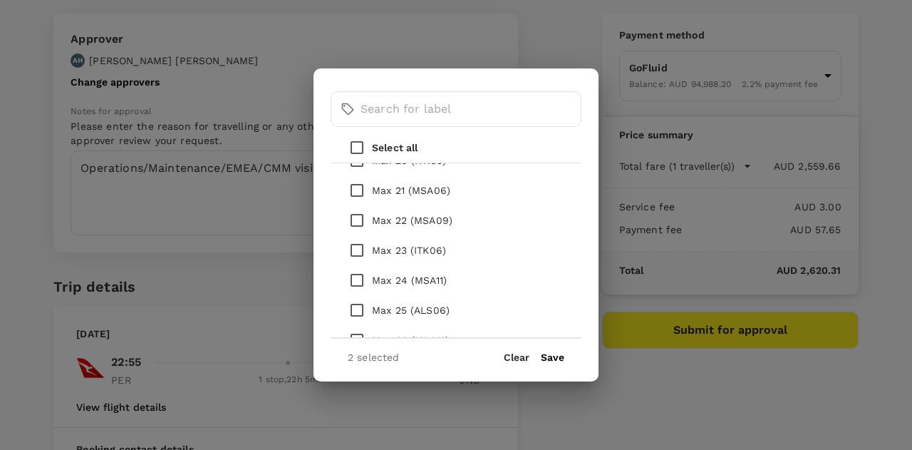
scroll to position [742, 0]
click at [358, 280] on input "checkbox" at bounding box center [357, 279] width 30 height 30
checkbox input "true"
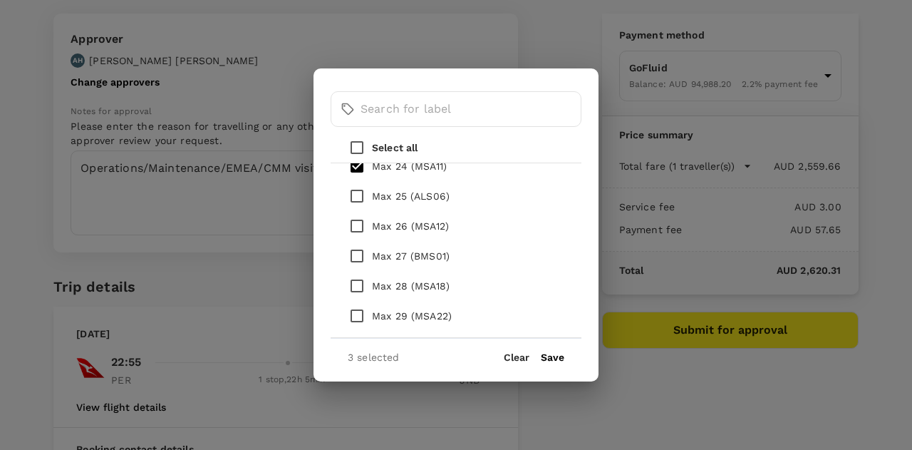
scroll to position [856, 0]
click at [358, 313] on input "checkbox" at bounding box center [357, 315] width 30 height 30
checkbox input "true"
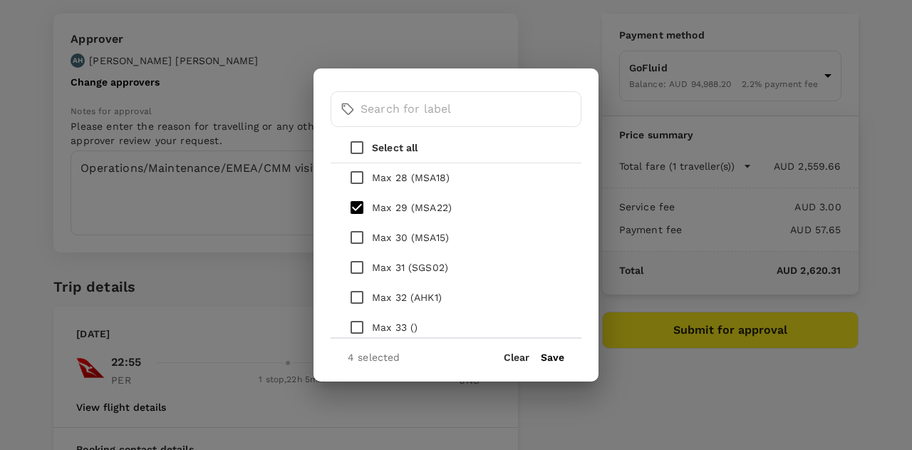
scroll to position [970, 0]
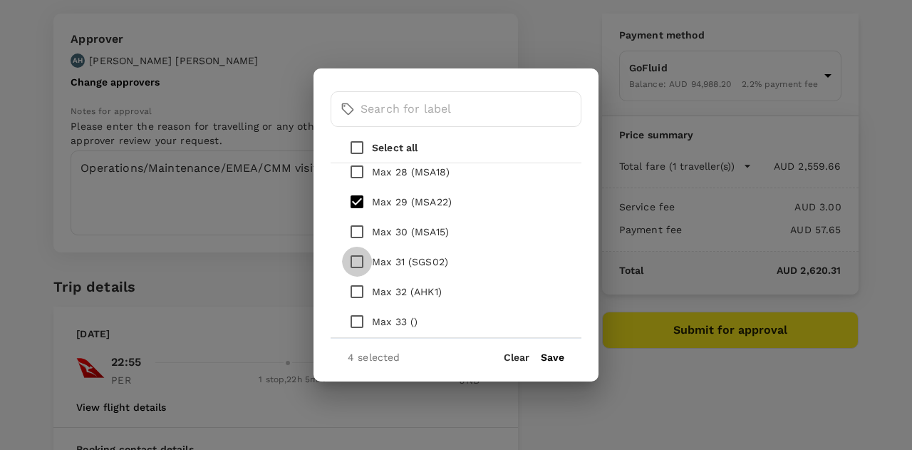
click at [355, 261] on input "checkbox" at bounding box center [357, 262] width 30 height 30
checkbox input "true"
click at [355, 294] on input "checkbox" at bounding box center [357, 291] width 30 height 30
checkbox input "true"
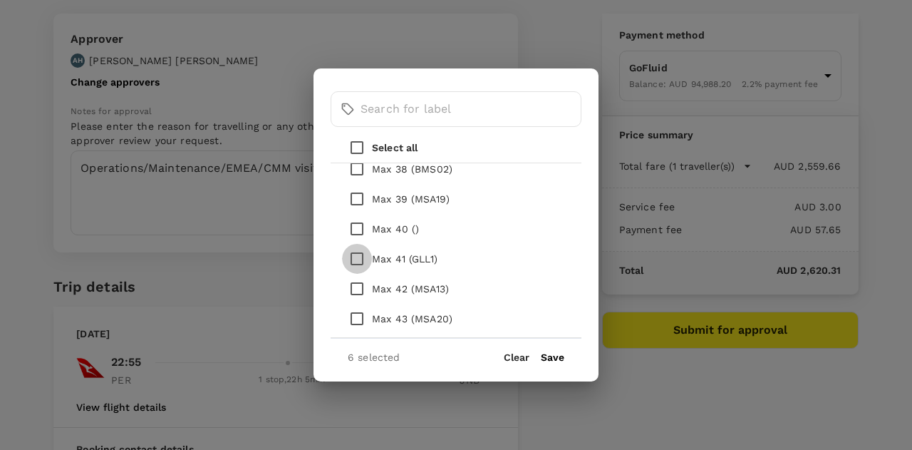
click at [356, 256] on input "checkbox" at bounding box center [357, 259] width 30 height 30
checkbox input "true"
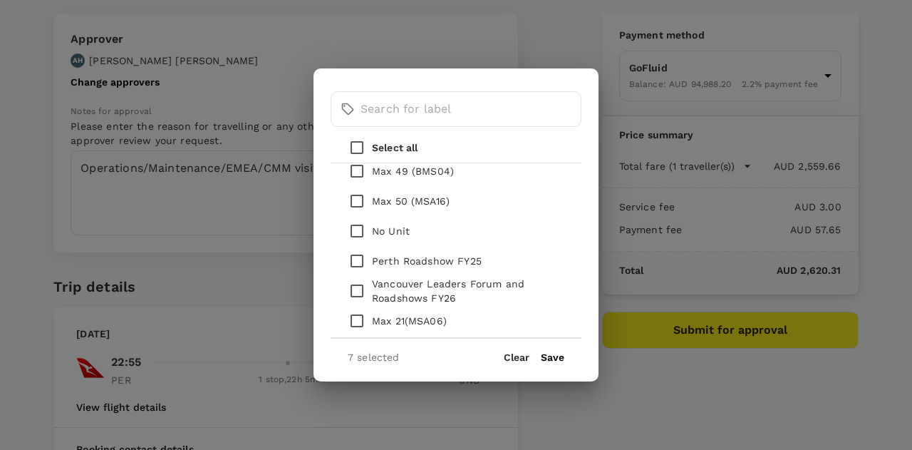
scroll to position [1600, 0]
click at [558, 356] on button "Save" at bounding box center [553, 356] width 24 height 11
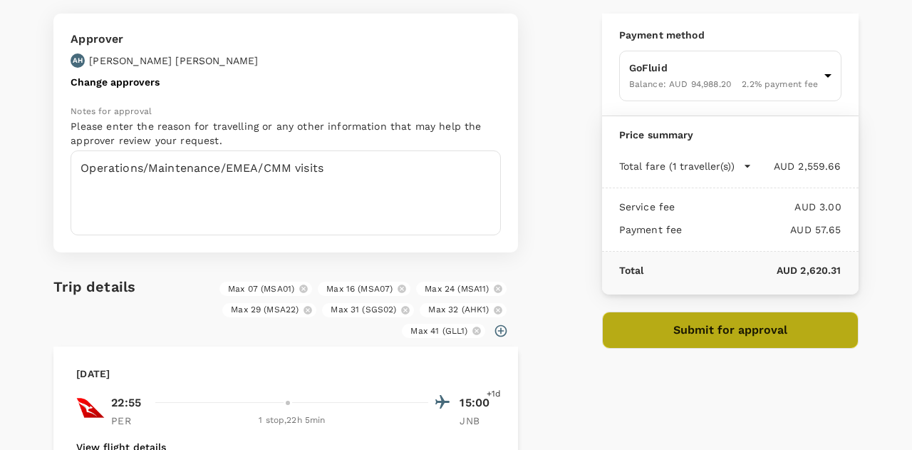
click at [717, 324] on button "Submit for approval" at bounding box center [730, 329] width 256 height 37
